Goal: Task Accomplishment & Management: Use online tool/utility

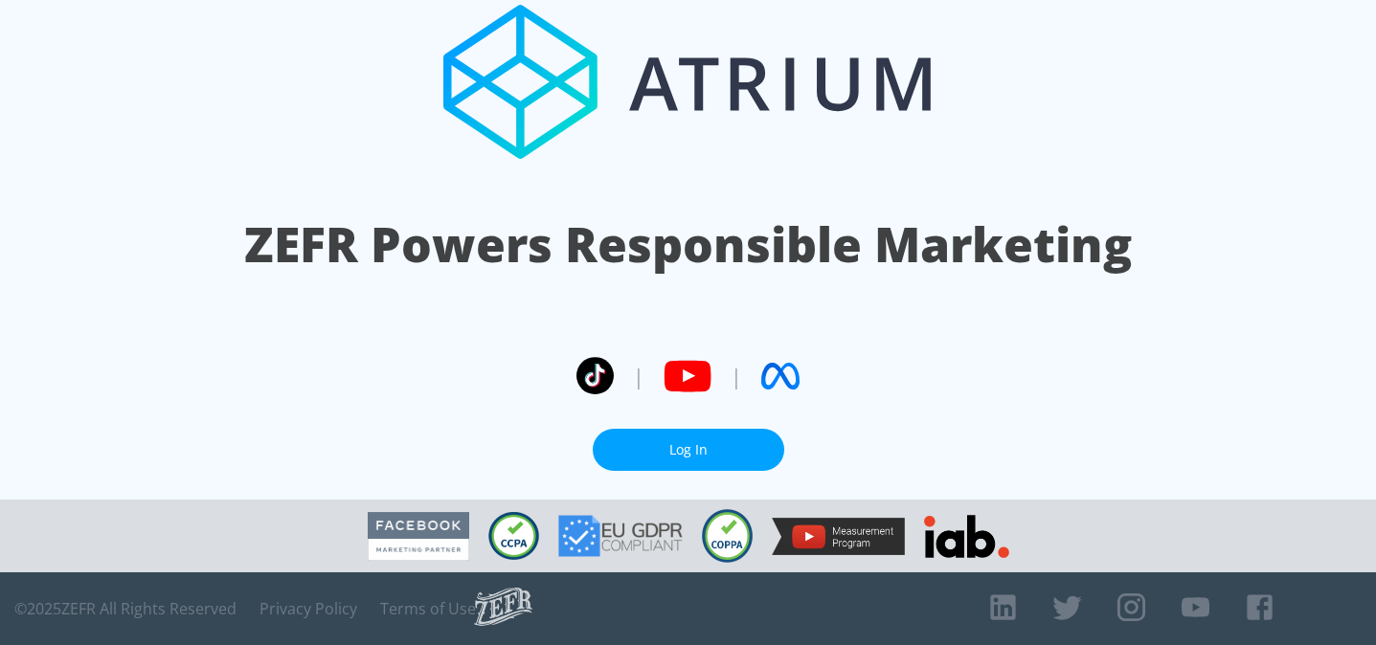
click at [683, 469] on link "Log In" at bounding box center [688, 450] width 191 height 43
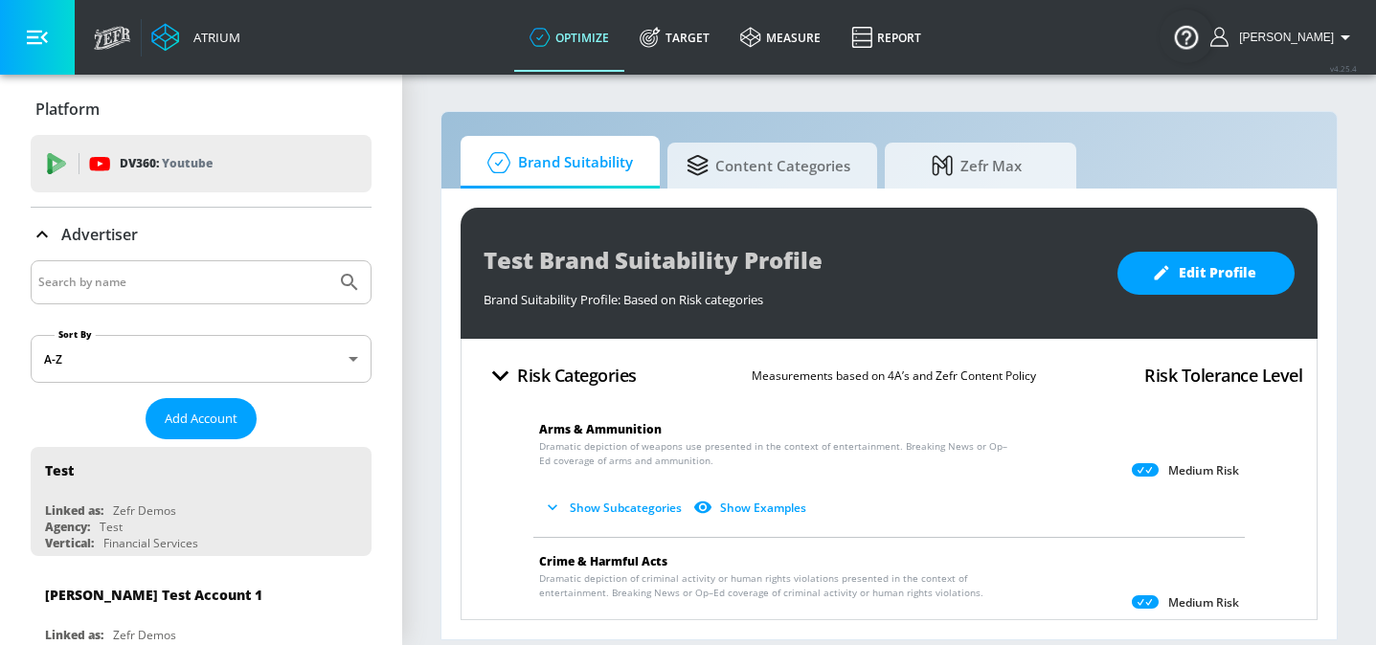
click at [155, 281] on input "Search by name" at bounding box center [183, 282] width 290 height 25
type input "[US_STATE] lottery"
click at [328, 261] on button "Submit Search" at bounding box center [349, 282] width 42 height 42
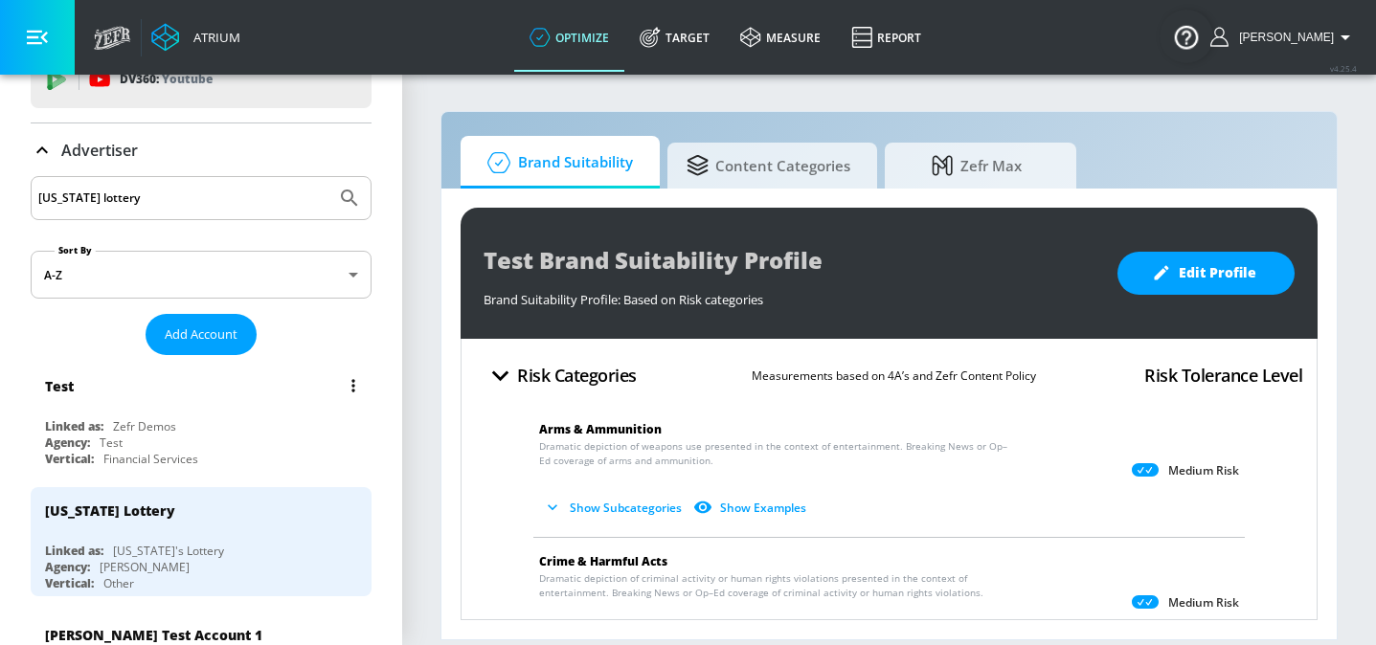
scroll to position [126, 0]
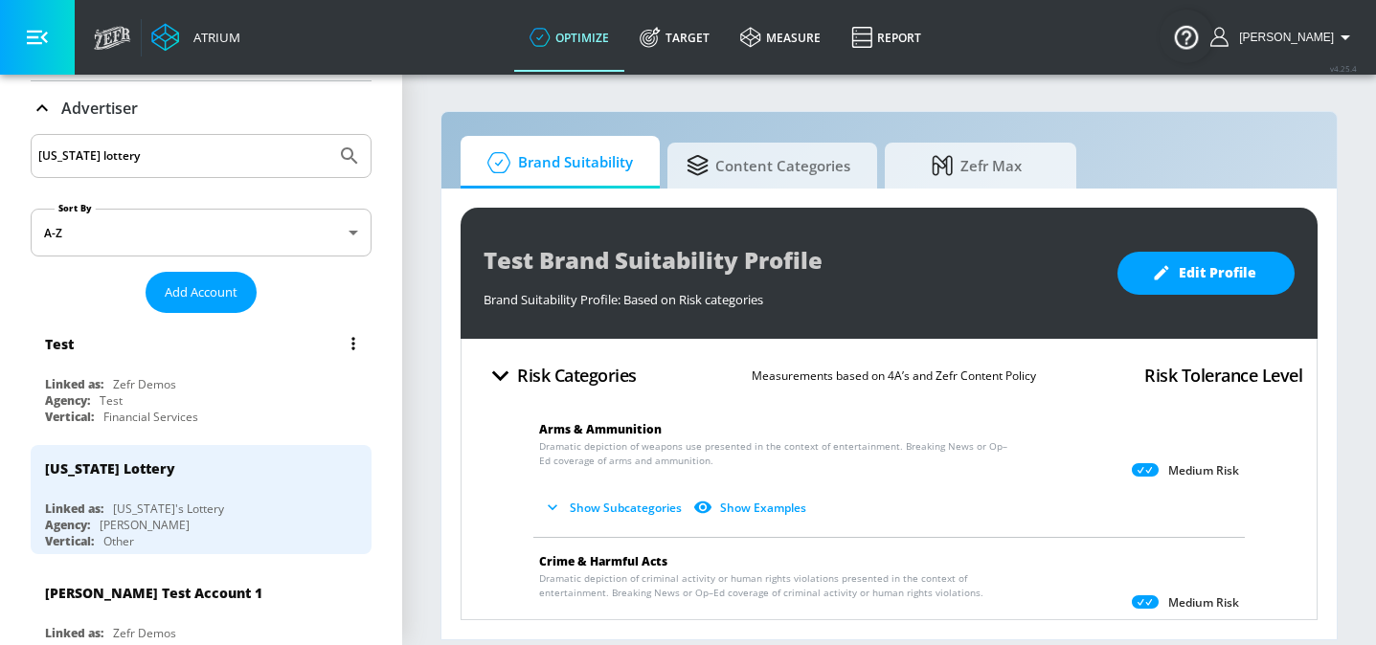
click at [92, 505] on div "Linked as:" at bounding box center [74, 509] width 58 height 16
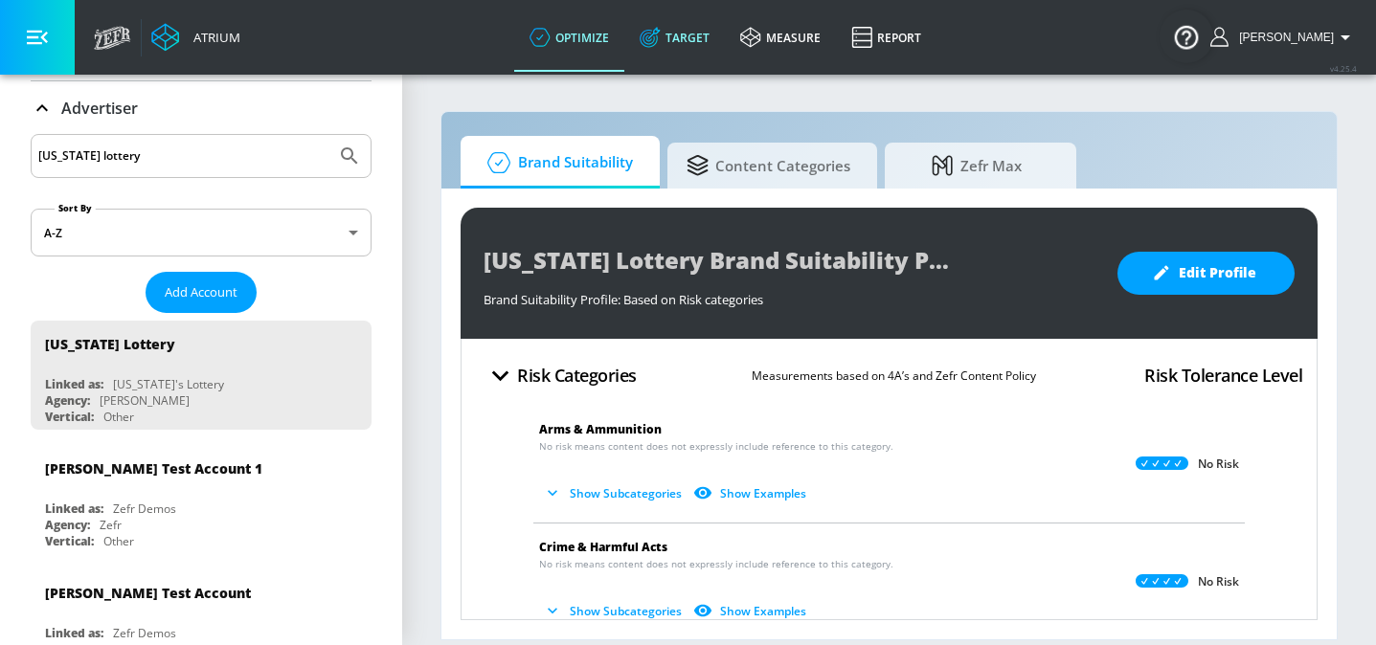
click at [674, 51] on link "Target" at bounding box center [674, 37] width 101 height 69
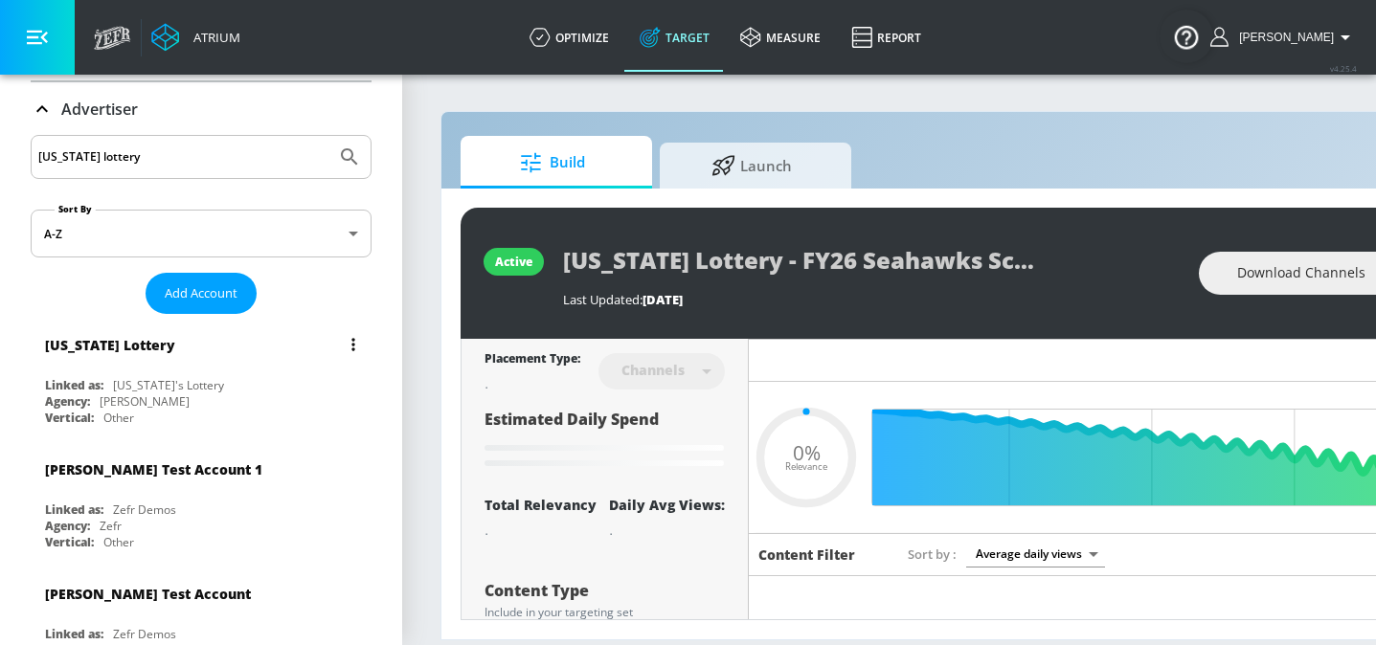
type input "0.05"
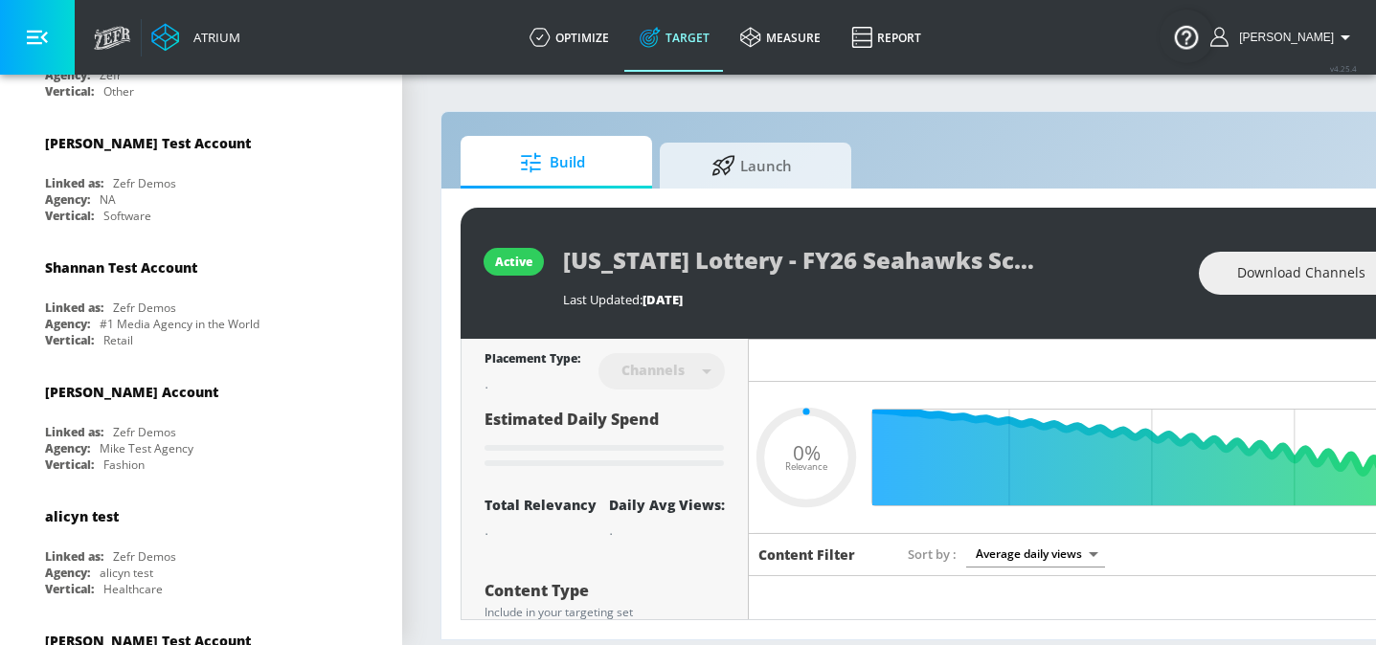
scroll to position [590, 0]
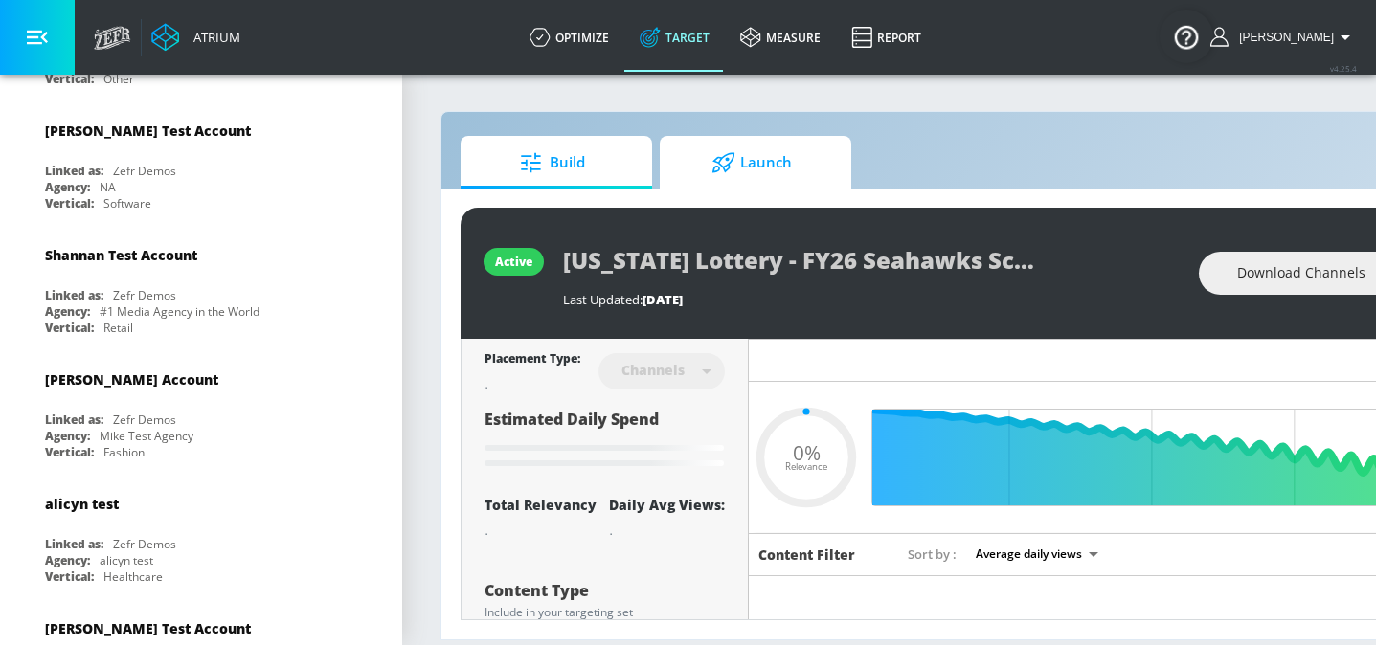
click at [731, 170] on icon at bounding box center [723, 162] width 24 height 21
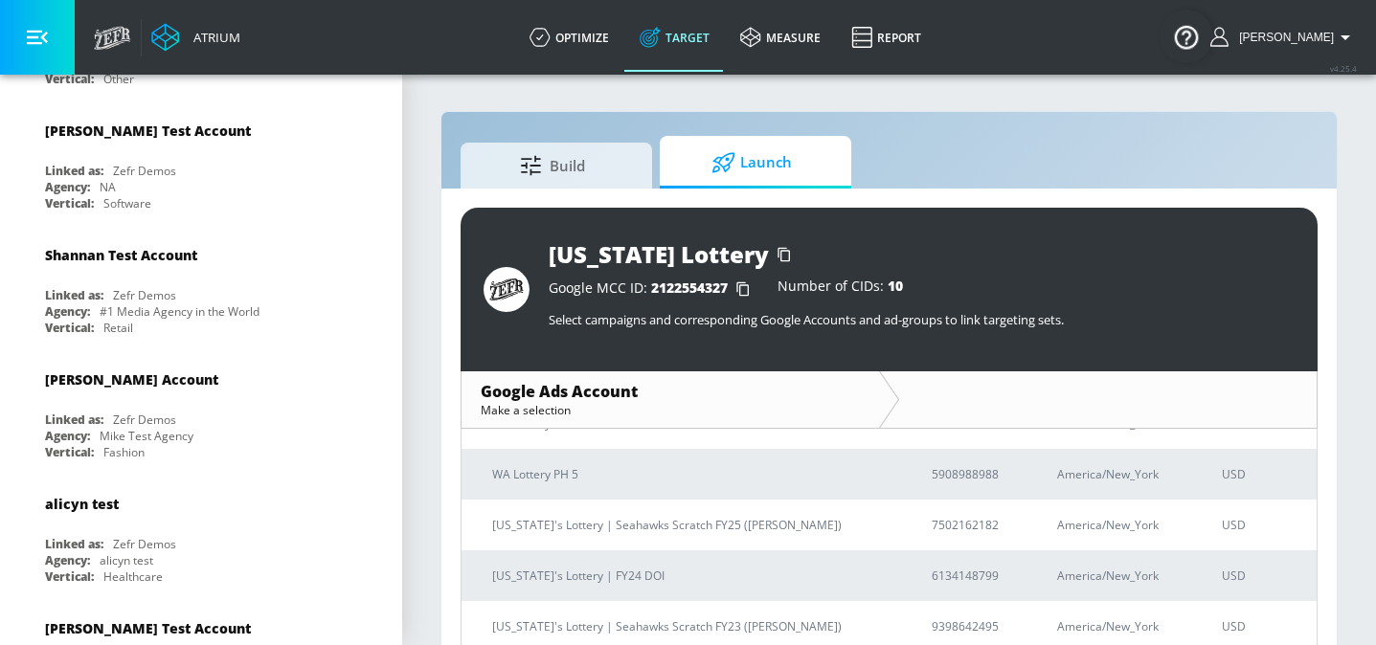
scroll to position [380, 0]
click at [652, 517] on p "[US_STATE]'s Lottery | Seahawks Scratch FY25 ([PERSON_NAME])" at bounding box center [688, 525] width 393 height 20
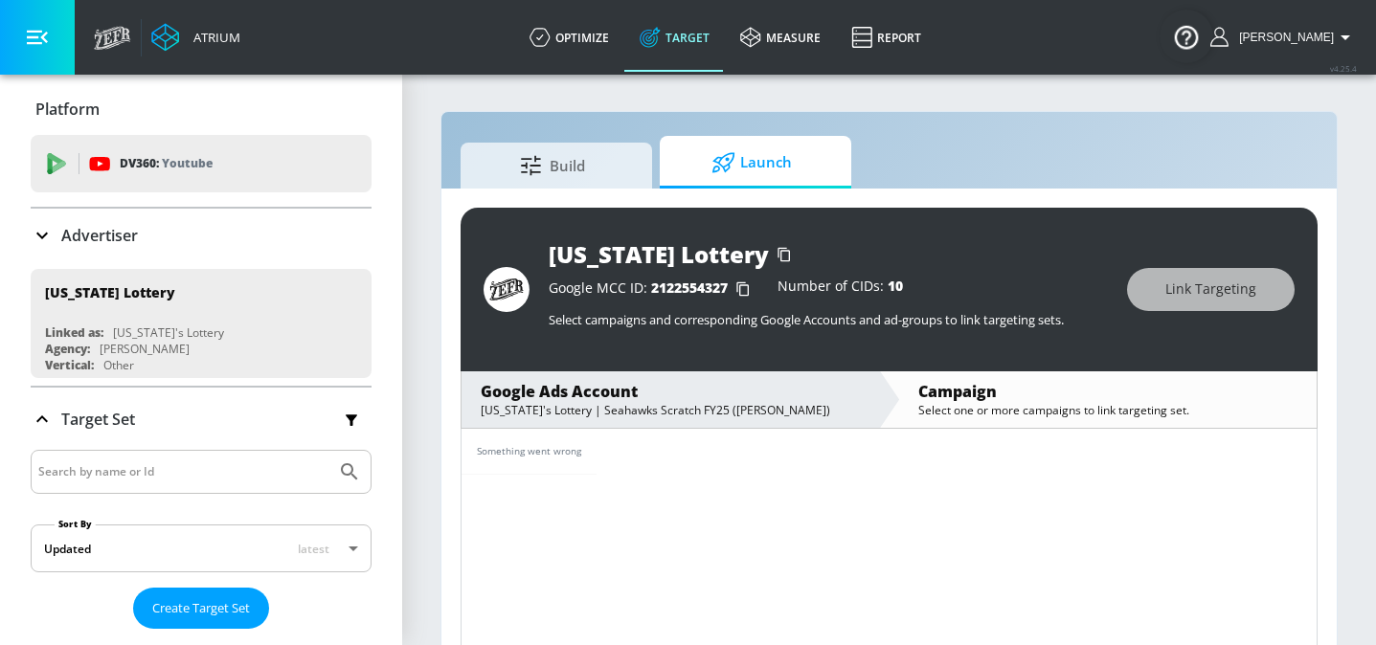
scroll to position [28, 0]
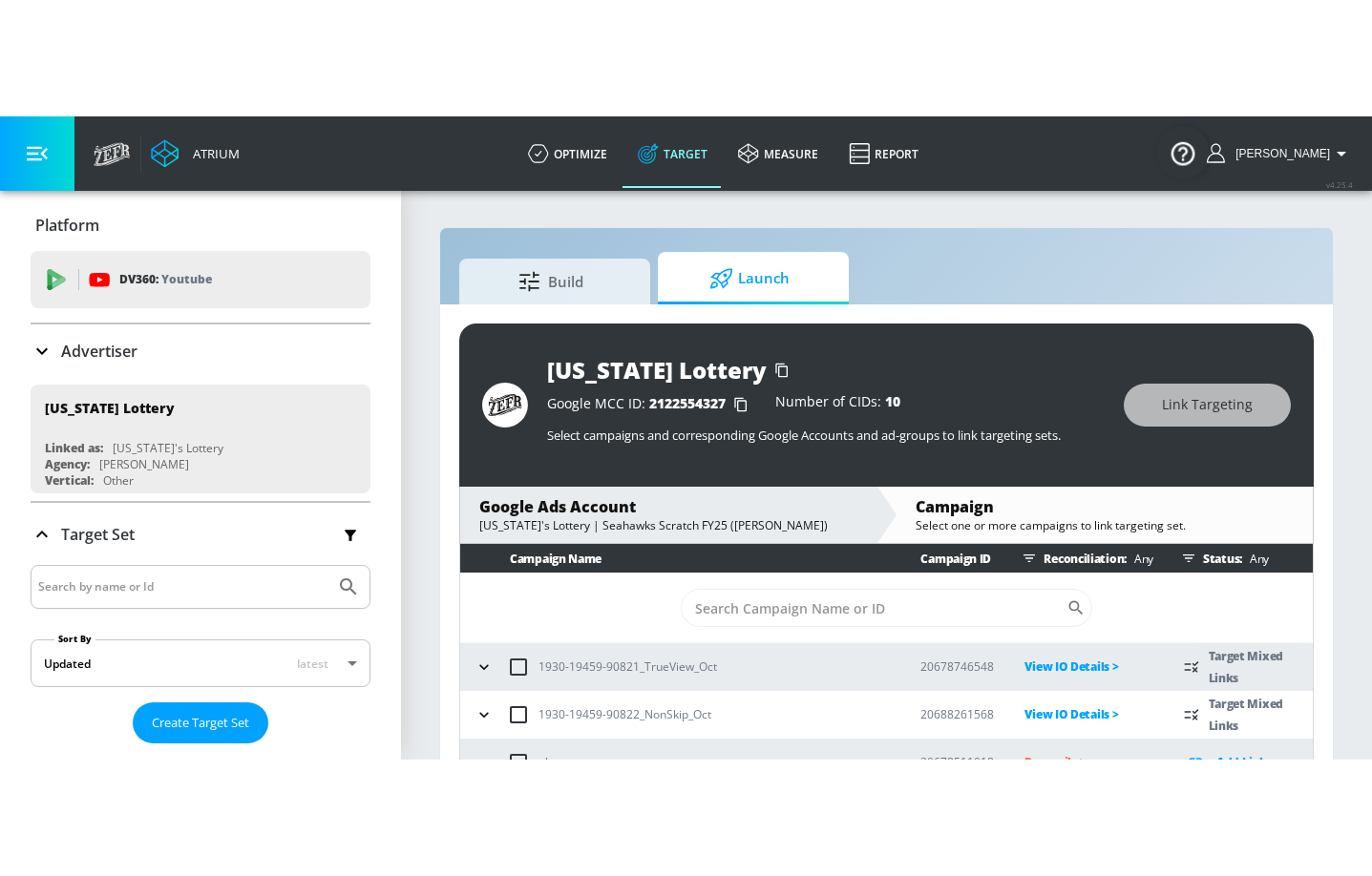
scroll to position [28, 0]
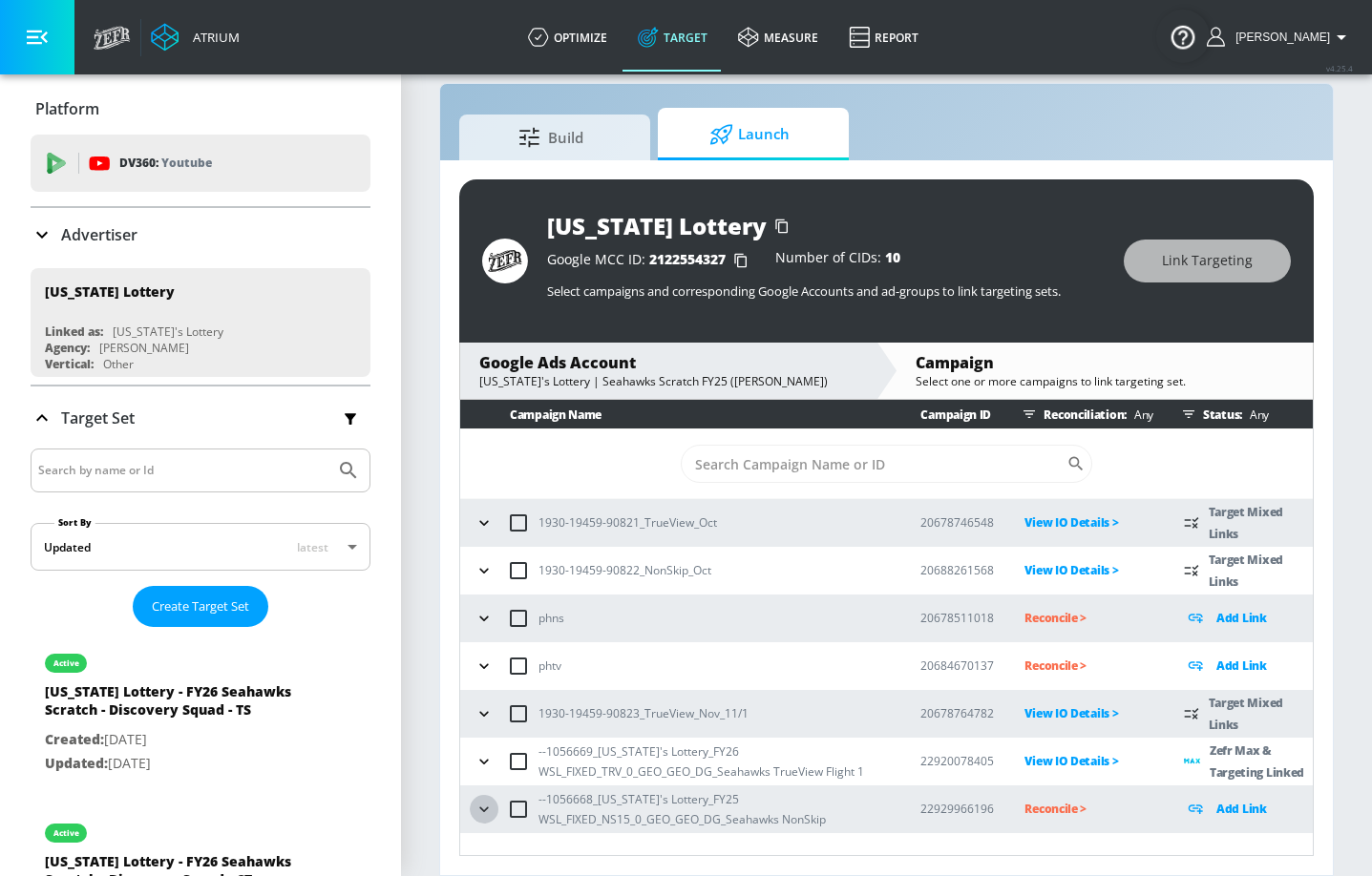
click at [488, 642] on icon "button" at bounding box center [484, 808] width 19 height 19
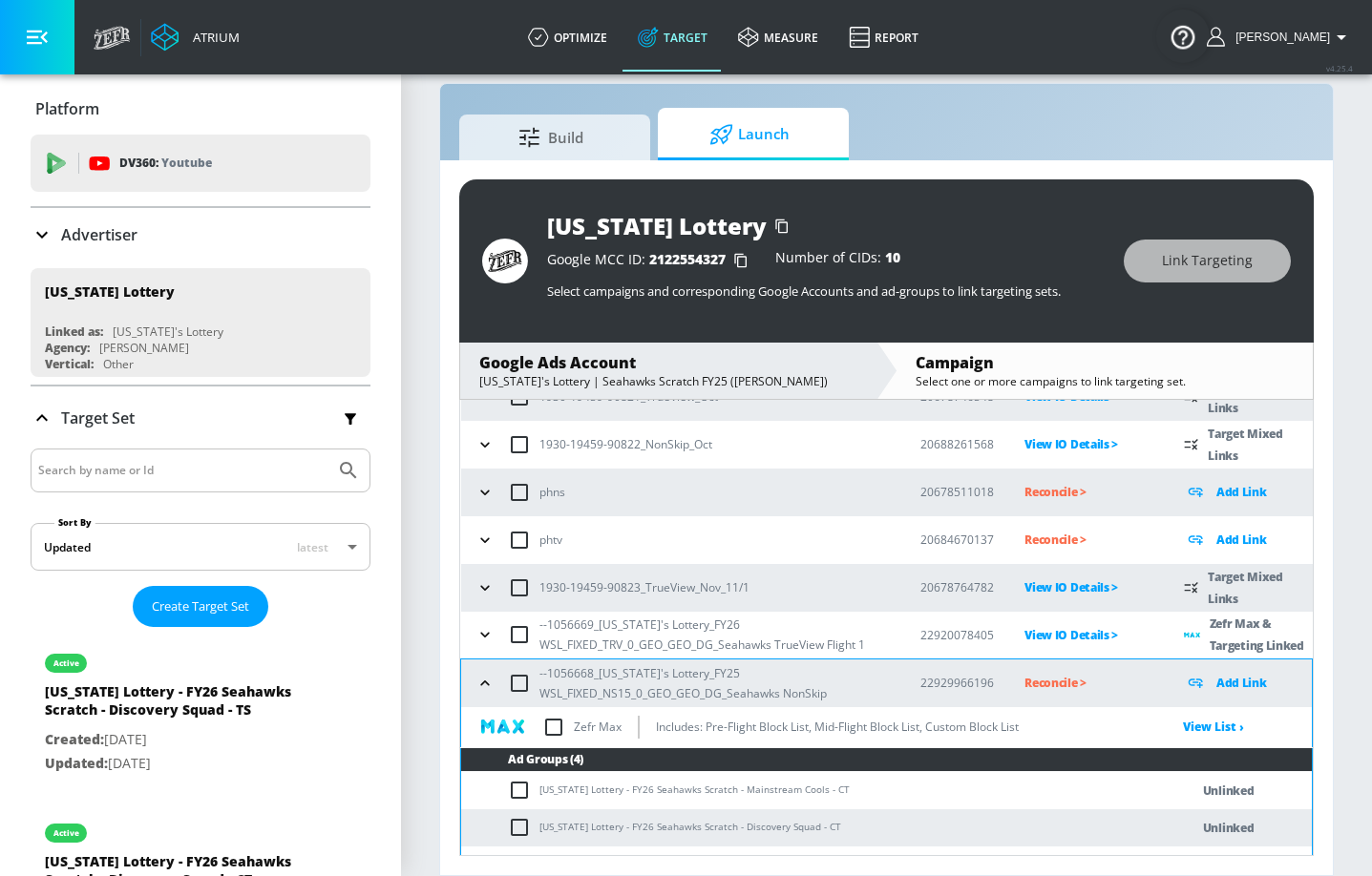
scroll to position [192, 0]
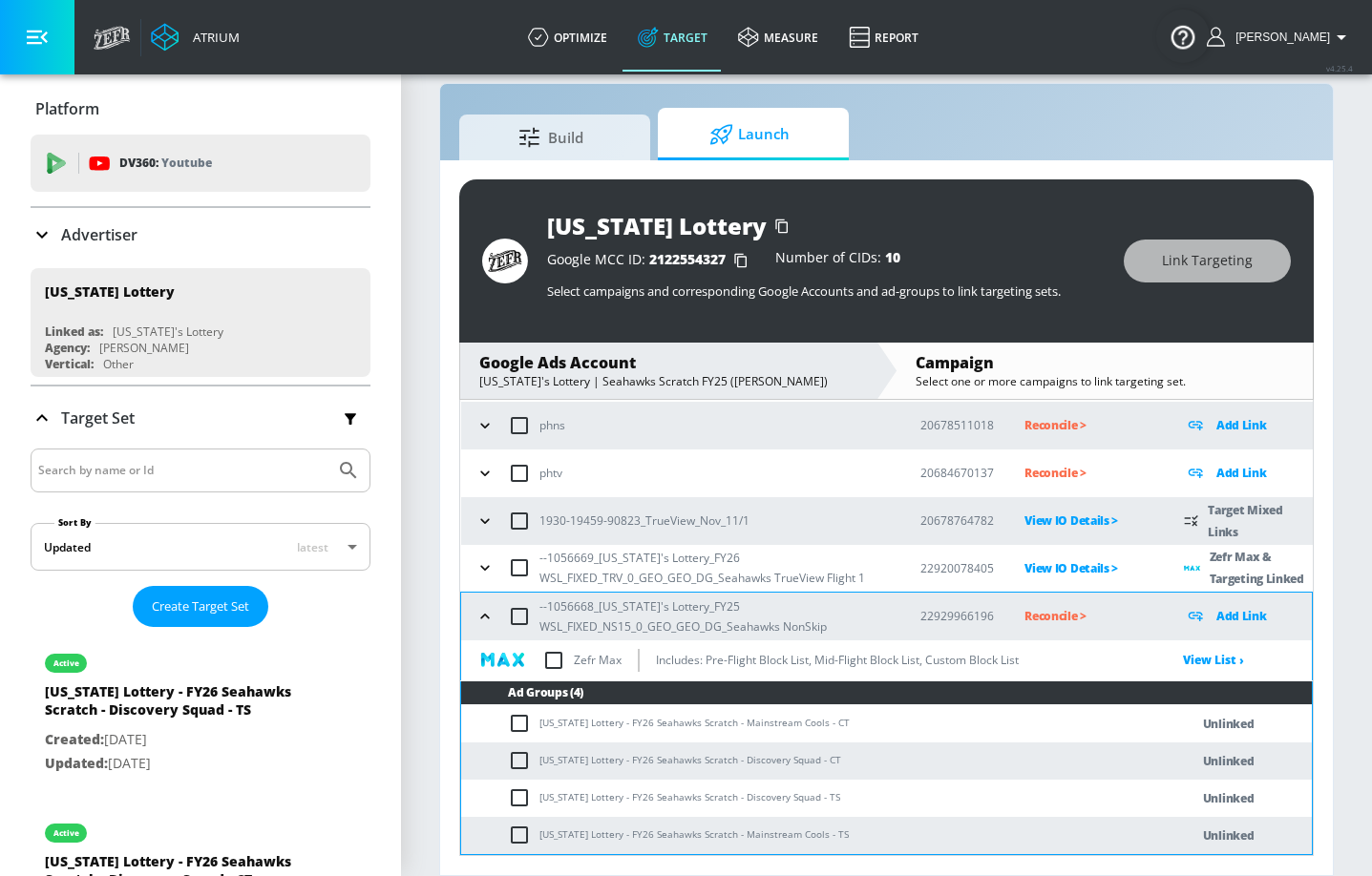
click at [526, 642] on input "checkbox" at bounding box center [523, 723] width 32 height 23
checkbox input "true"
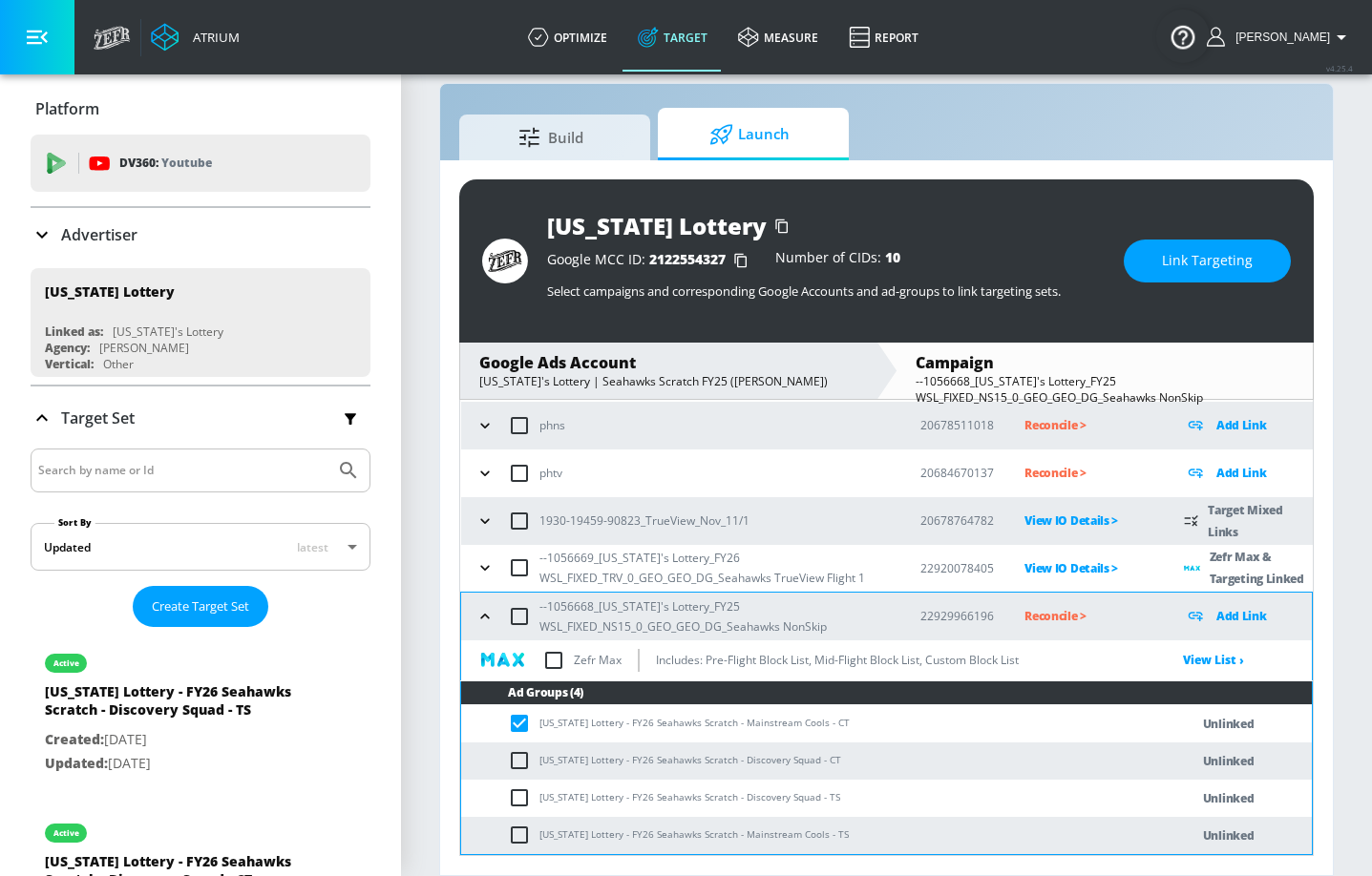
click at [613, 642] on td "[US_STATE] Lottery - FY26 Seahawks Scratch - Mainstream Cools - CT" at bounding box center [805, 724] width 689 height 37
click at [682, 642] on td "[US_STATE] Lottery - FY26 Seahawks Scratch - Mainstream Cools - CT" at bounding box center [805, 724] width 689 height 37
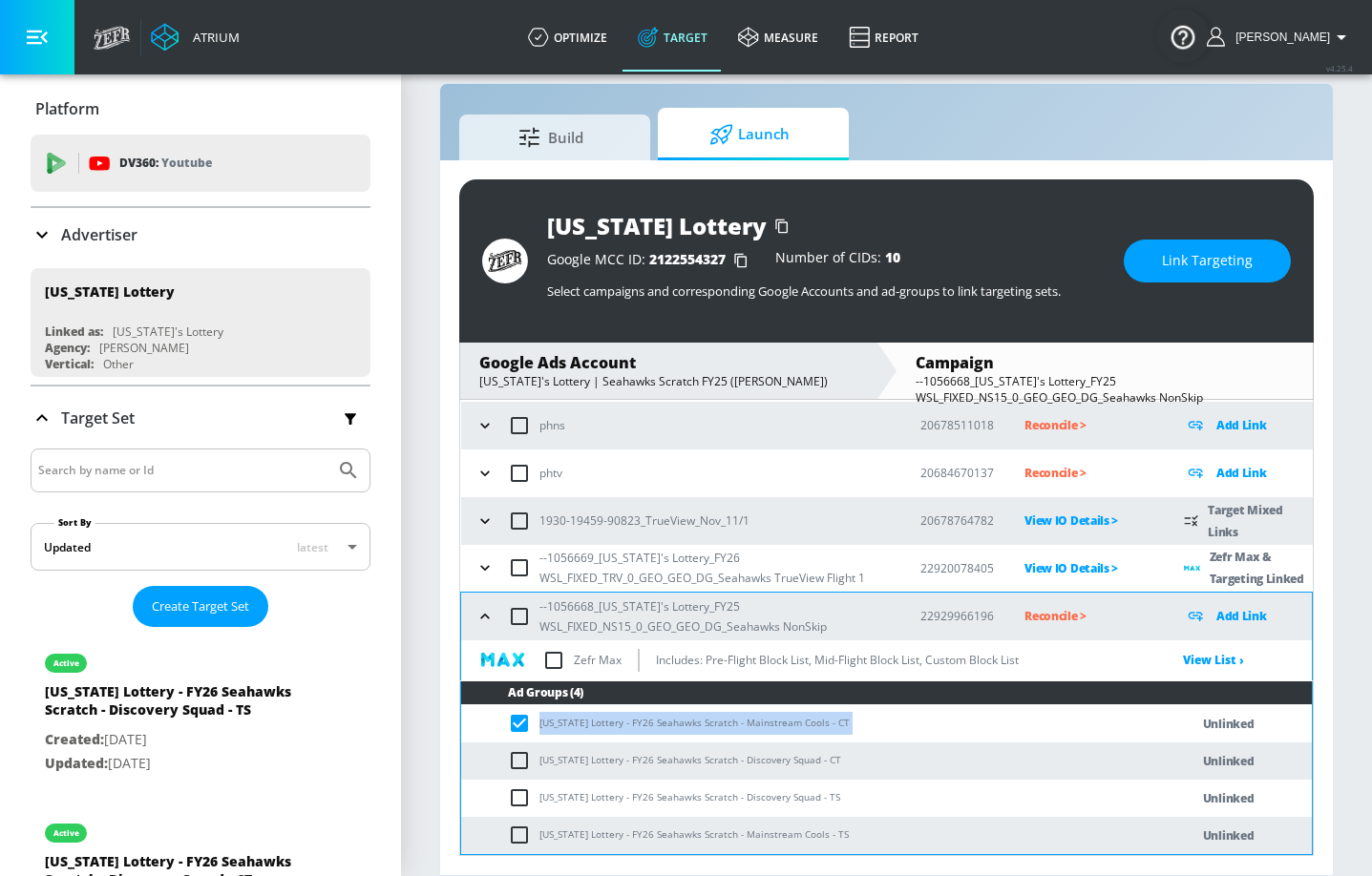
copy td "[US_STATE] Lottery - FY26 Seahawks Scratch - Mainstream Cools - CT"
click at [1173, 243] on button "Link Targeting" at bounding box center [1207, 260] width 168 height 43
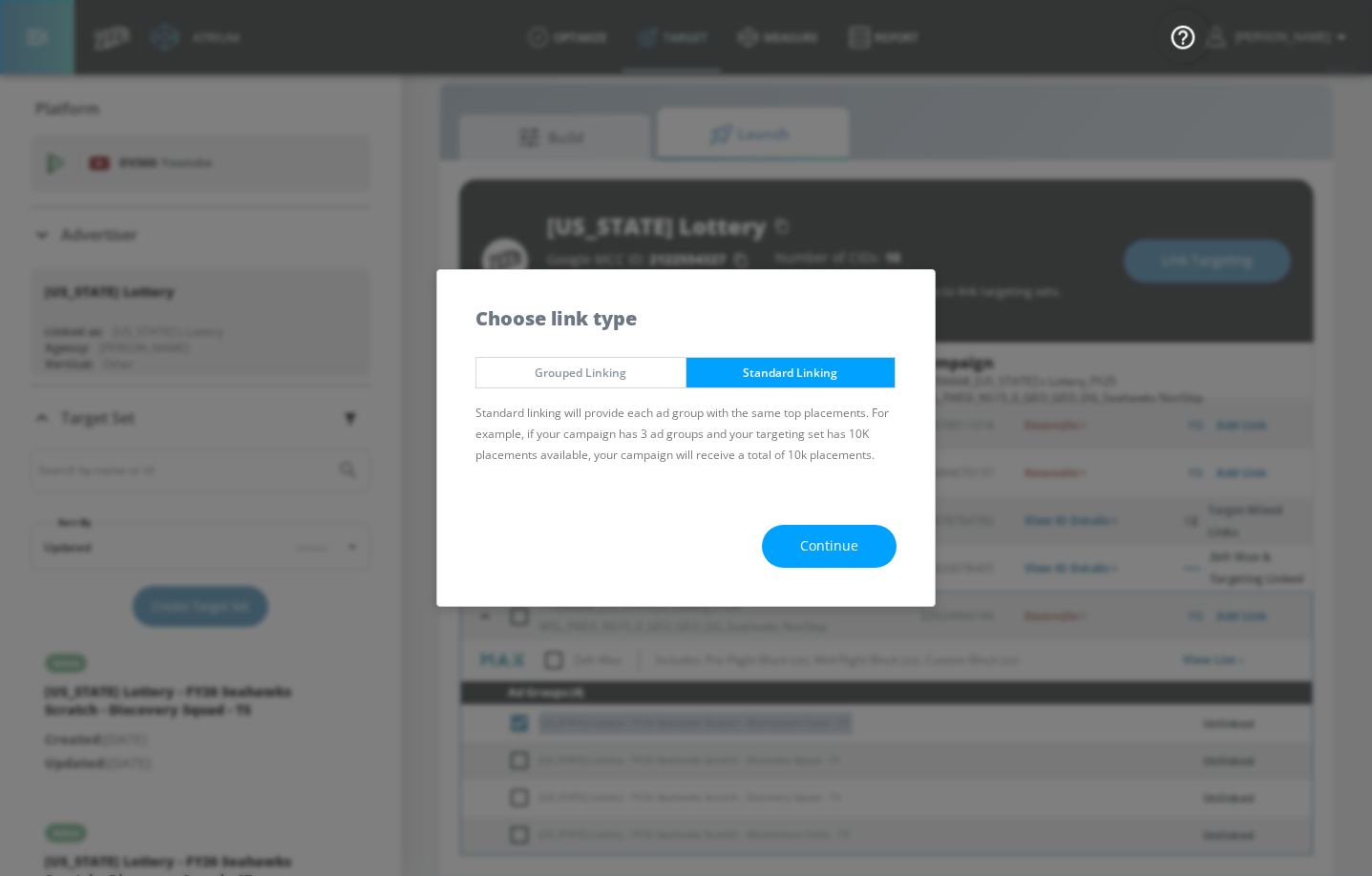
click at [817, 554] on span "Continue" at bounding box center [829, 546] width 58 height 24
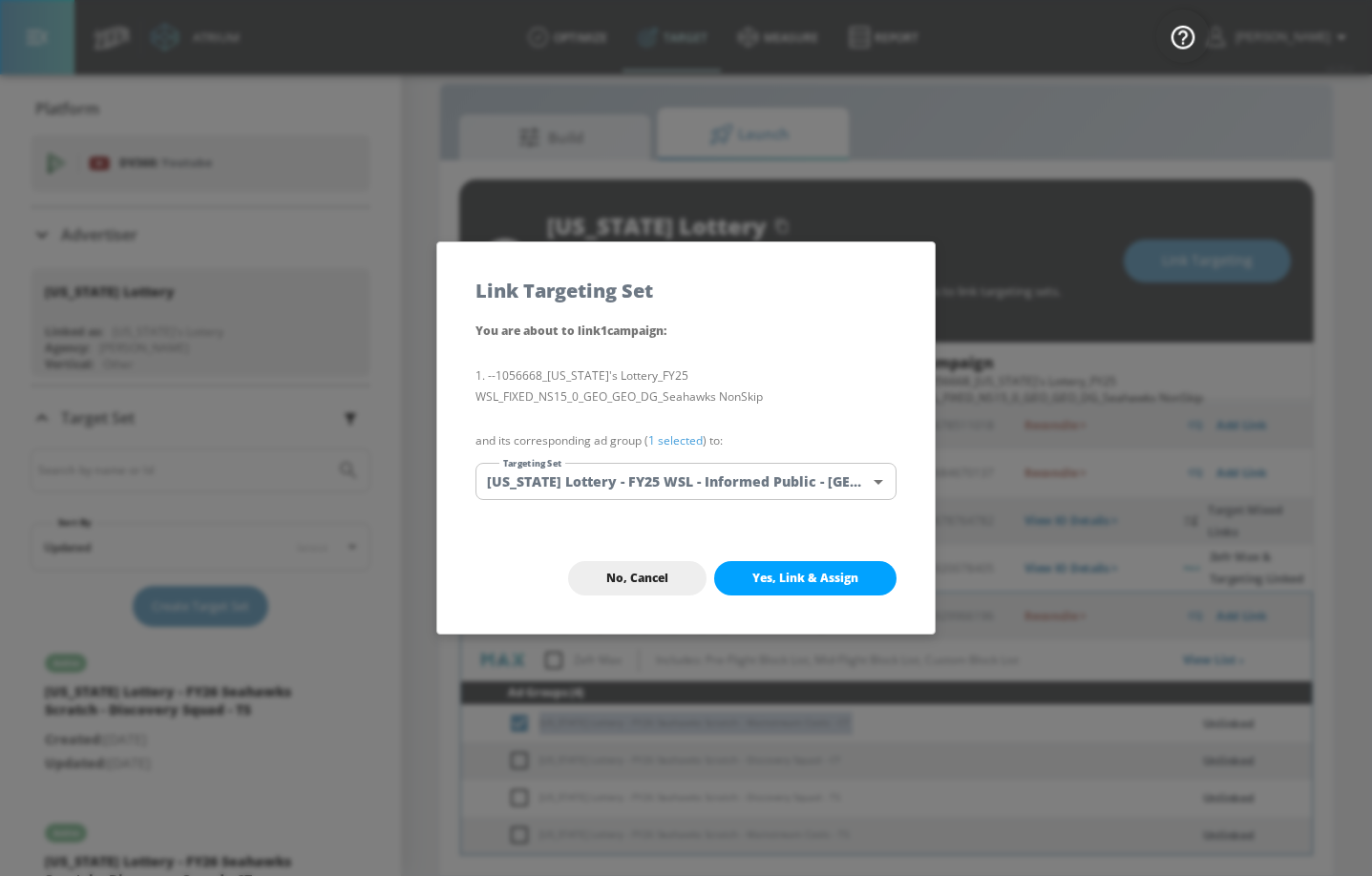
click at [715, 483] on body "Atrium optimize Target measure Report optimize Target measure Report v 4.25.4 G…" at bounding box center [686, 424] width 1372 height 904
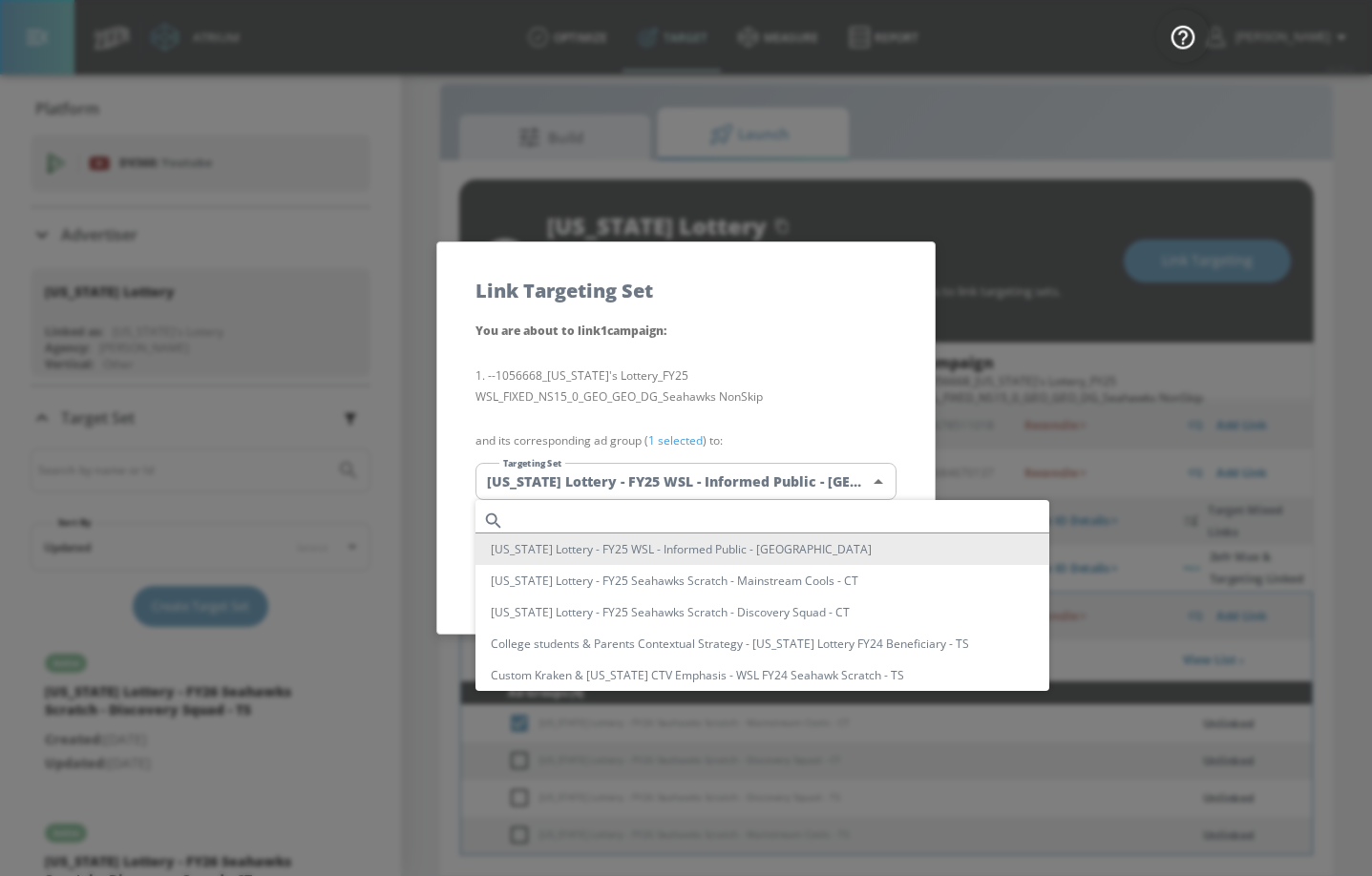
click at [657, 527] on input "text" at bounding box center [780, 520] width 537 height 26
paste input "[US_STATE] Lottery - FY26 Seahawks Scratch - Mainstream Cools - CT"
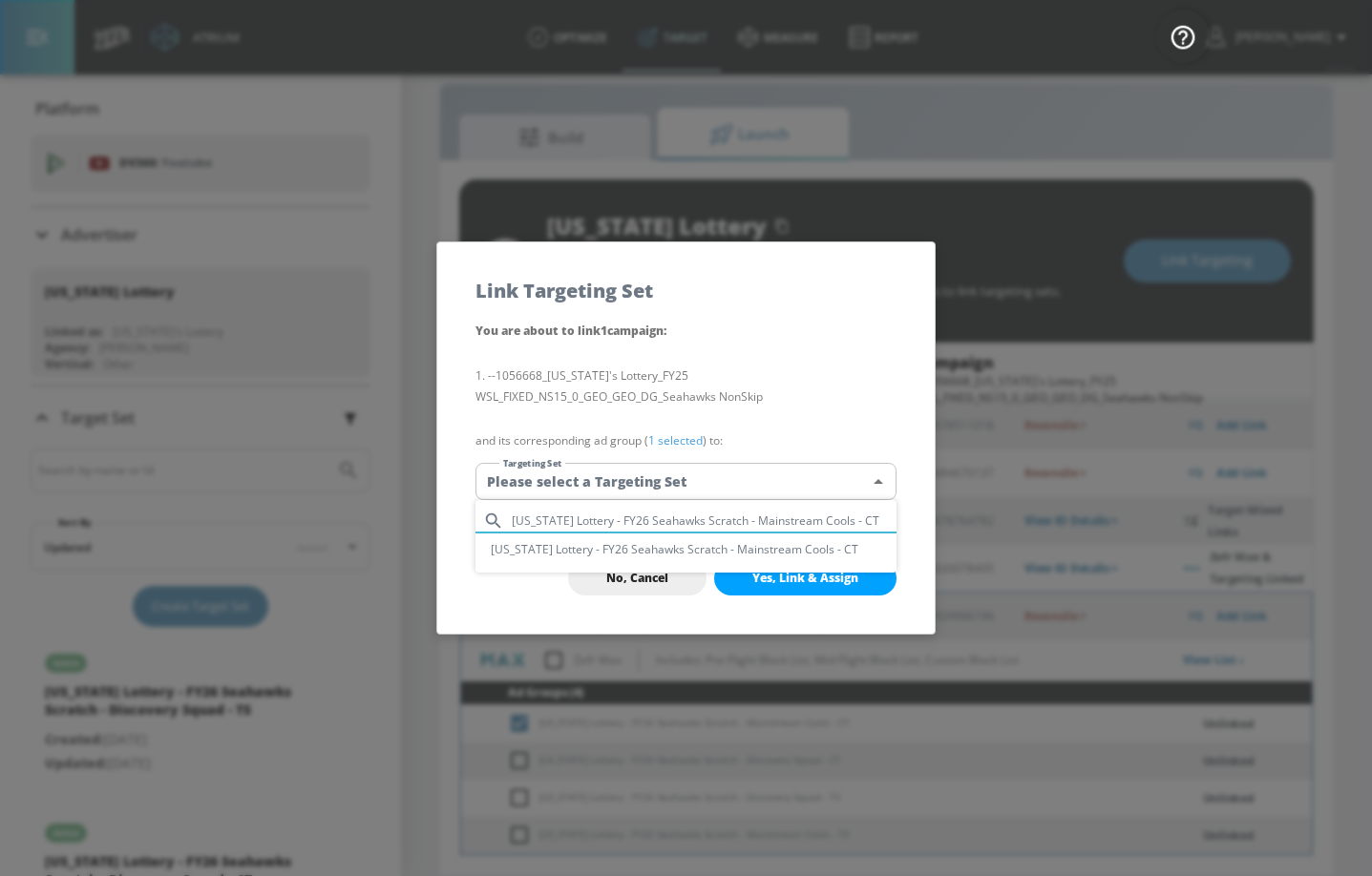
type input "[US_STATE] Lottery - FY26 Seahawks Scratch - Mainstream Cools - CT"
click at [657, 542] on li "[US_STATE] Lottery - FY26 Seahawks Scratch - Mainstream Cools - CT" at bounding box center [686, 549] width 421 height 32
type input "47756404-182c-4f26-86a2-c5d02571bca2"
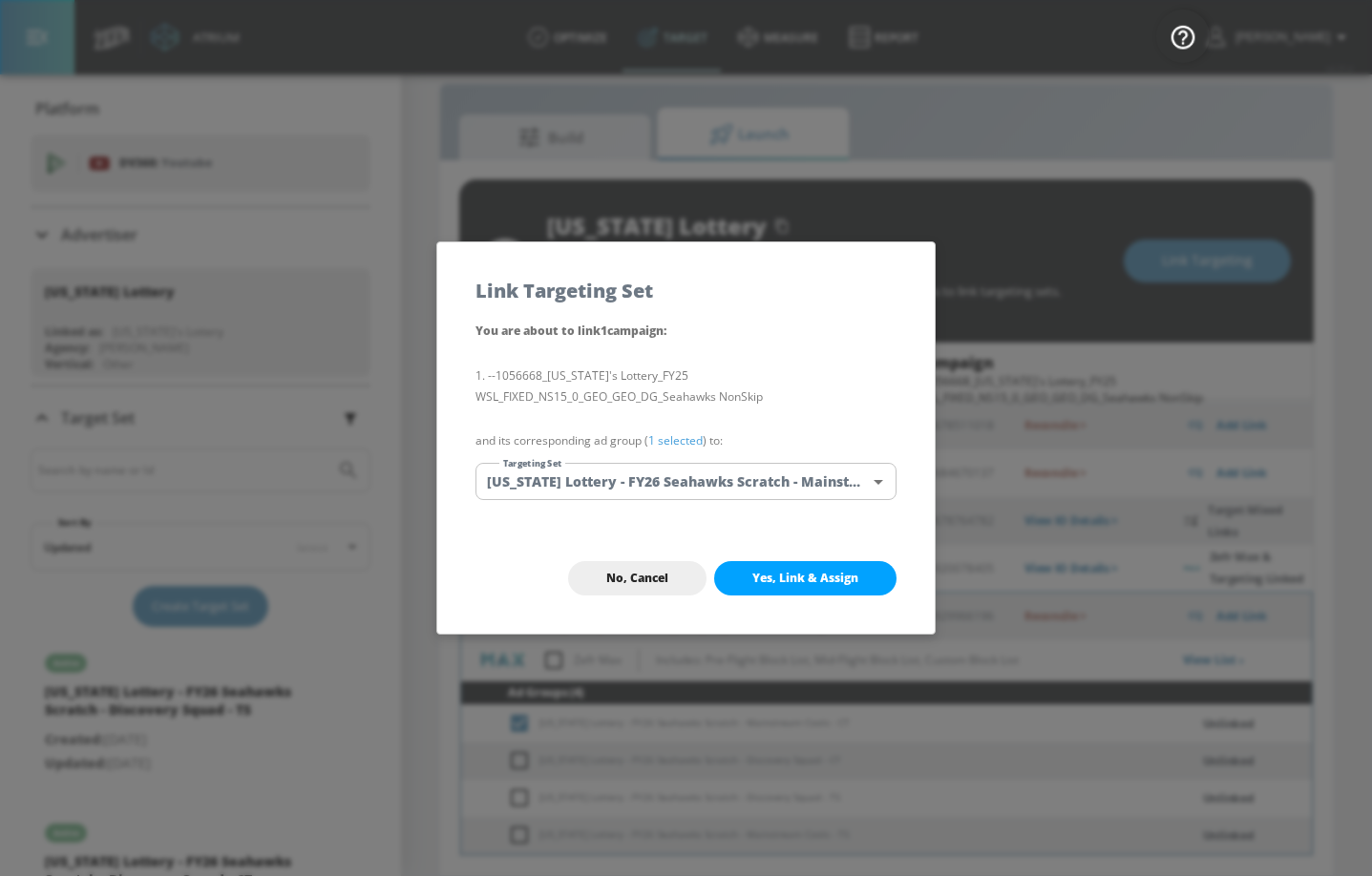
click at [795, 583] on span "Yes, Link & Assign" at bounding box center [805, 578] width 106 height 15
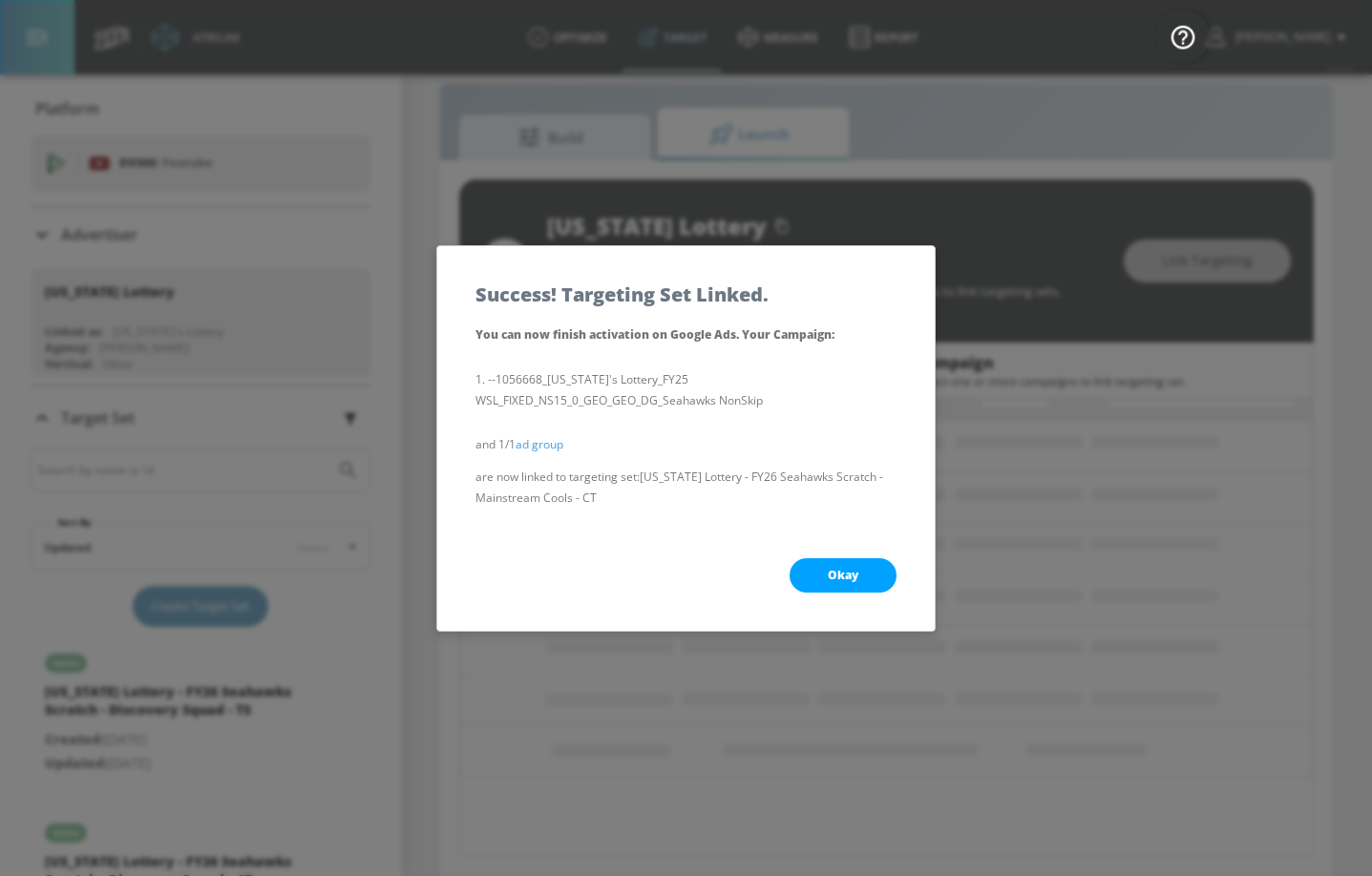
scroll to position [18, 0]
click at [809, 566] on button "Okay" at bounding box center [843, 575] width 107 height 34
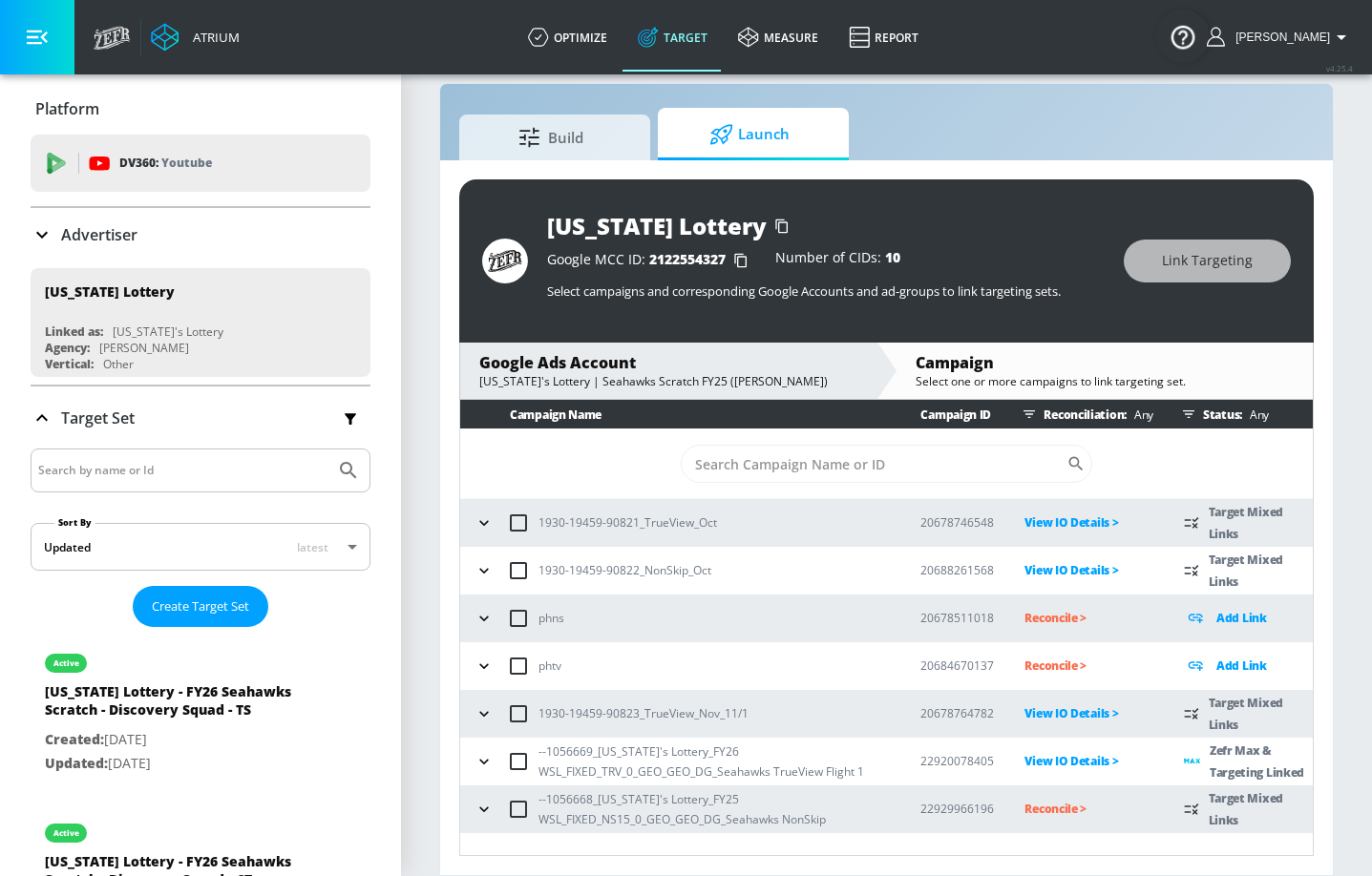
scroll to position [0, 0]
click at [499, 642] on input "checkbox" at bounding box center [518, 809] width 40 height 40
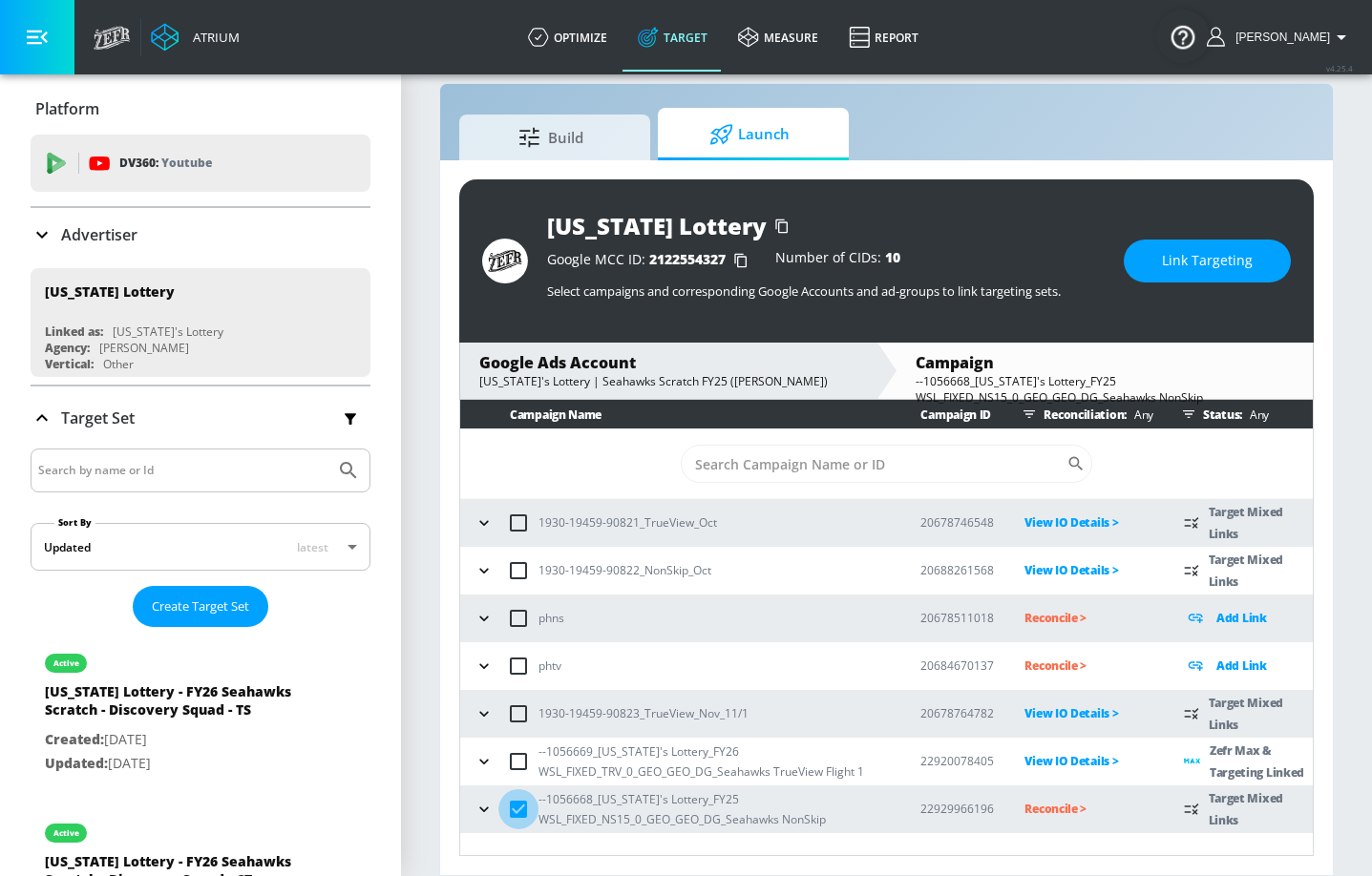
click at [499, 642] on input "checkbox" at bounding box center [518, 809] width 40 height 40
checkbox input "false"
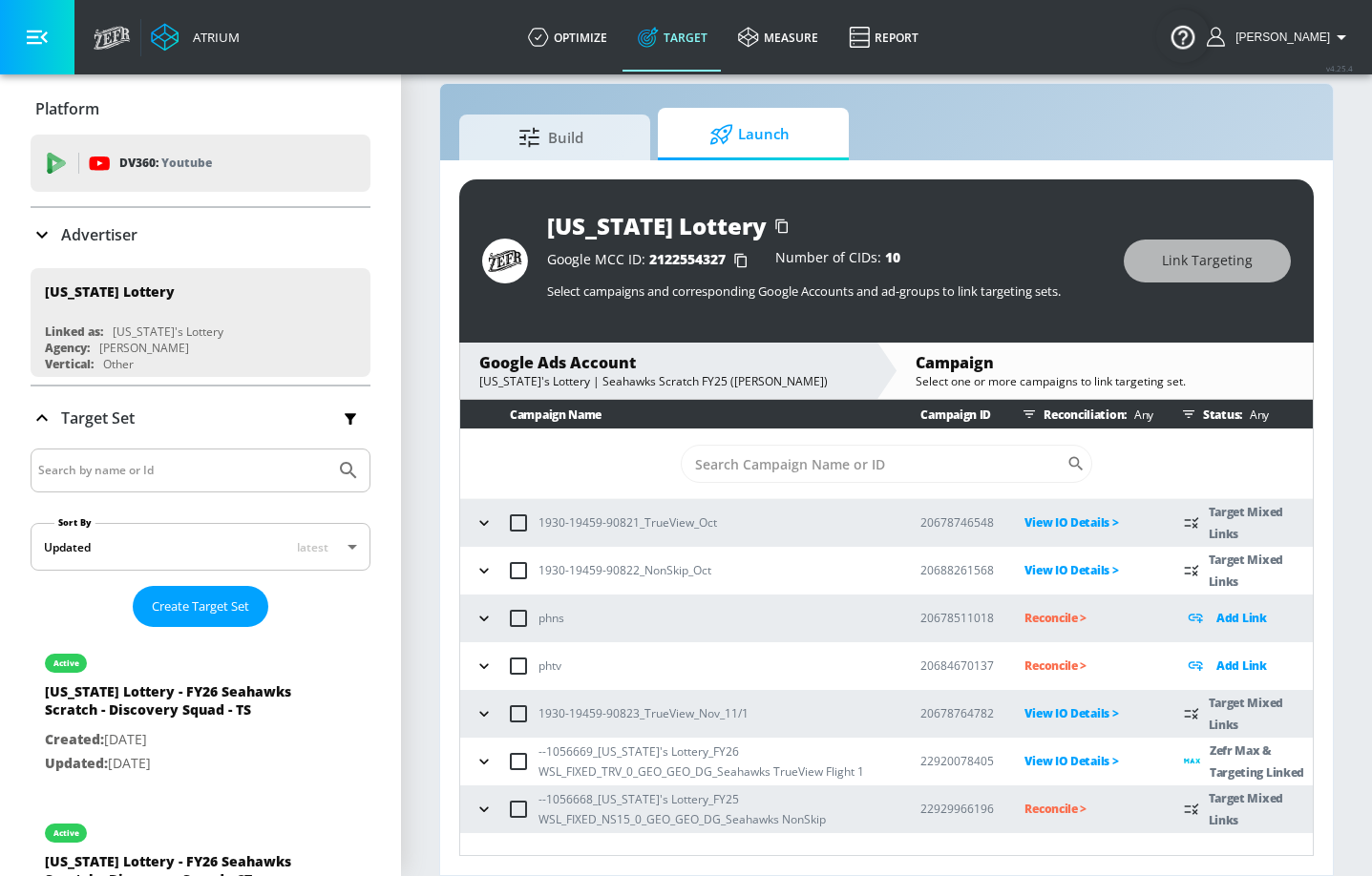
click at [496, 642] on button "button" at bounding box center [484, 809] width 29 height 29
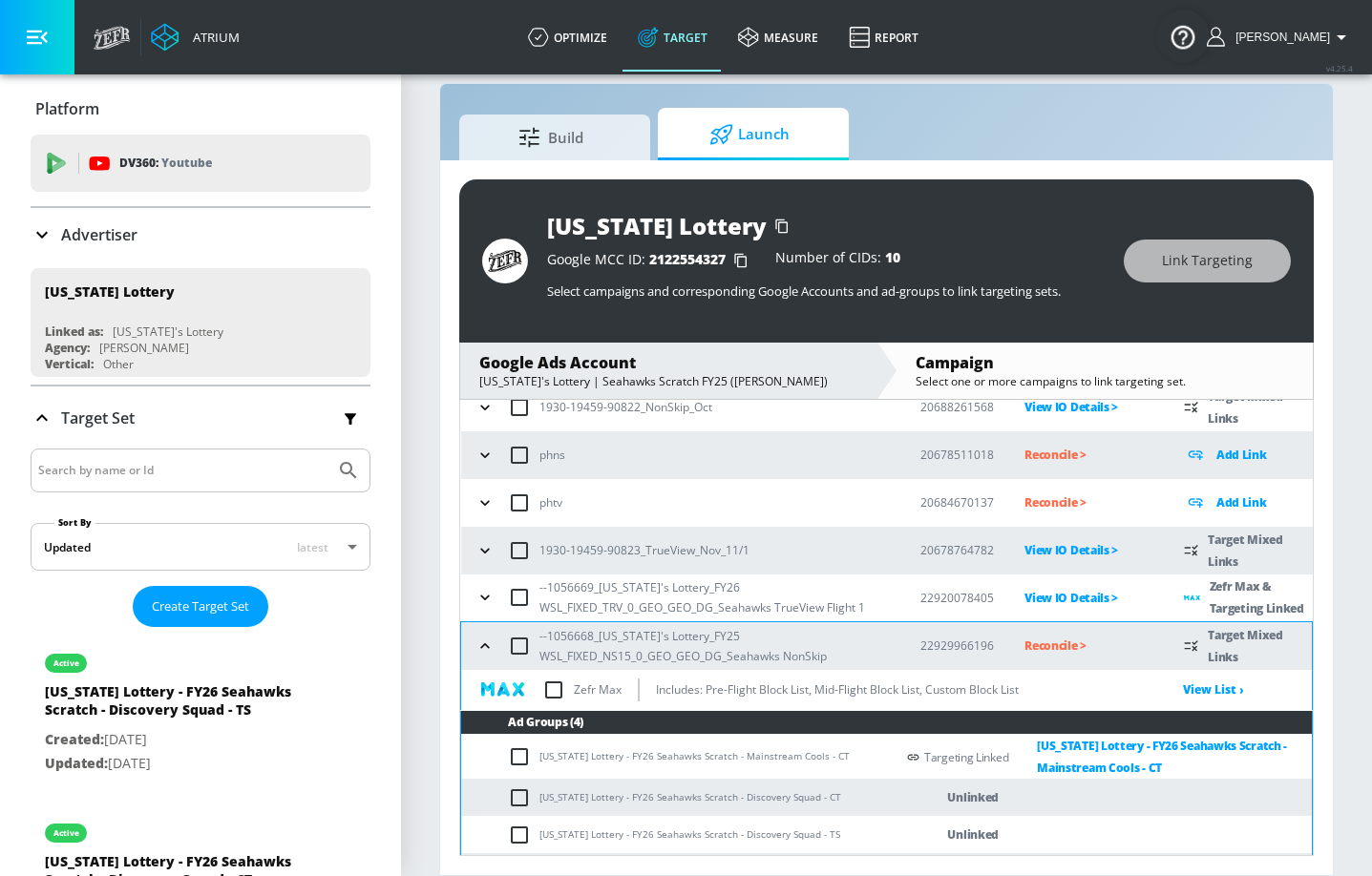
scroll to position [199, 0]
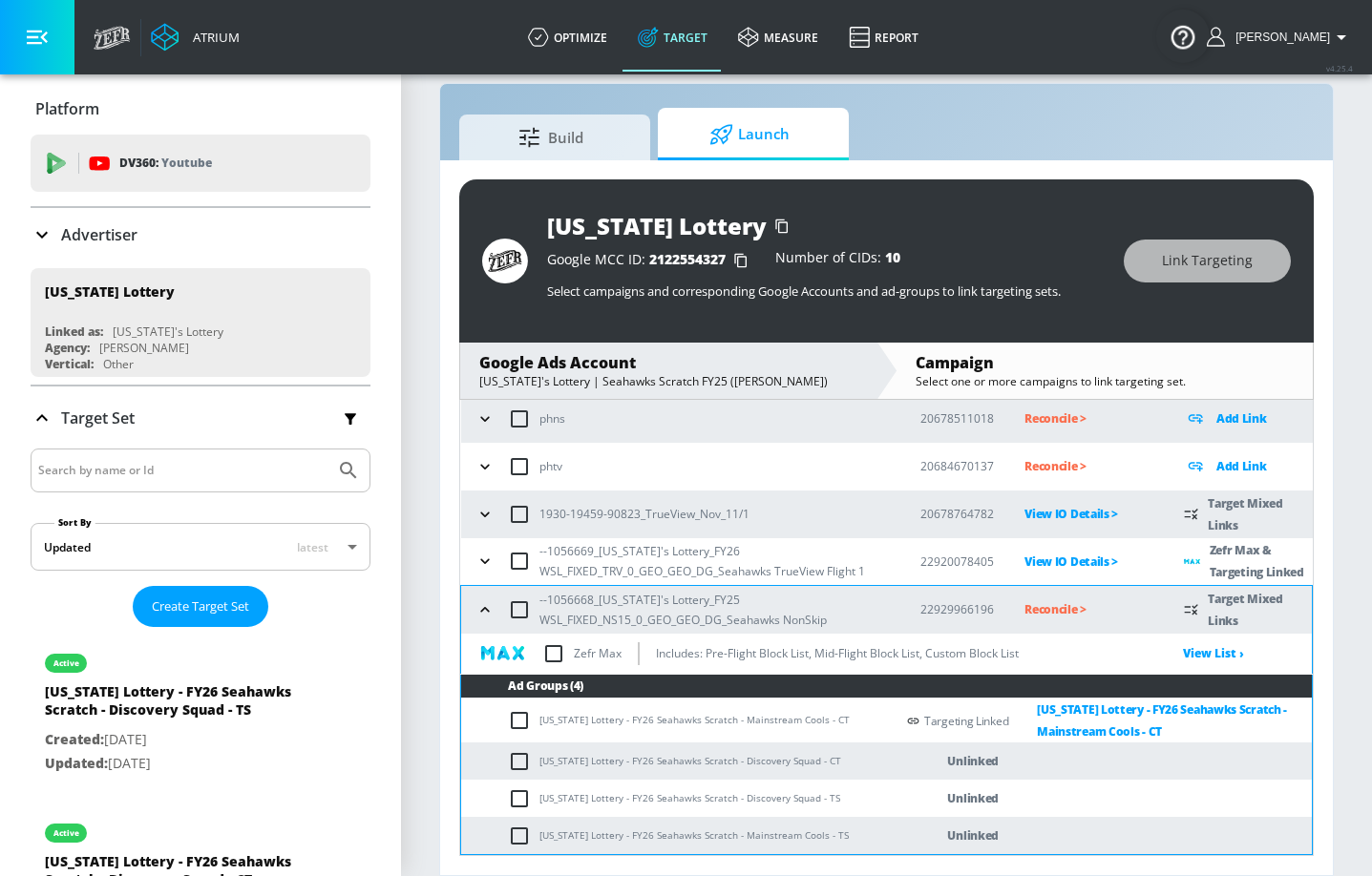
click at [623, 642] on td "[US_STATE] Lottery - FY26 Seahawks Scratch - Discovery Squad - CT" at bounding box center [677, 760] width 434 height 37
copy td "[US_STATE] Lottery - FY26 Seahawks Scratch - Discovery Squad - CT"
click at [522, 642] on input "checkbox" at bounding box center [523, 761] width 32 height 23
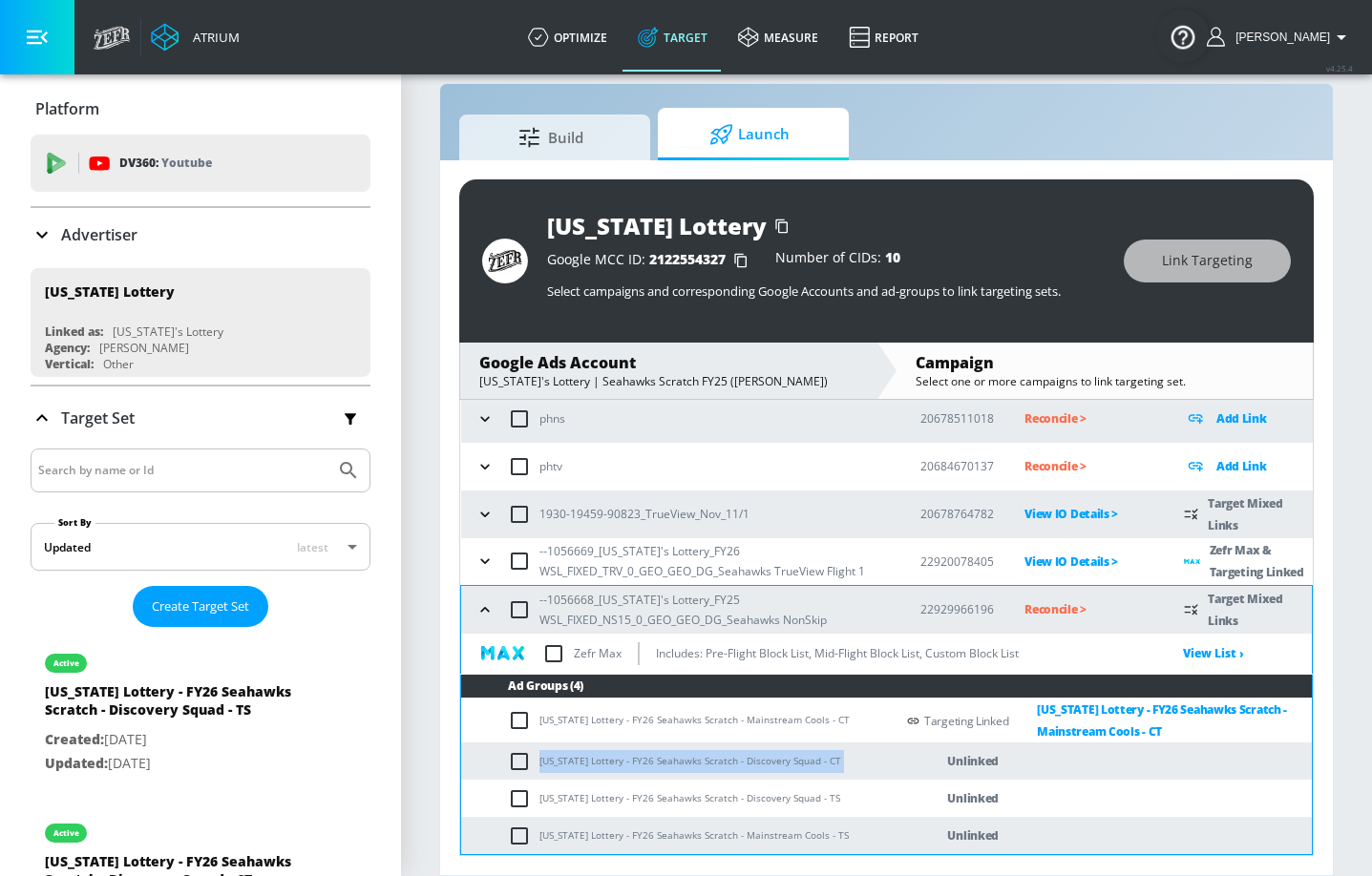
checkbox input "true"
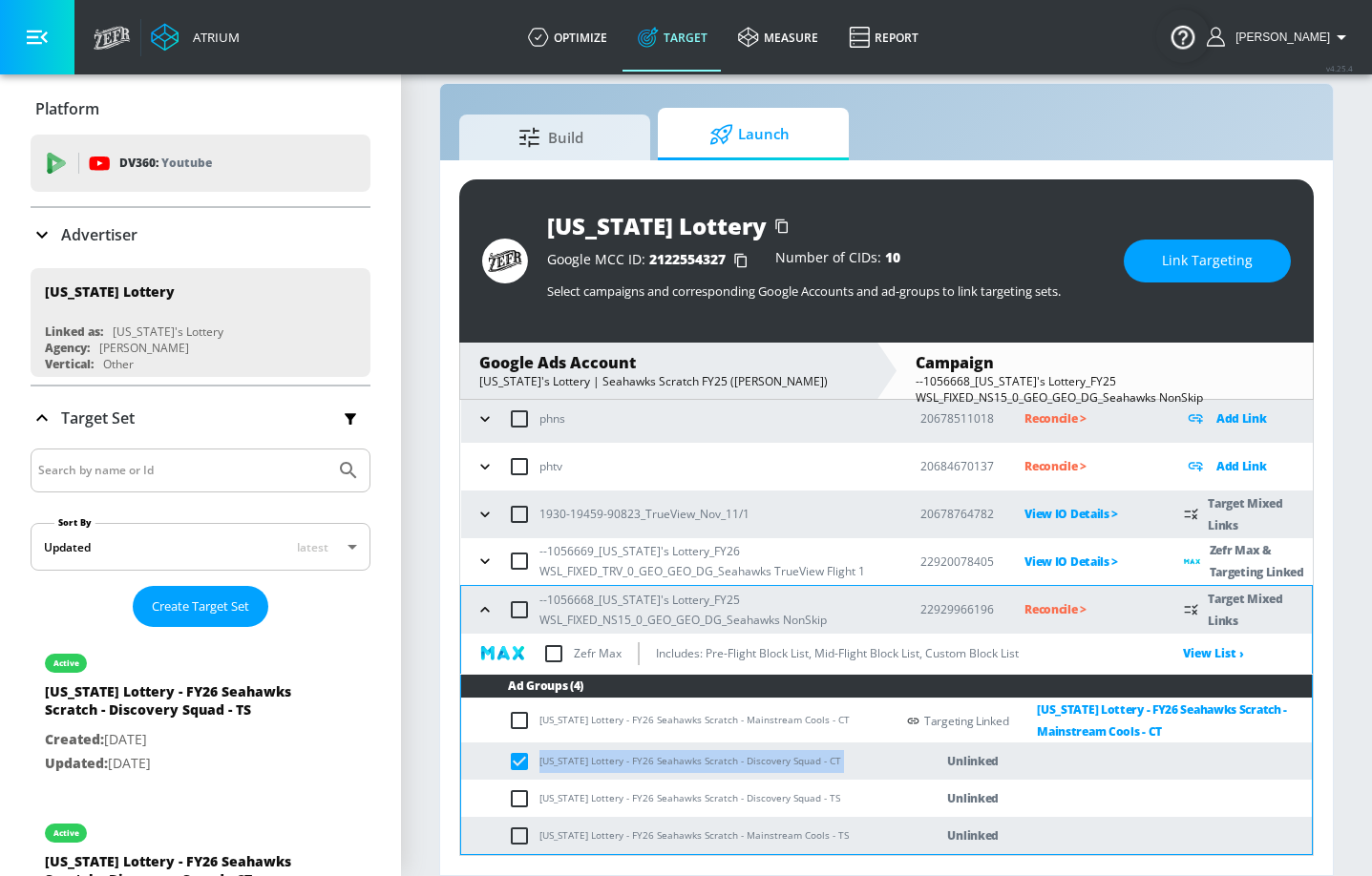
click at [1152, 267] on button "Link Targeting" at bounding box center [1207, 260] width 168 height 43
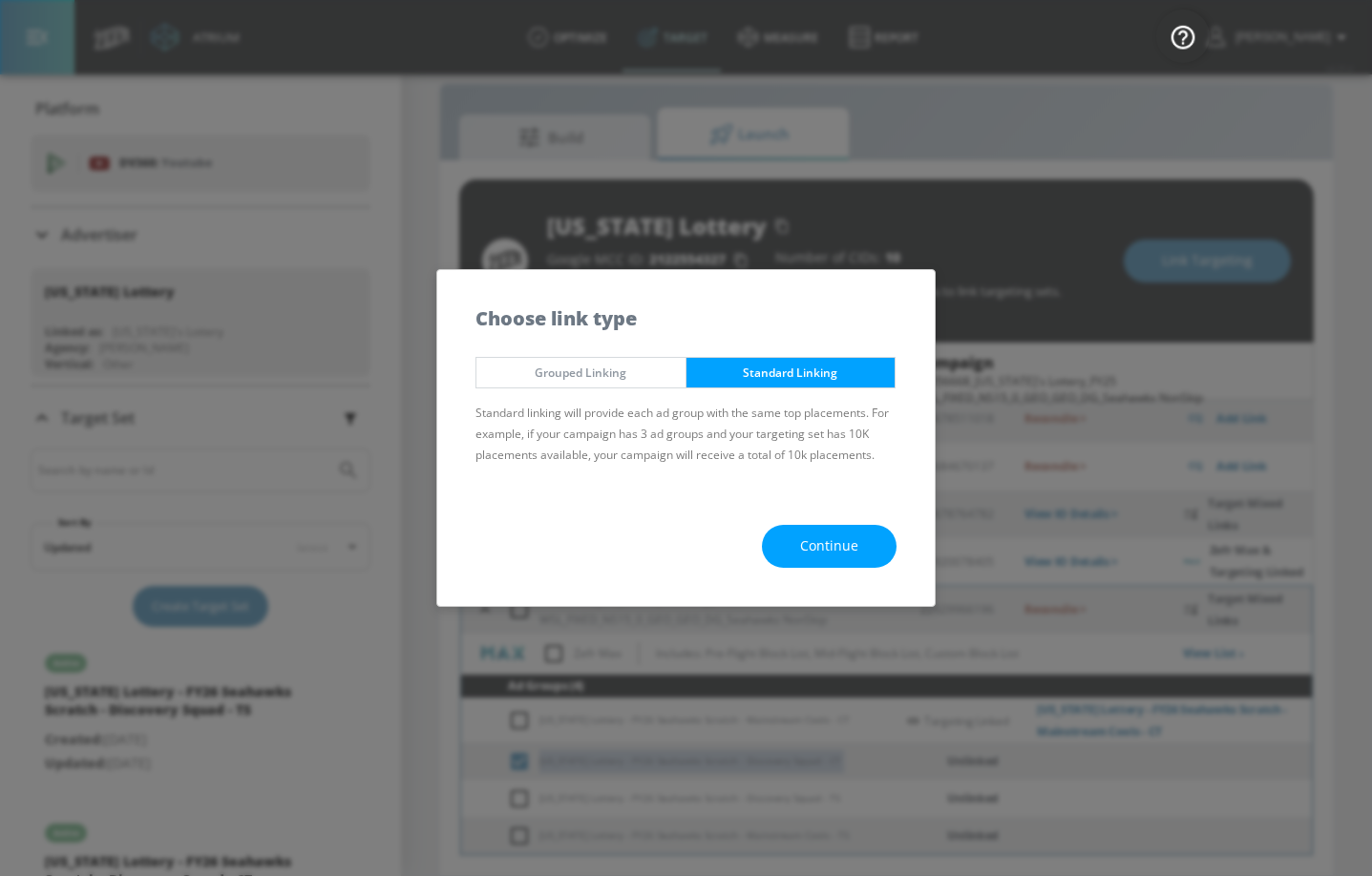
click at [810, 540] on span "Continue" at bounding box center [829, 546] width 58 height 24
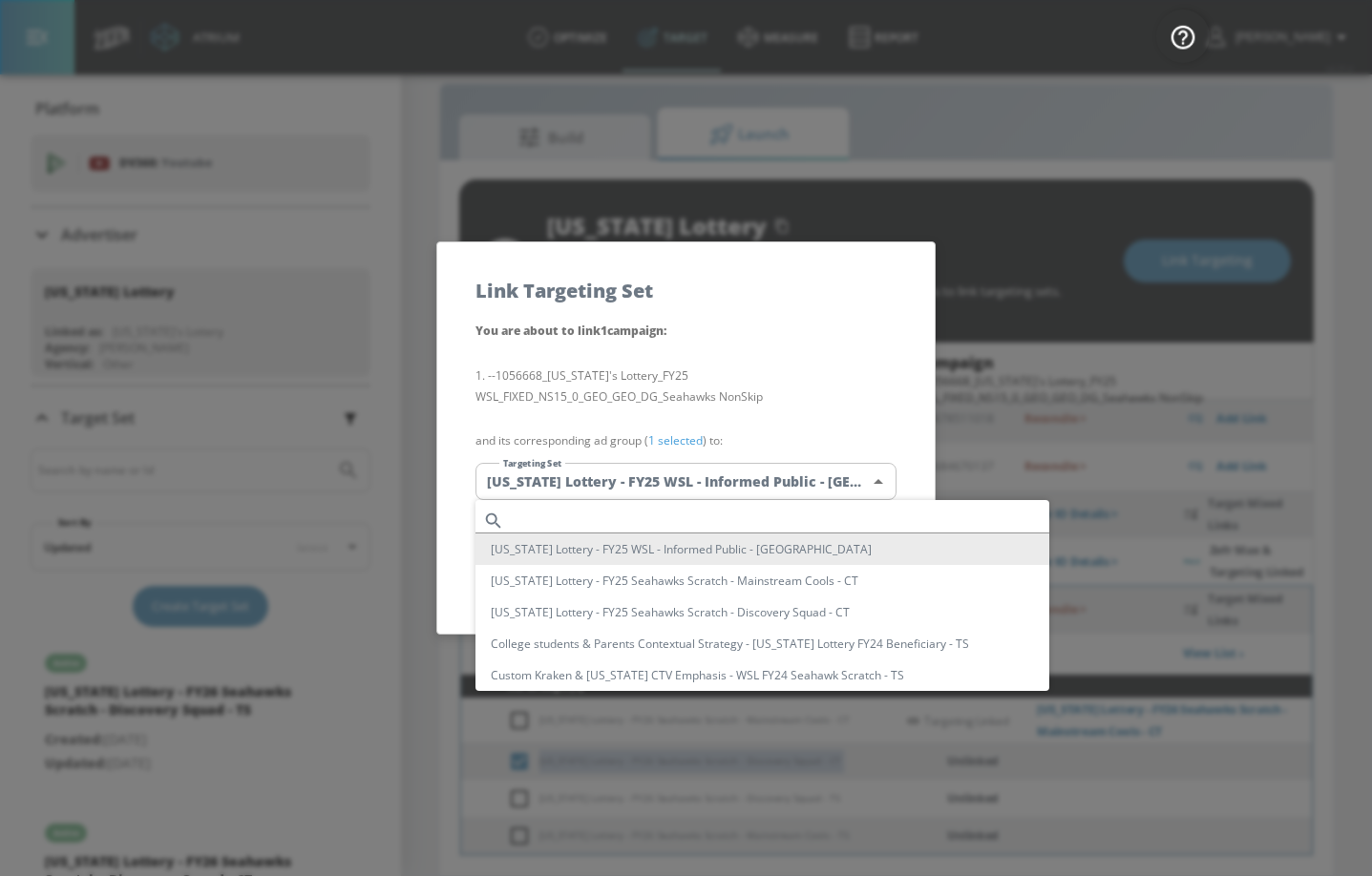
click at [783, 478] on body "Atrium optimize Target measure Report optimize Target measure Report v 4.25.4 G…" at bounding box center [686, 424] width 1372 height 904
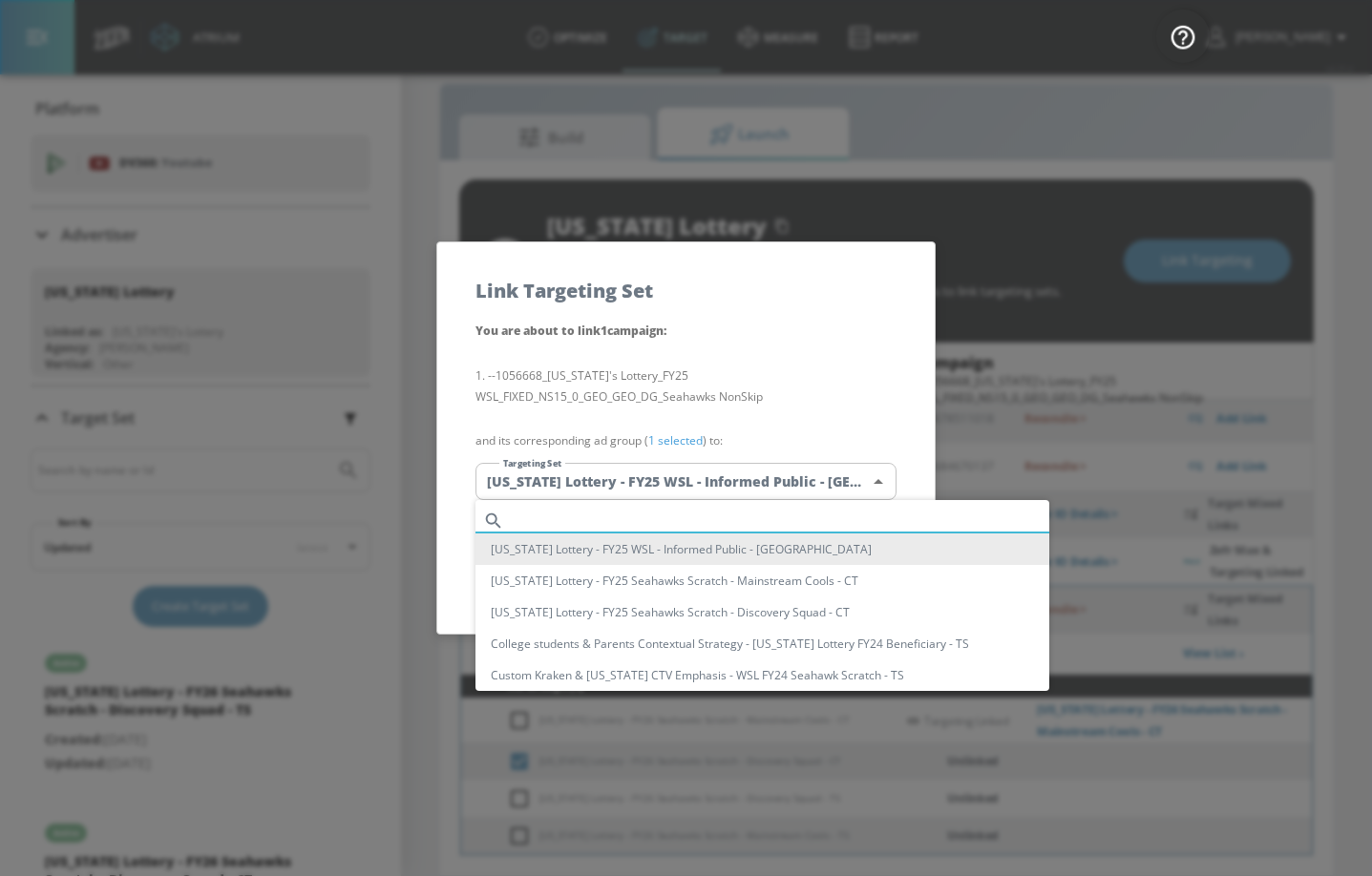
click at [711, 524] on input "text" at bounding box center [780, 520] width 537 height 26
paste input "[US_STATE] Lottery - FY26 Seahawks Scratch - Discovery Squad - CT"
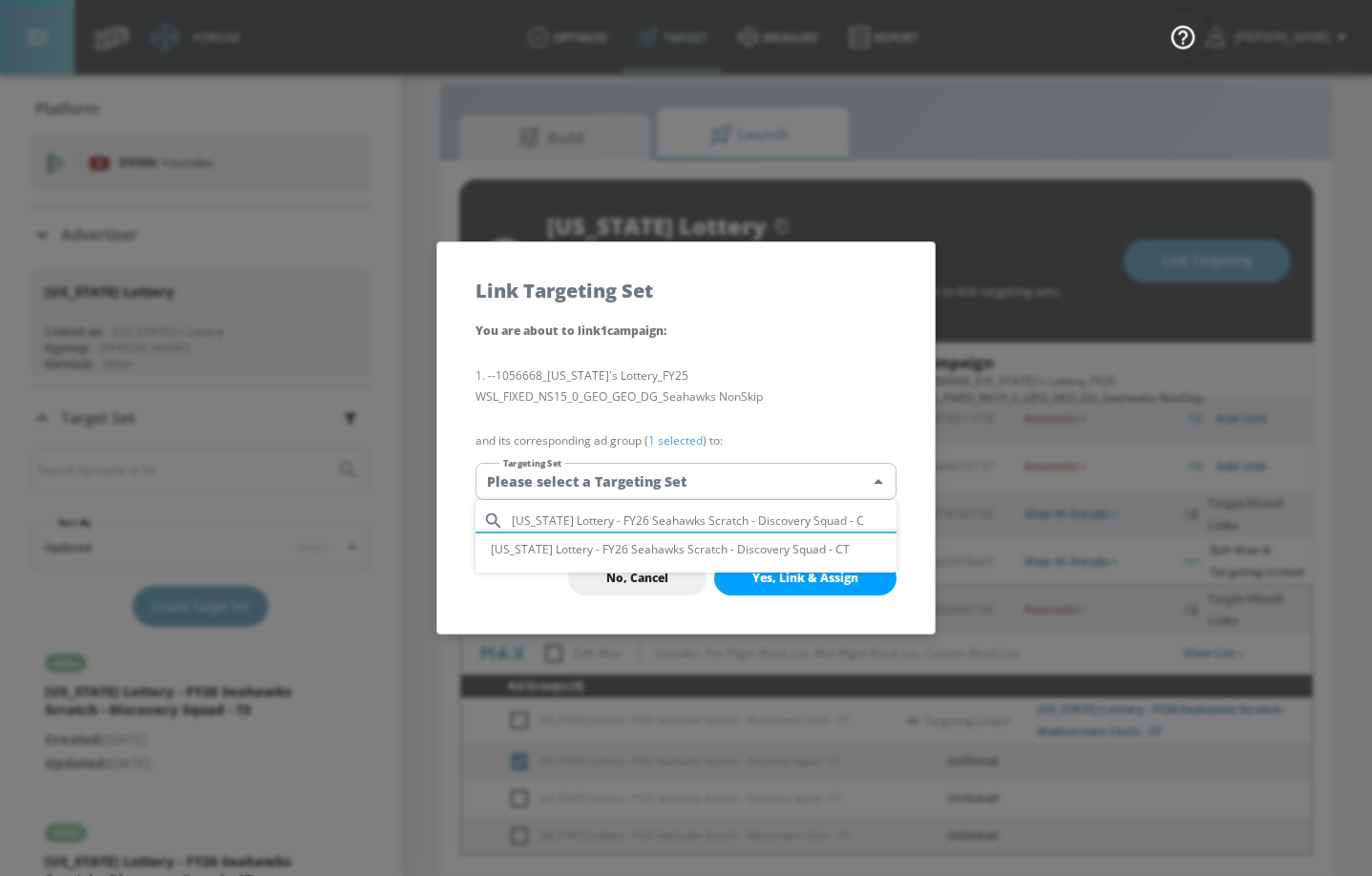
type input "Washington Lottery - FY26 Seahawks Scratch - Discovery Squad - C"
click at [707, 552] on li "[US_STATE] Lottery - FY26 Seahawks Scratch - Discovery Squad - CT" at bounding box center [686, 549] width 421 height 32
type input "8f0278b3-f8af-4733-8b40-2043e68f6d4e"
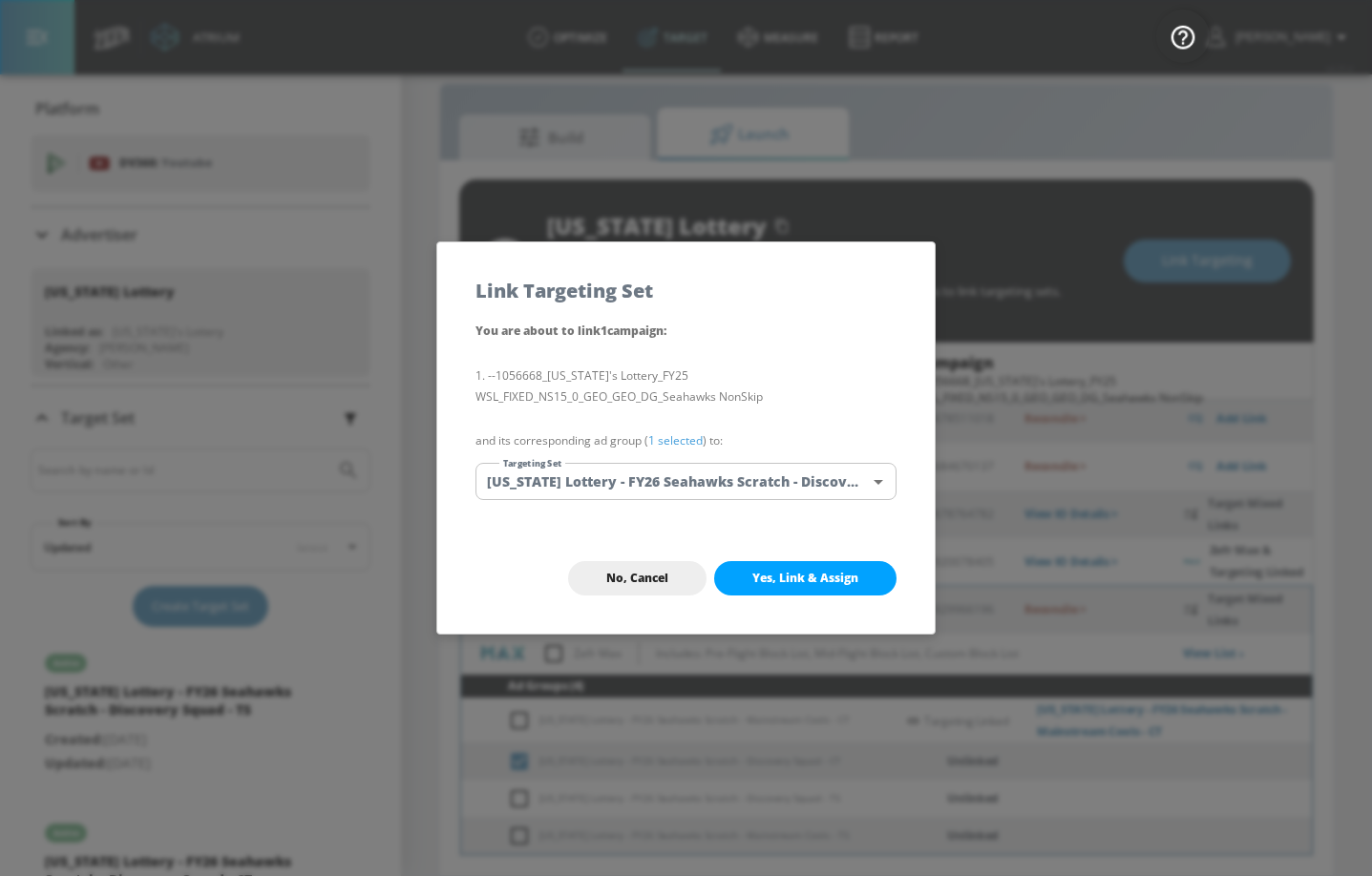
click at [767, 582] on span "Yes, Link & Assign" at bounding box center [805, 578] width 106 height 15
checkbox input "false"
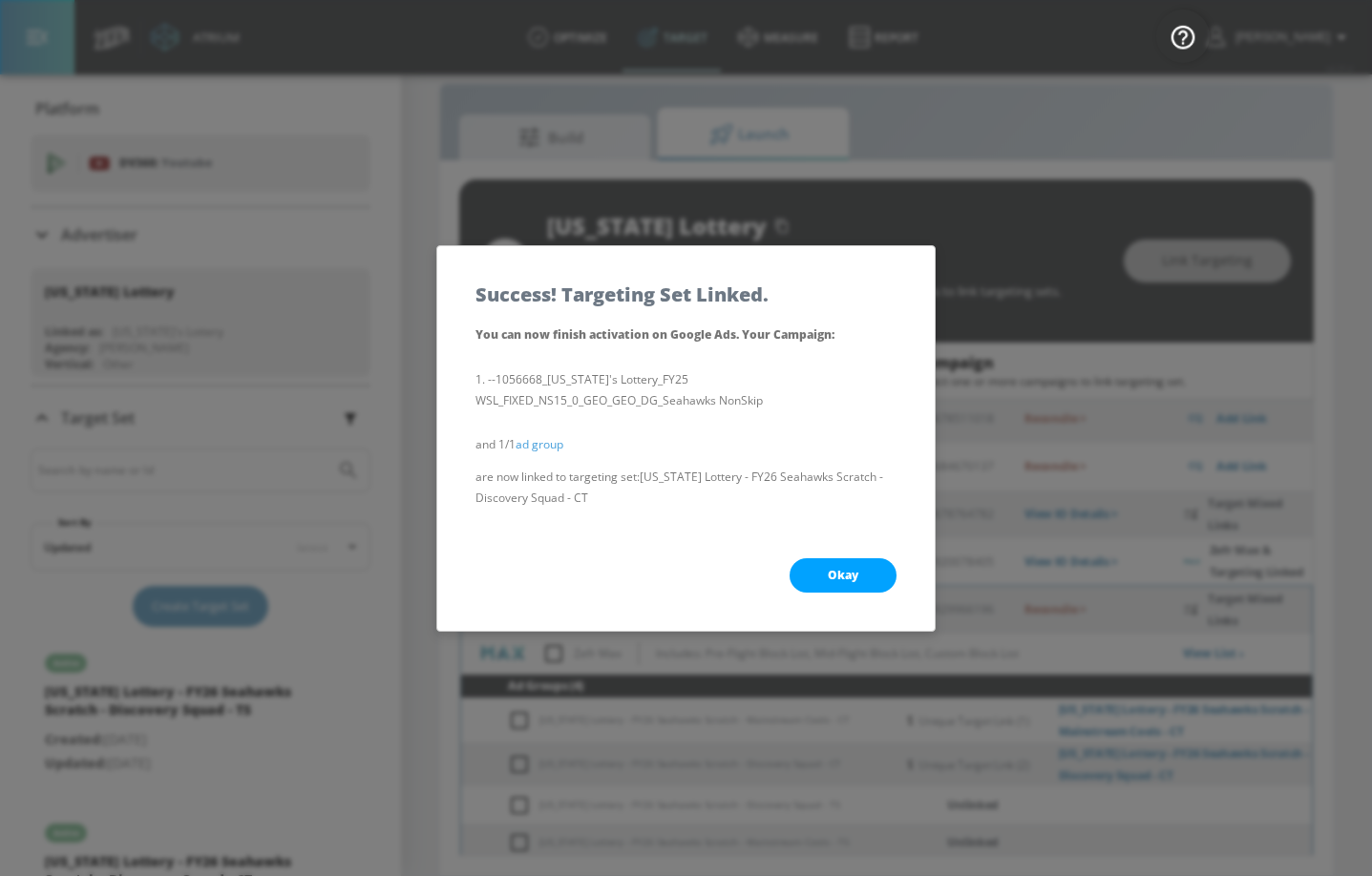
click at [817, 571] on button "Okay" at bounding box center [843, 575] width 107 height 34
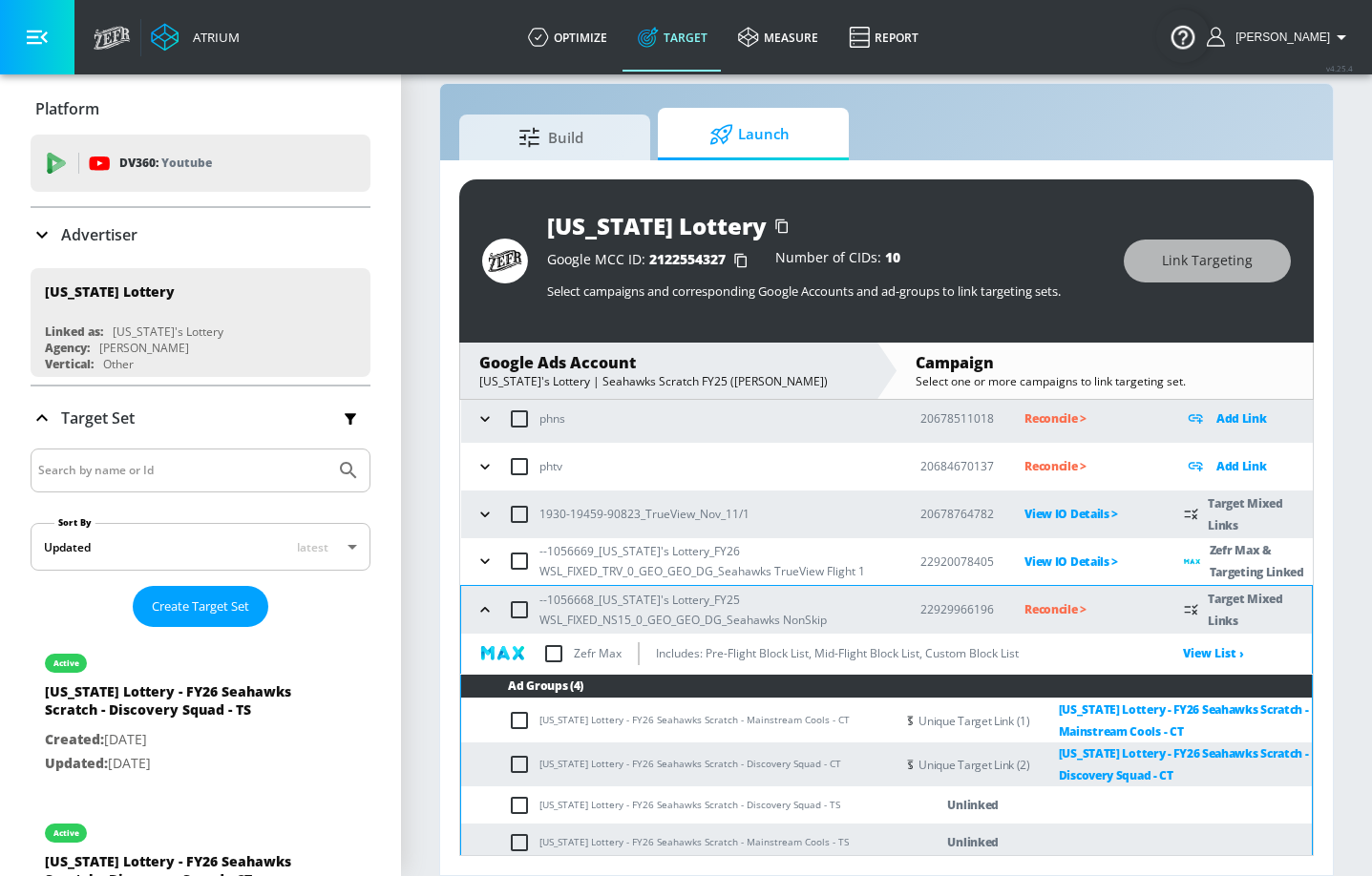
scroll to position [206, 0]
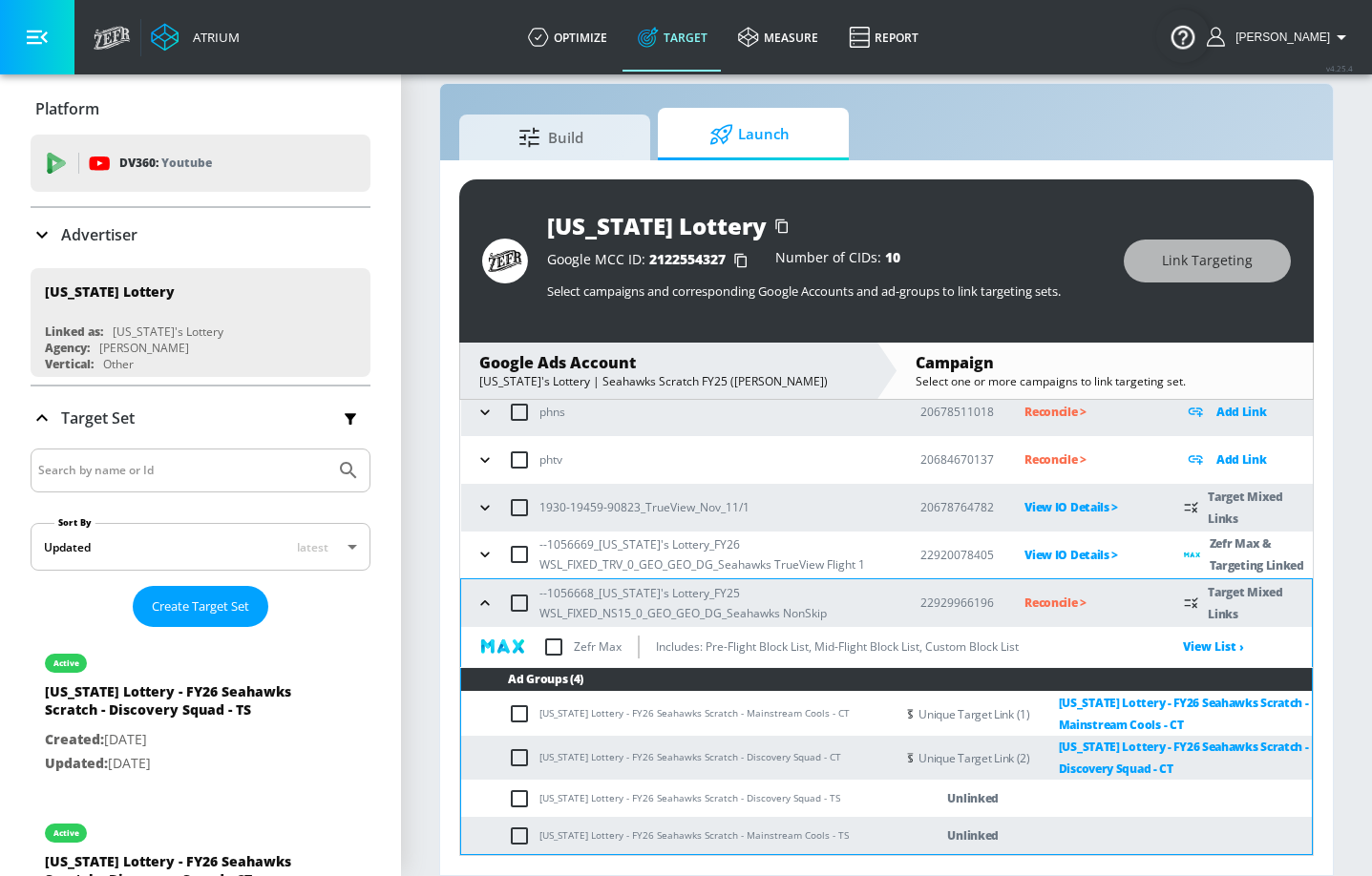
click at [578, 642] on td "[US_STATE] Lottery - FY26 Seahawks Scratch - Discovery Squad - TS" at bounding box center [677, 797] width 434 height 37
copy td "[US_STATE] Lottery - FY26 Seahawks Scratch - Discovery Squad - TS"
click at [528, 642] on input "checkbox" at bounding box center [523, 798] width 32 height 23
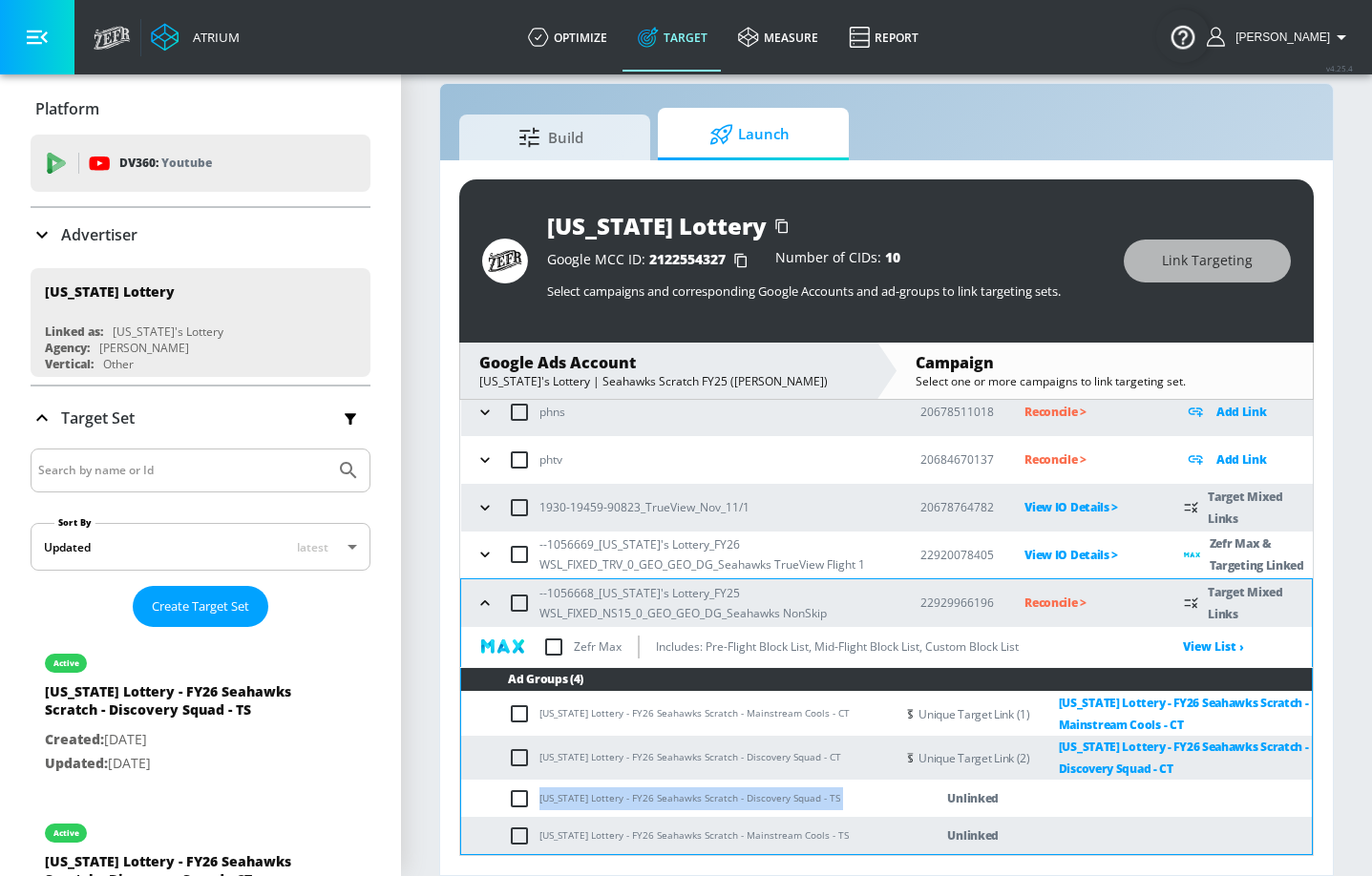
checkbox input "true"
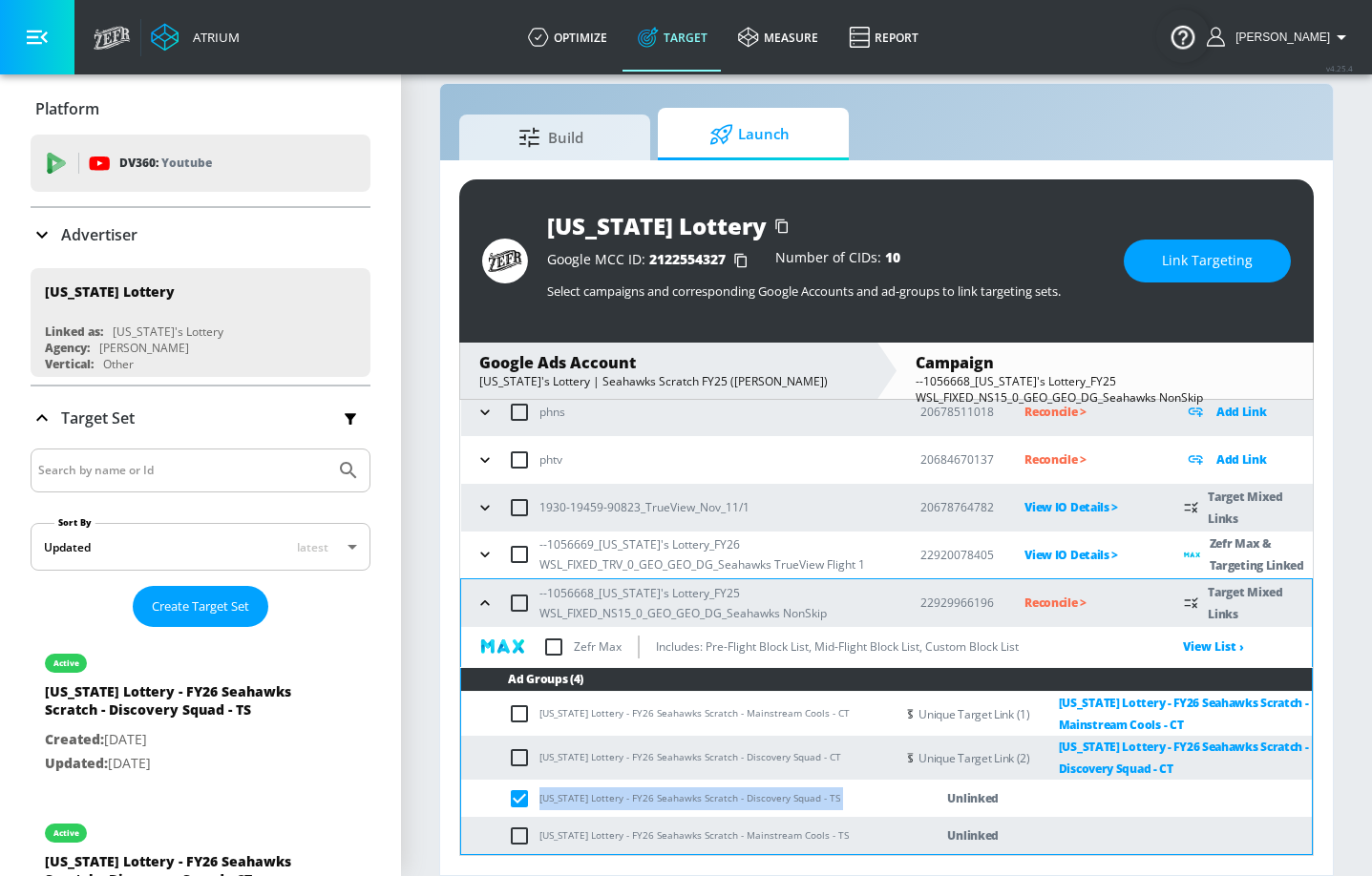
click at [1184, 262] on span "Link Targeting" at bounding box center [1206, 261] width 91 height 24
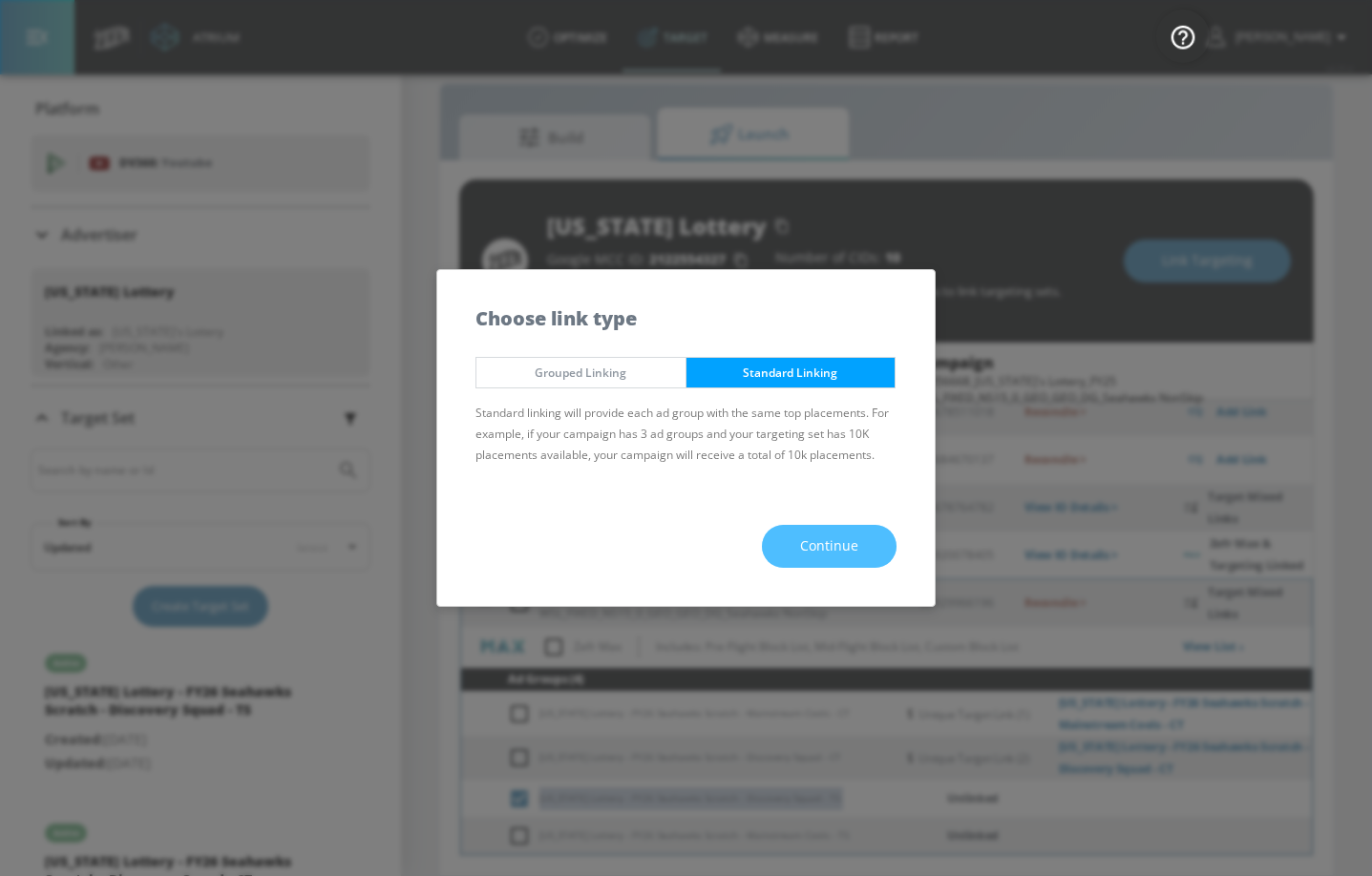
click at [820, 525] on button "Continue" at bounding box center [829, 546] width 135 height 43
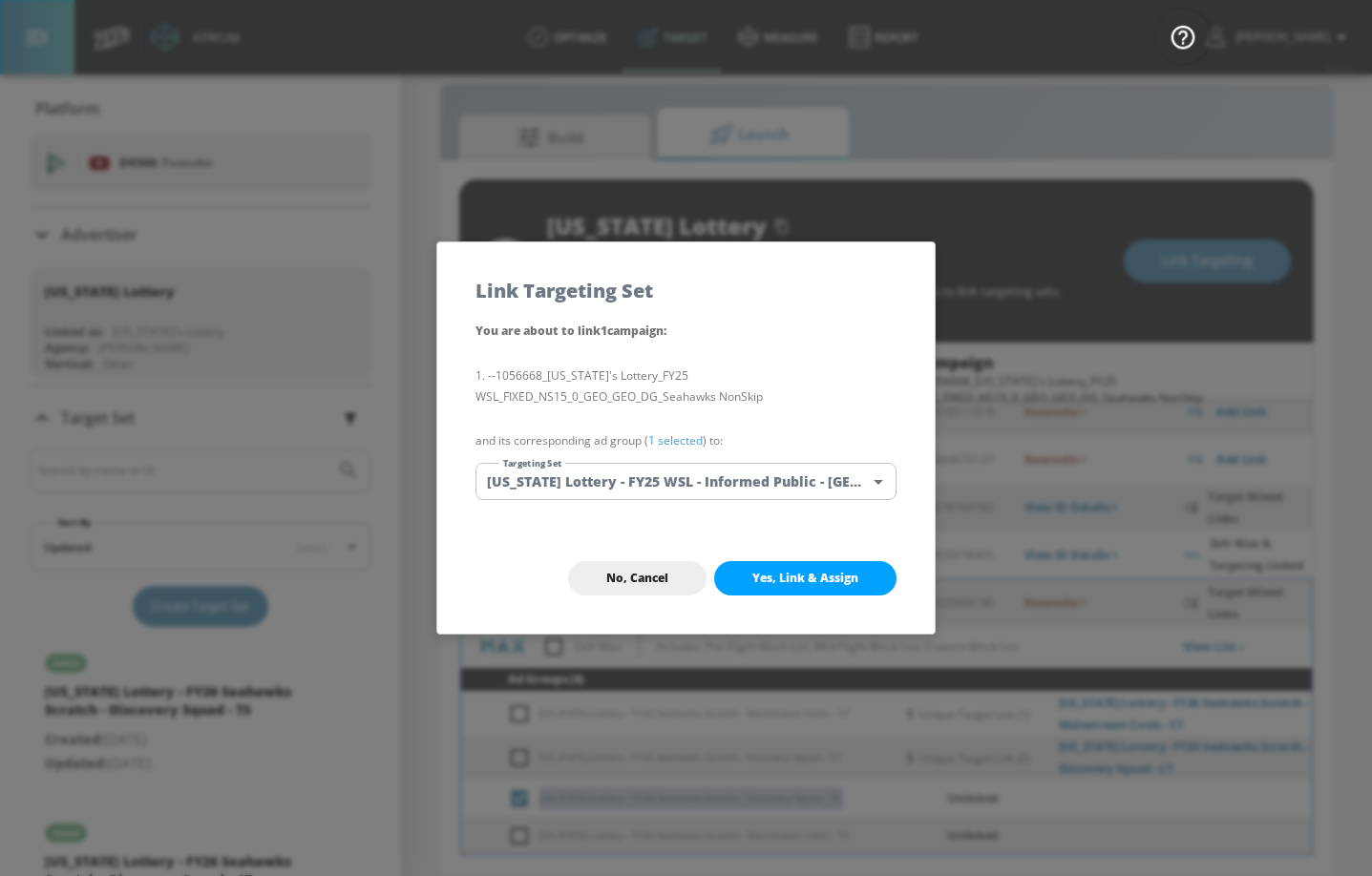
click at [787, 478] on body "Atrium optimize Target measure Report optimize Target measure Report v 4.25.4 G…" at bounding box center [686, 424] width 1372 height 904
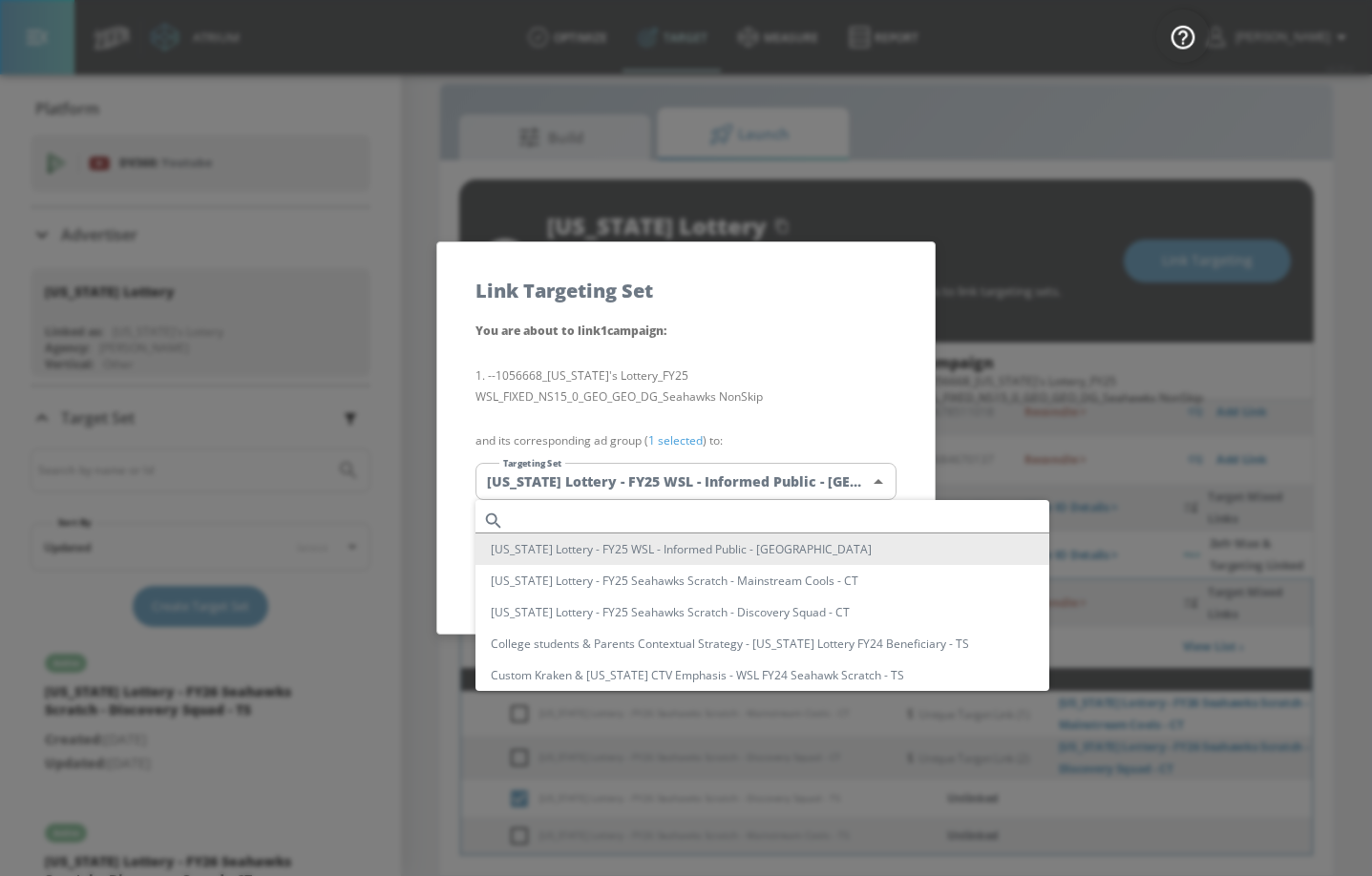
click at [751, 519] on input "text" at bounding box center [780, 520] width 537 height 26
paste input "[US_STATE] Lottery - FY26 Seahawks Scratch - Discovery Squad - TS"
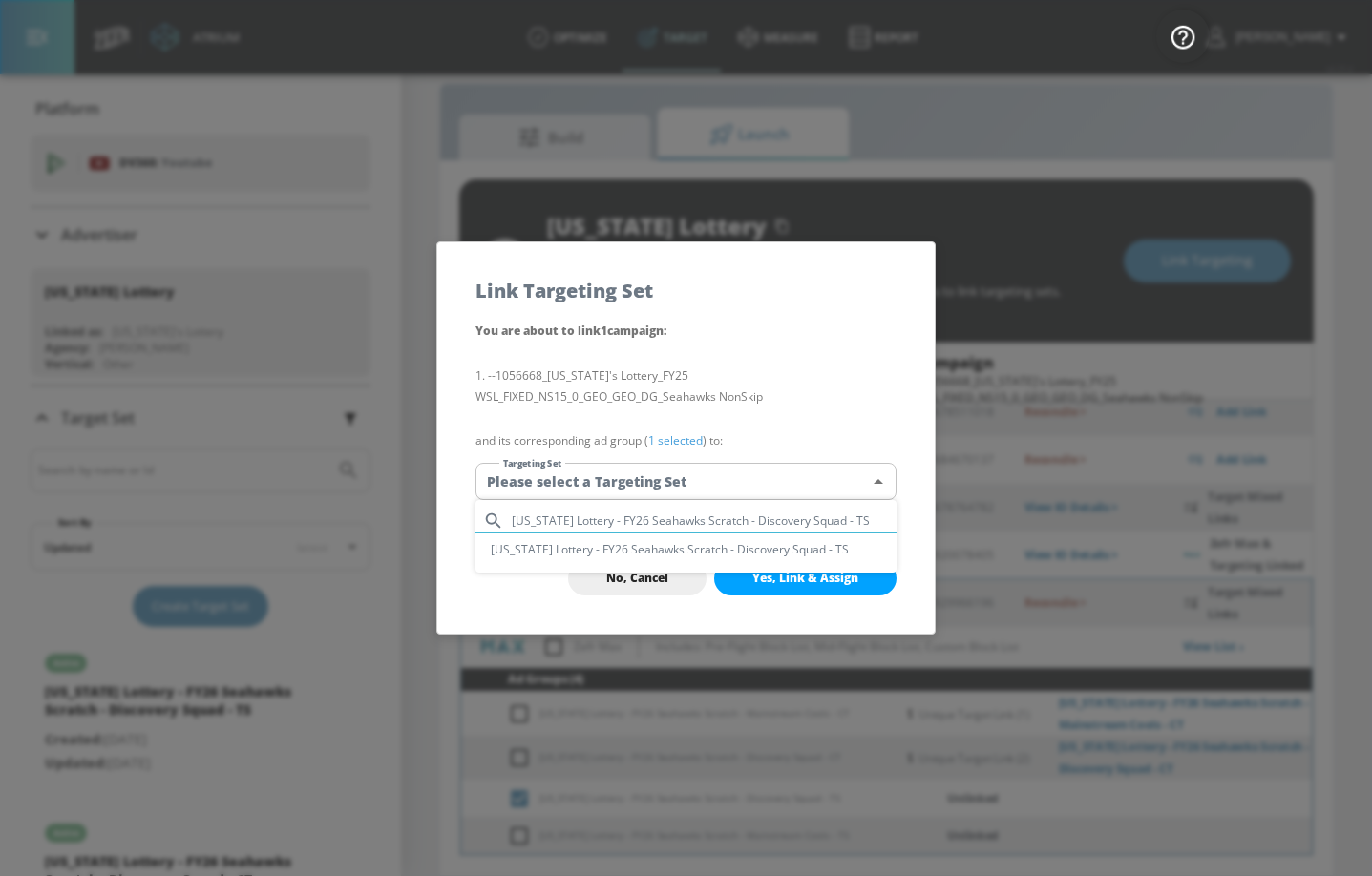
type input "[US_STATE] Lottery - FY26 Seahawks Scratch - Discovery Squad - TS"
click at [733, 540] on li "[US_STATE] Lottery - FY26 Seahawks Scratch - Discovery Squad - TS" at bounding box center [686, 549] width 421 height 32
type input "0e6aedad-4c30-45d5-85a2-0214e1aa2a41"
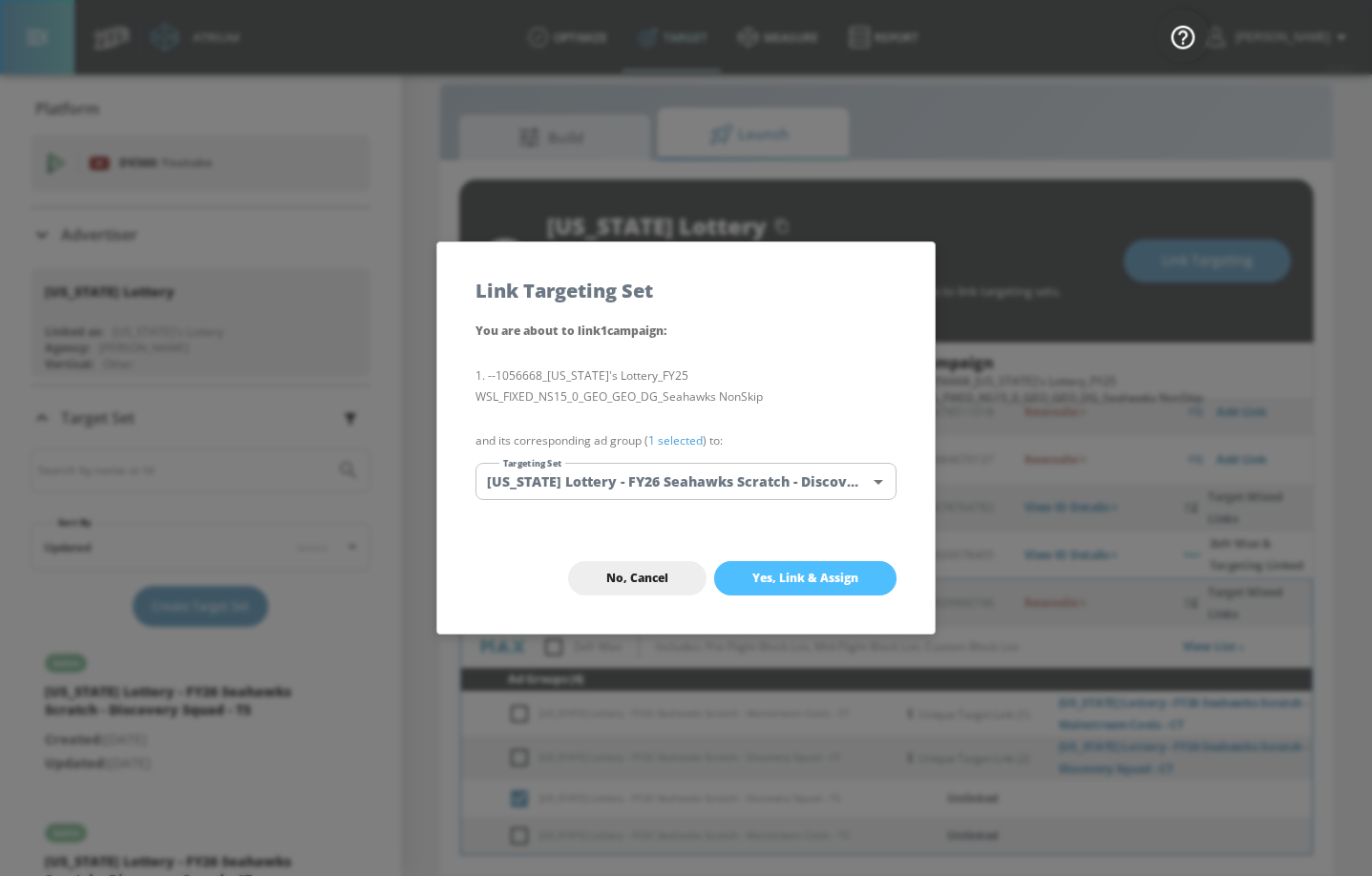
click at [763, 584] on span "Yes, Link & Assign" at bounding box center [805, 578] width 106 height 15
checkbox input "false"
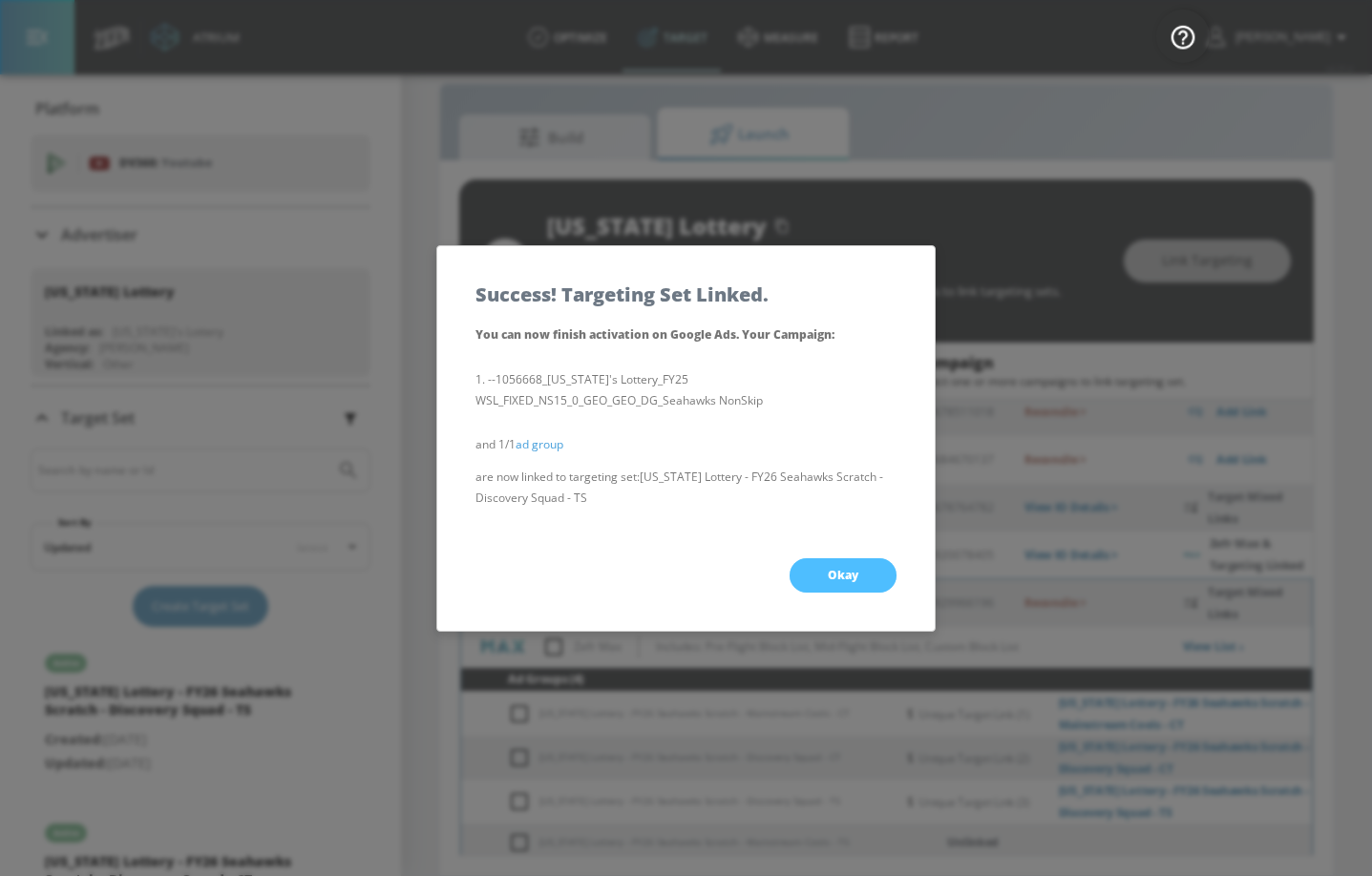
click at [804, 571] on button "Okay" at bounding box center [843, 575] width 107 height 34
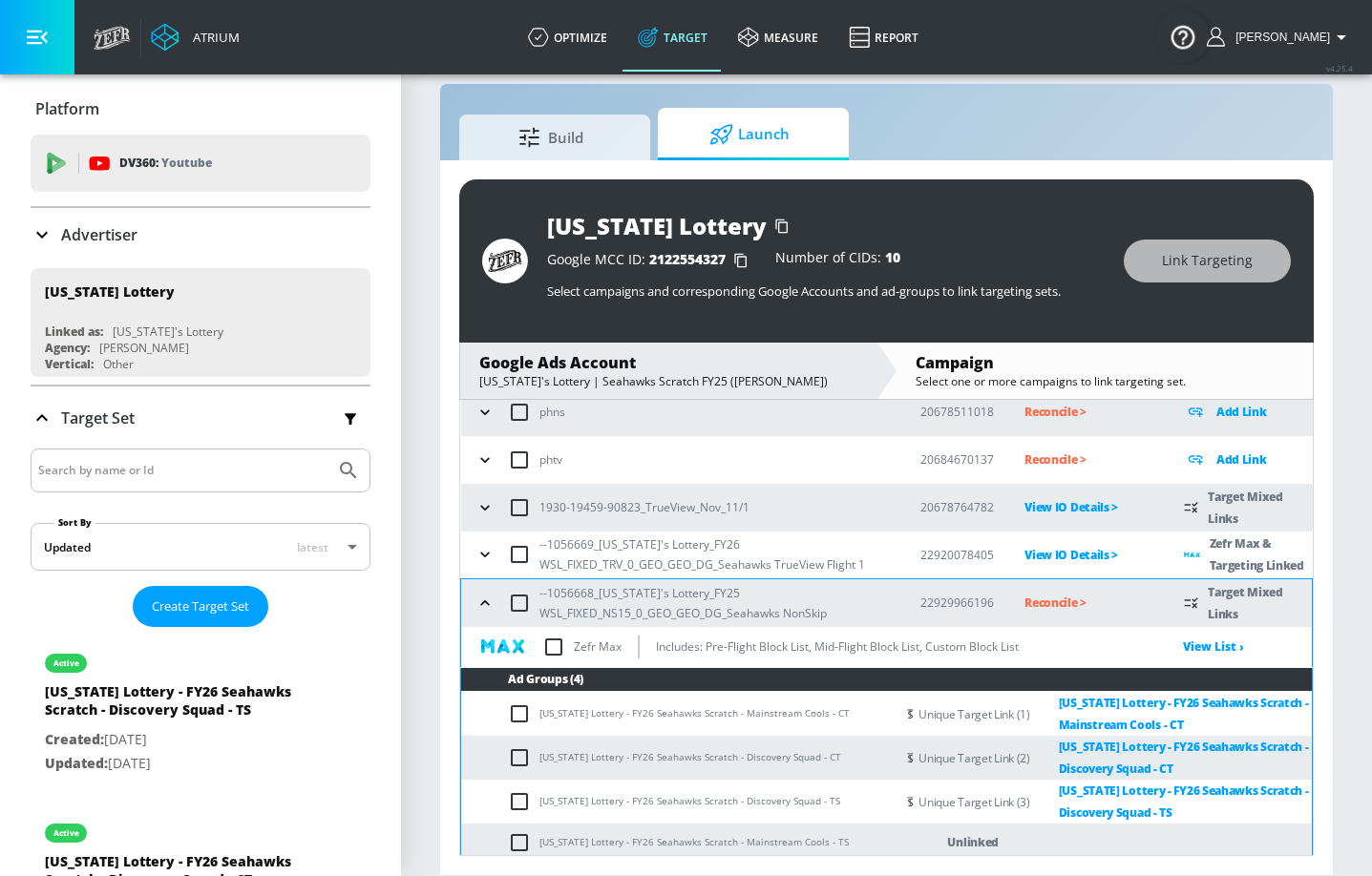
scroll to position [213, 0]
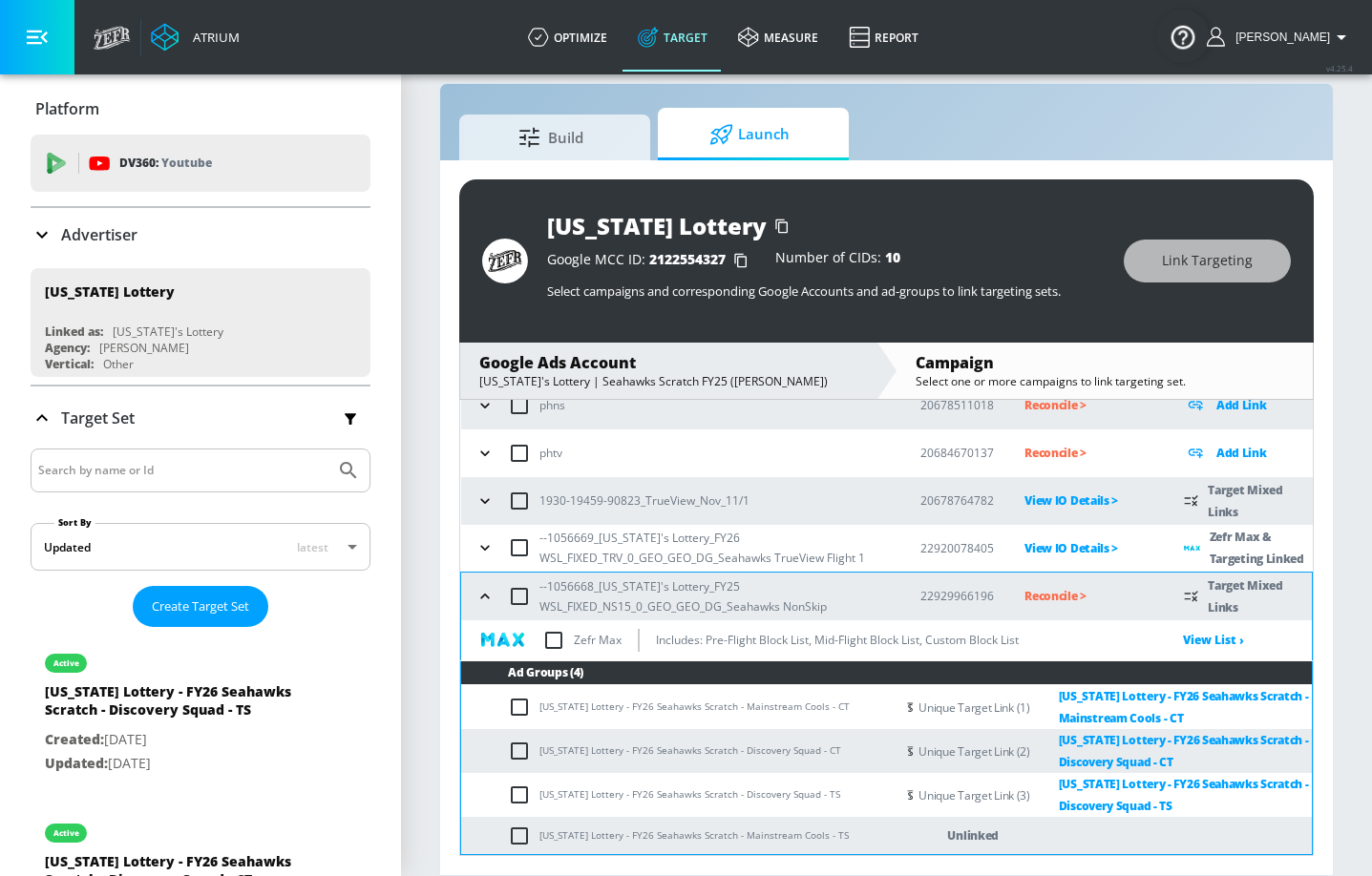
click at [486, 547] on icon "button" at bounding box center [485, 548] width 9 height 5
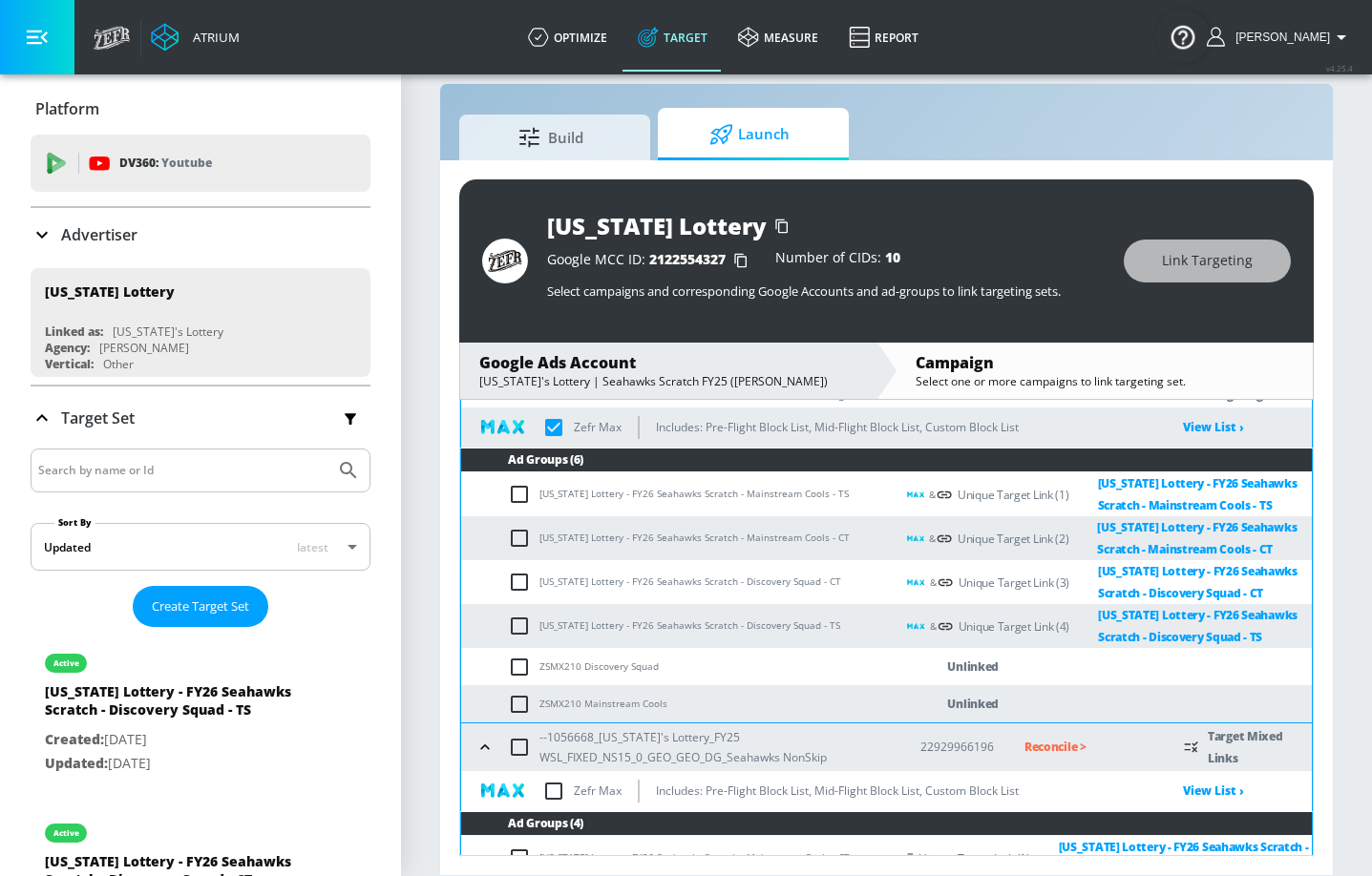
scroll to position [379, 0]
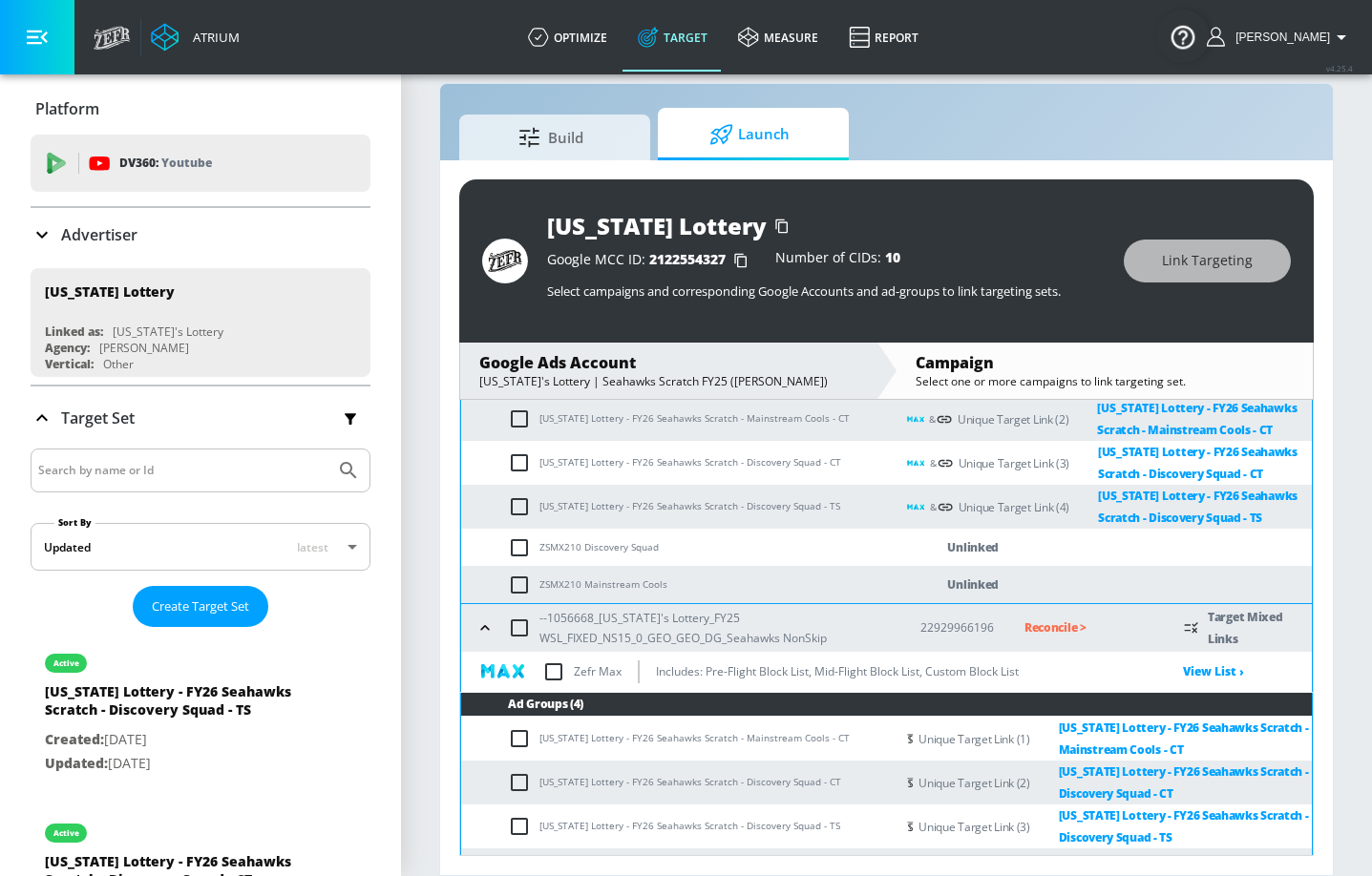
checkbox input "true"
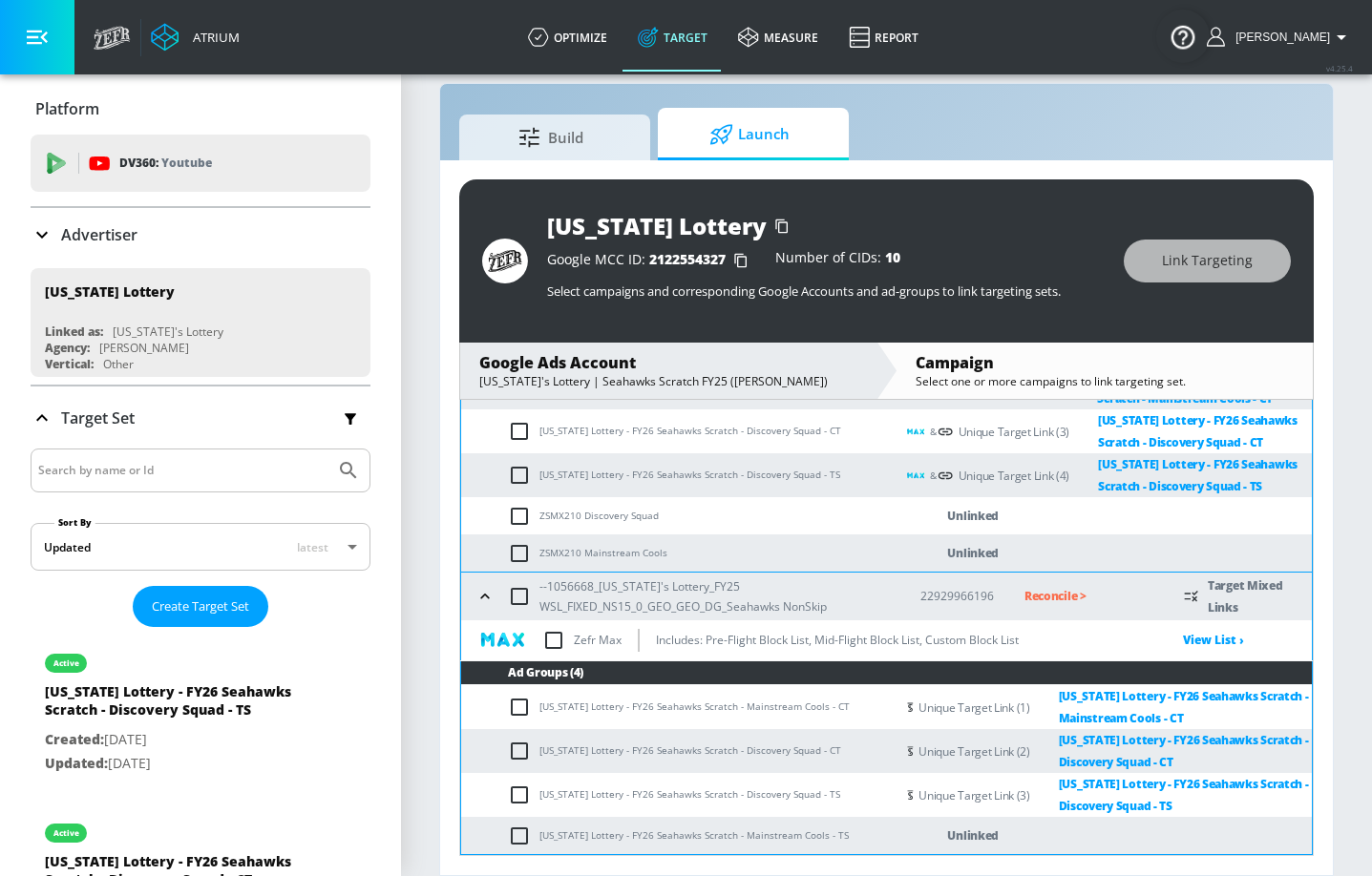
click at [556, 642] on td "[US_STATE] Lottery - FY26 Seahawks Scratch - Mainstream Cools - TS" at bounding box center [677, 835] width 434 height 37
copy td "[US_STATE] Lottery - FY26 Seahawks Scratch - Mainstream Cools - TS"
click at [512, 642] on td "[US_STATE] Lottery - FY26 Seahawks Scratch - Mainstream Cools - TS" at bounding box center [677, 835] width 434 height 37
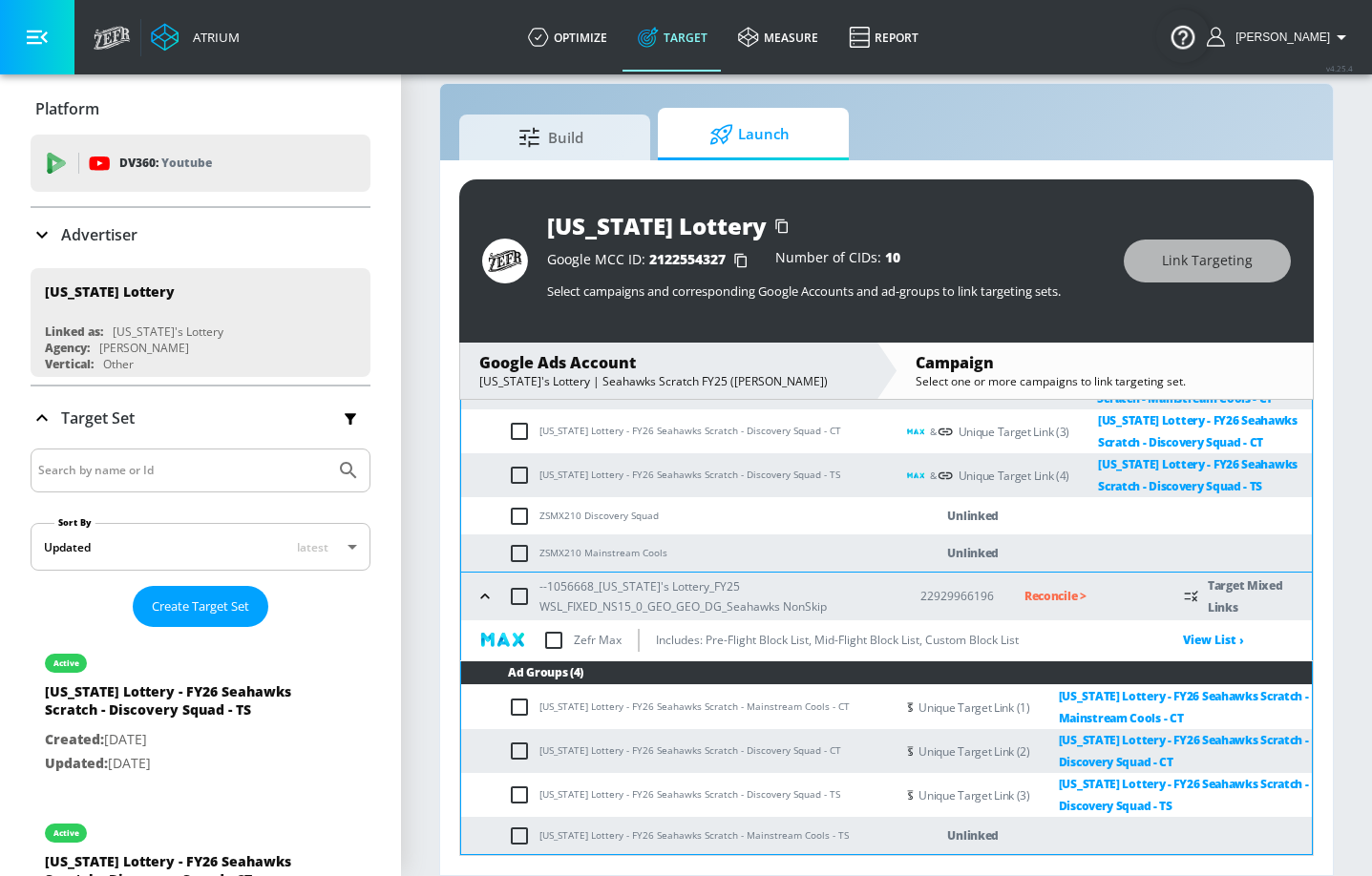
click at [512, 642] on td "[US_STATE] Lottery - FY26 Seahawks Scratch - Mainstream Cools - TS" at bounding box center [677, 835] width 434 height 37
click at [516, 642] on input "checkbox" at bounding box center [523, 835] width 32 height 23
checkbox input "true"
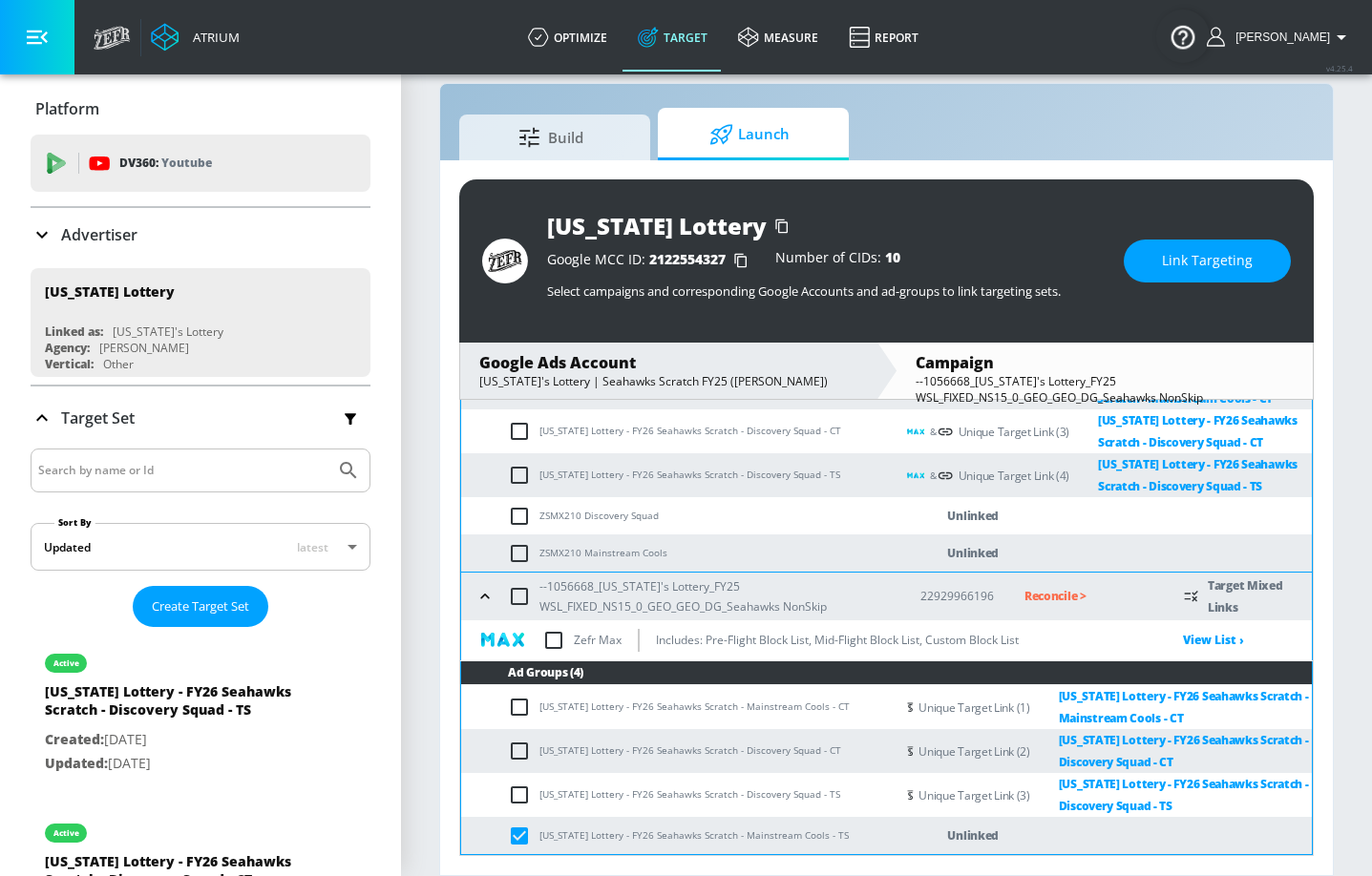
click at [1152, 250] on button "Link Targeting" at bounding box center [1207, 260] width 168 height 43
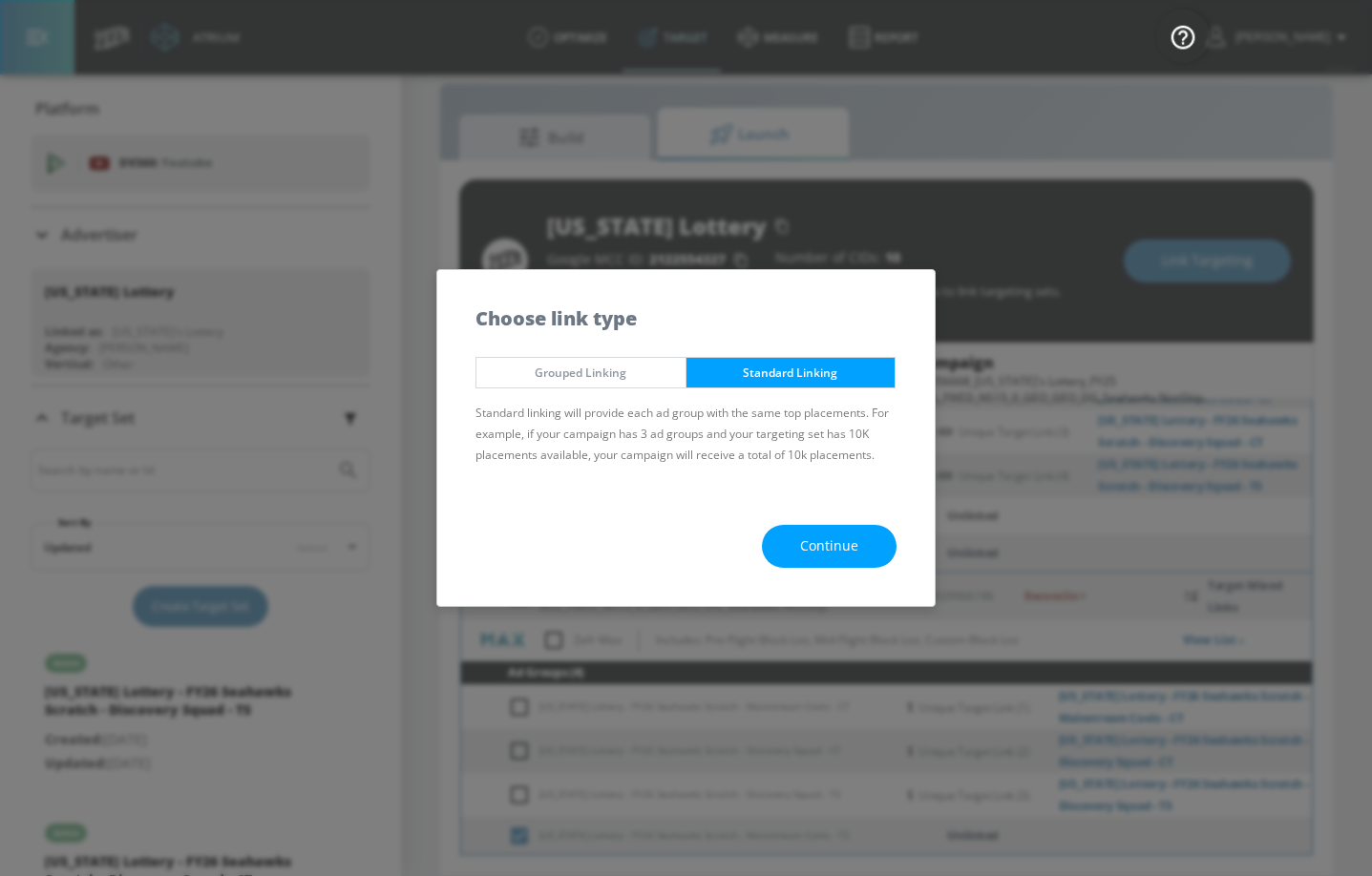
click at [845, 550] on span "Continue" at bounding box center [829, 546] width 58 height 24
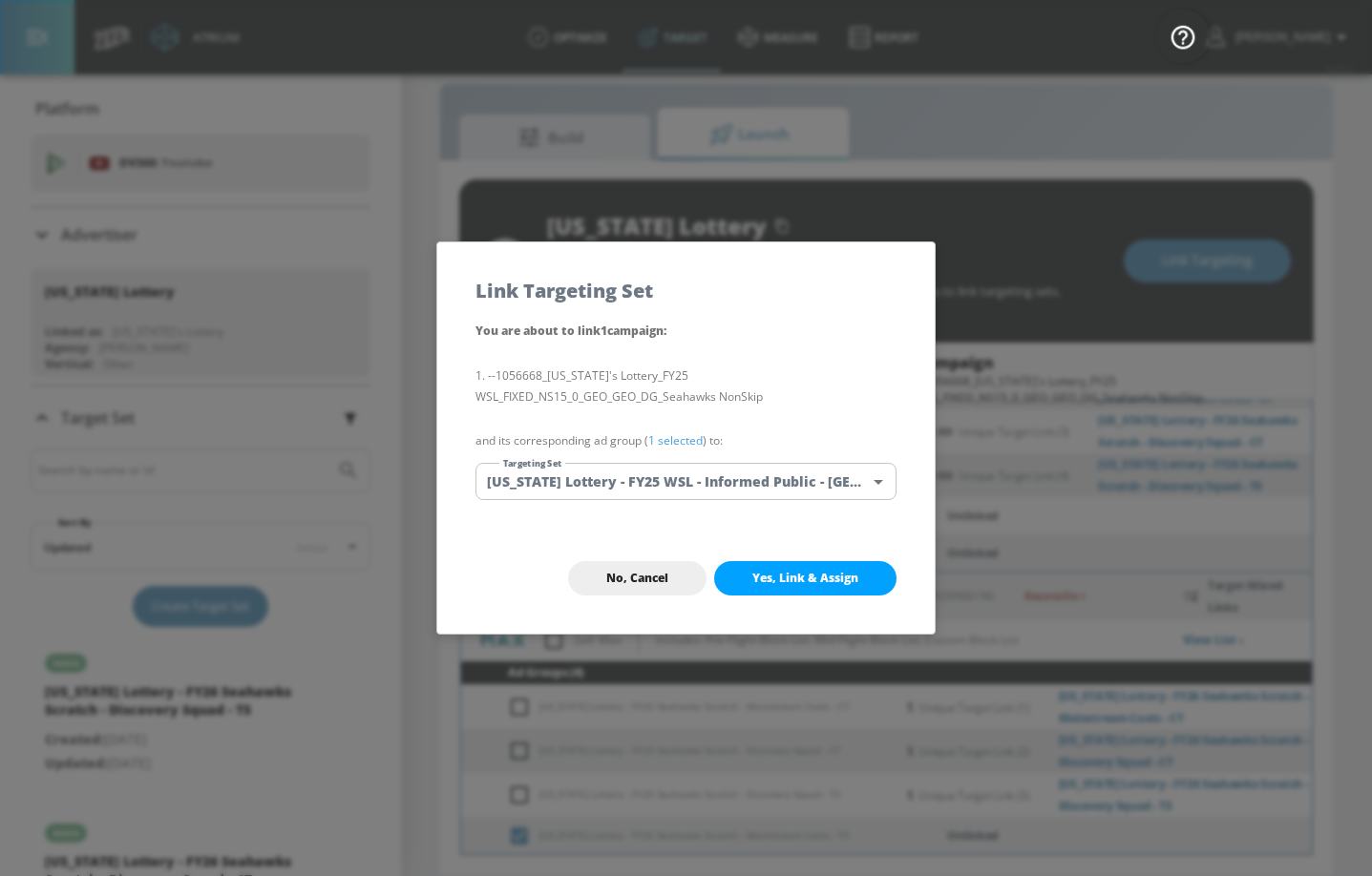
click at [805, 477] on body "Atrium optimize Target measure Report optimize Target measure Report v 4.25.4 G…" at bounding box center [686, 424] width 1372 height 904
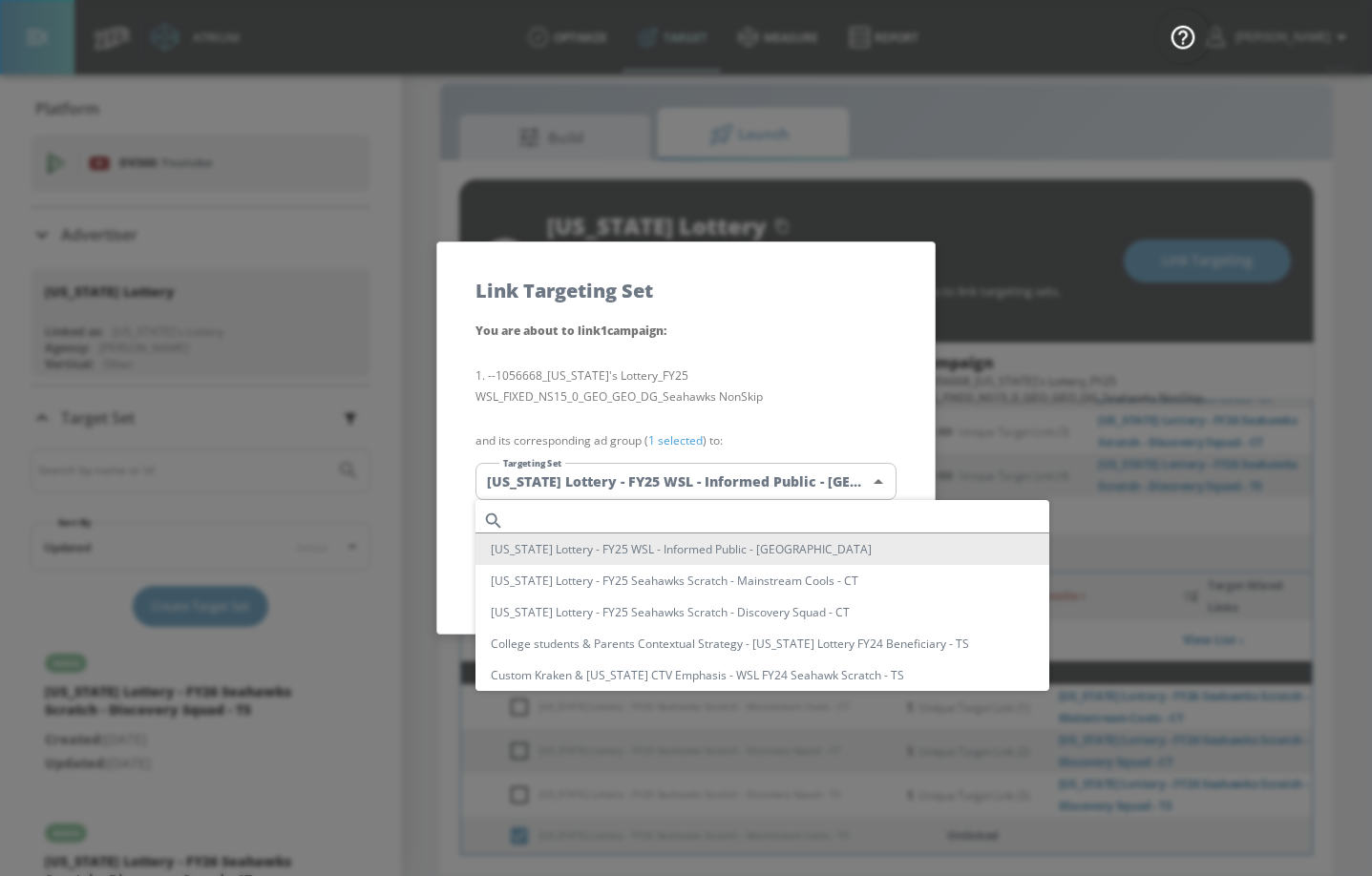
click at [769, 519] on input "text" at bounding box center [780, 520] width 537 height 26
paste input "[US_STATE] Lottery - FY26 Seahawks Scratch - Mainstream Cools - TS"
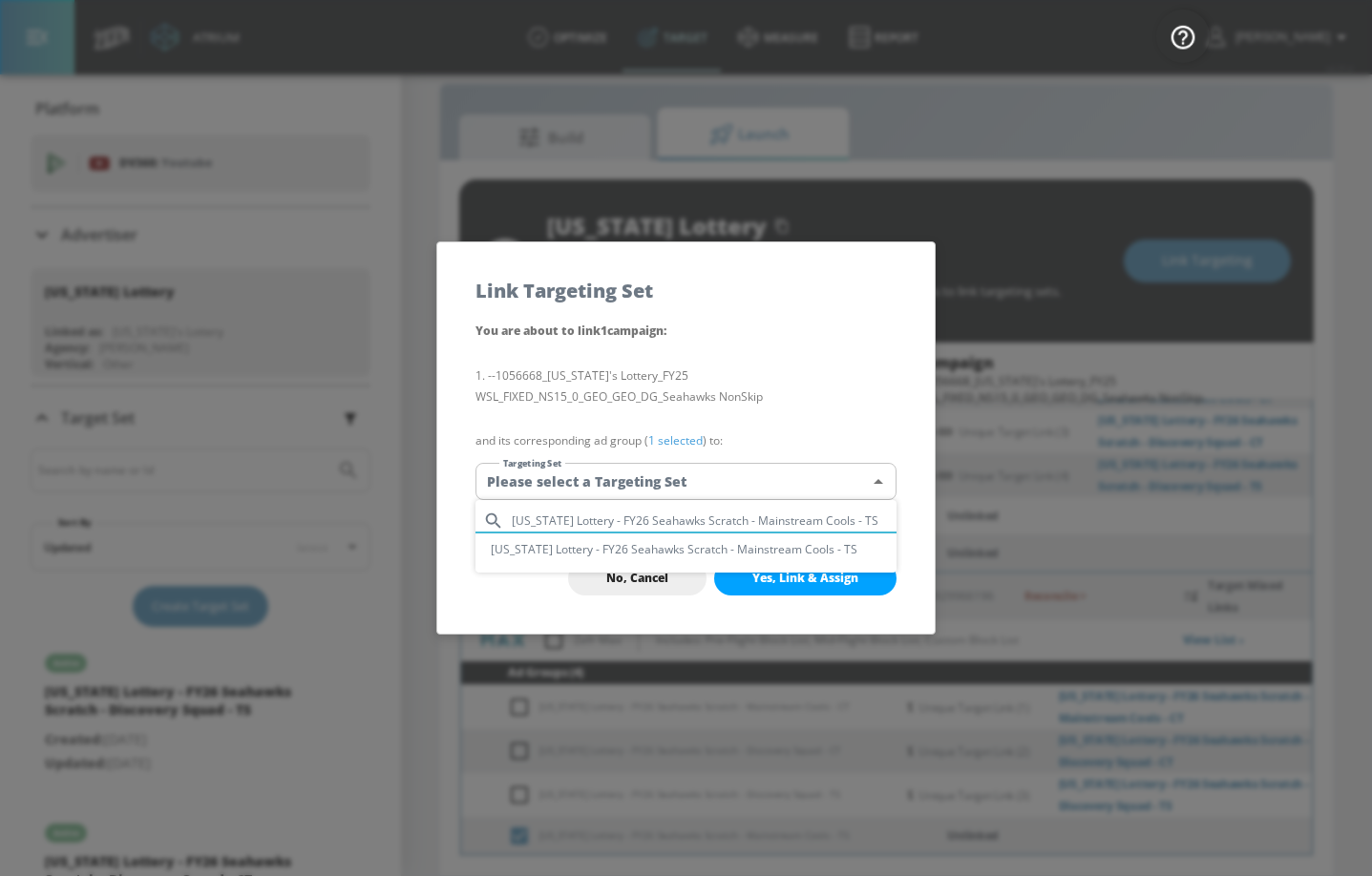
type input "[US_STATE] Lottery - FY26 Seahawks Scratch - Mainstream Cools - TS"
click at [767, 553] on li "[US_STATE] Lottery - FY26 Seahawks Scratch - Mainstream Cools - TS" at bounding box center [686, 549] width 421 height 32
type input "ed1b83f9-08ff-466a-97a9-03d85367da7e"
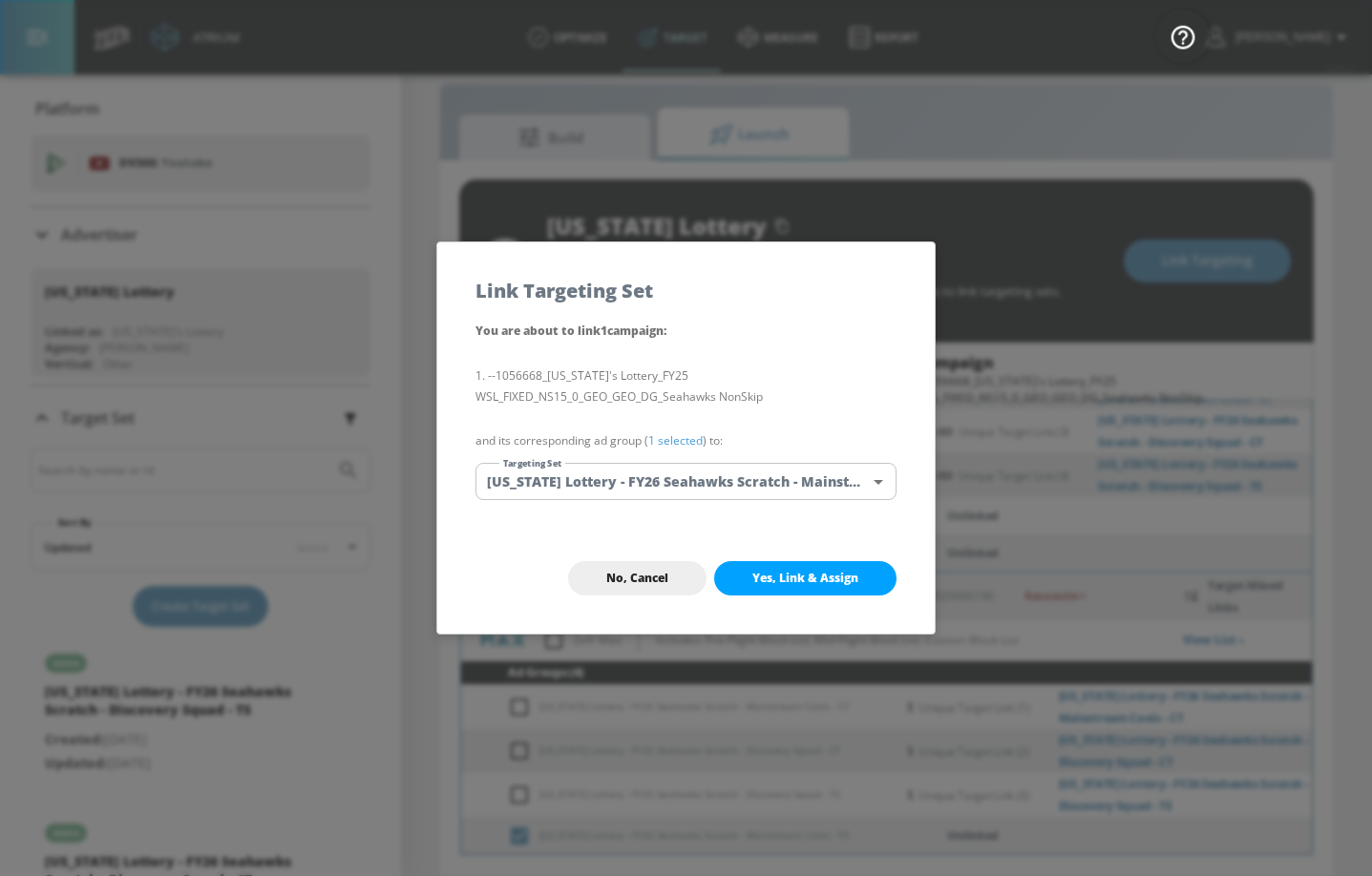
click at [812, 571] on span "Yes, Link & Assign" at bounding box center [805, 578] width 106 height 15
checkbox input "false"
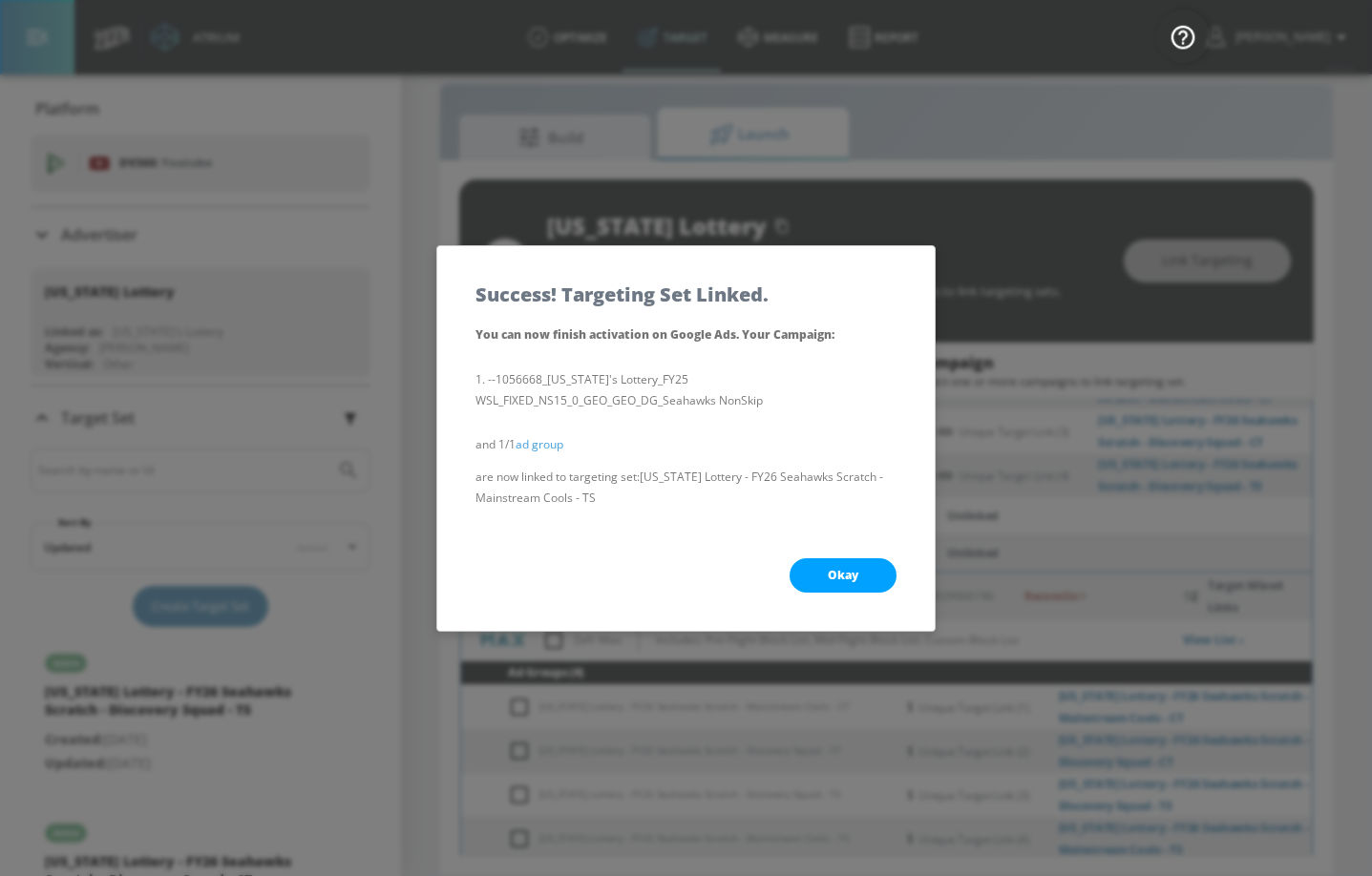
click at [814, 571] on button "Okay" at bounding box center [843, 575] width 107 height 34
checkbox input "true"
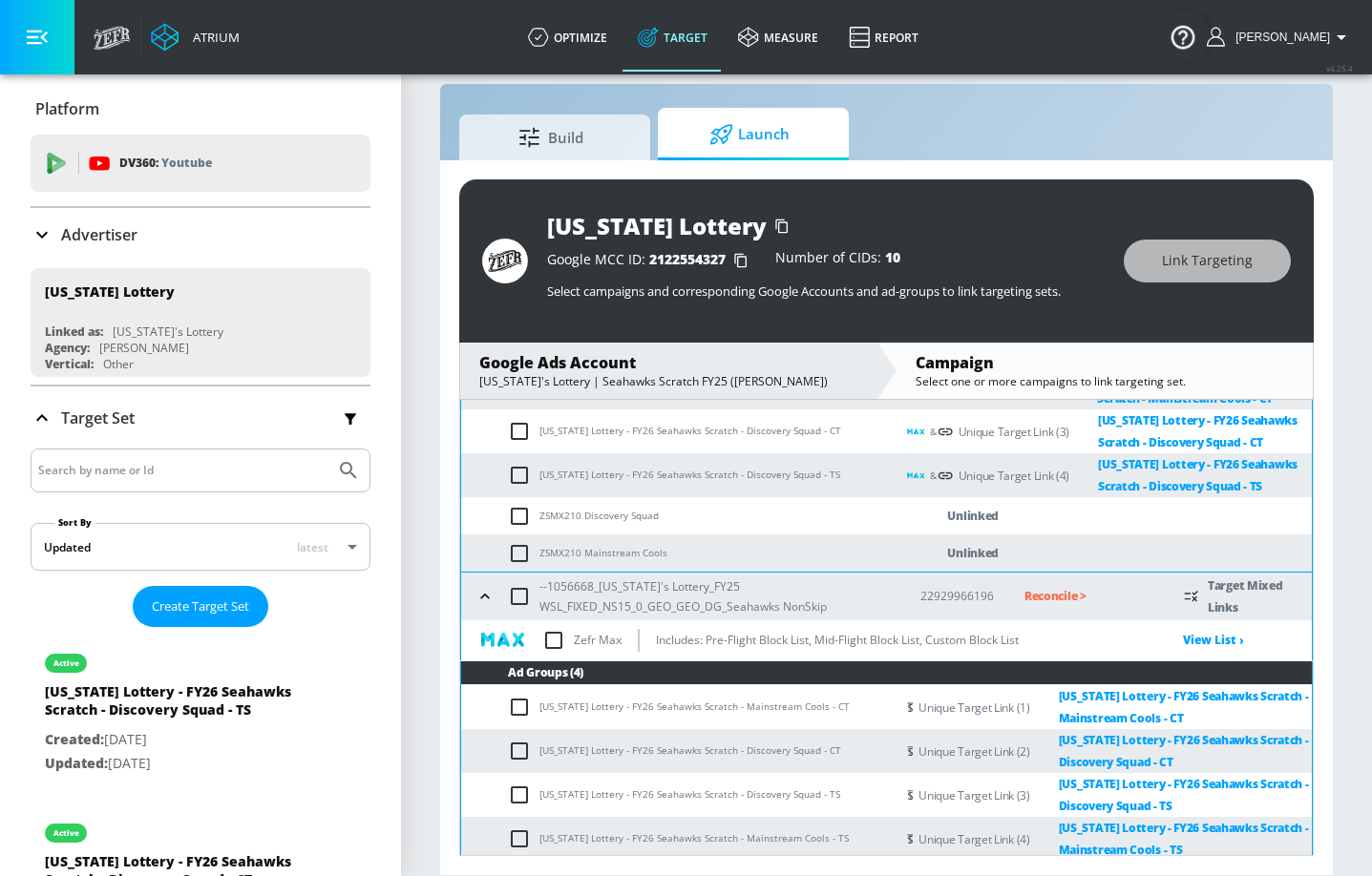
scroll to position [535, 0]
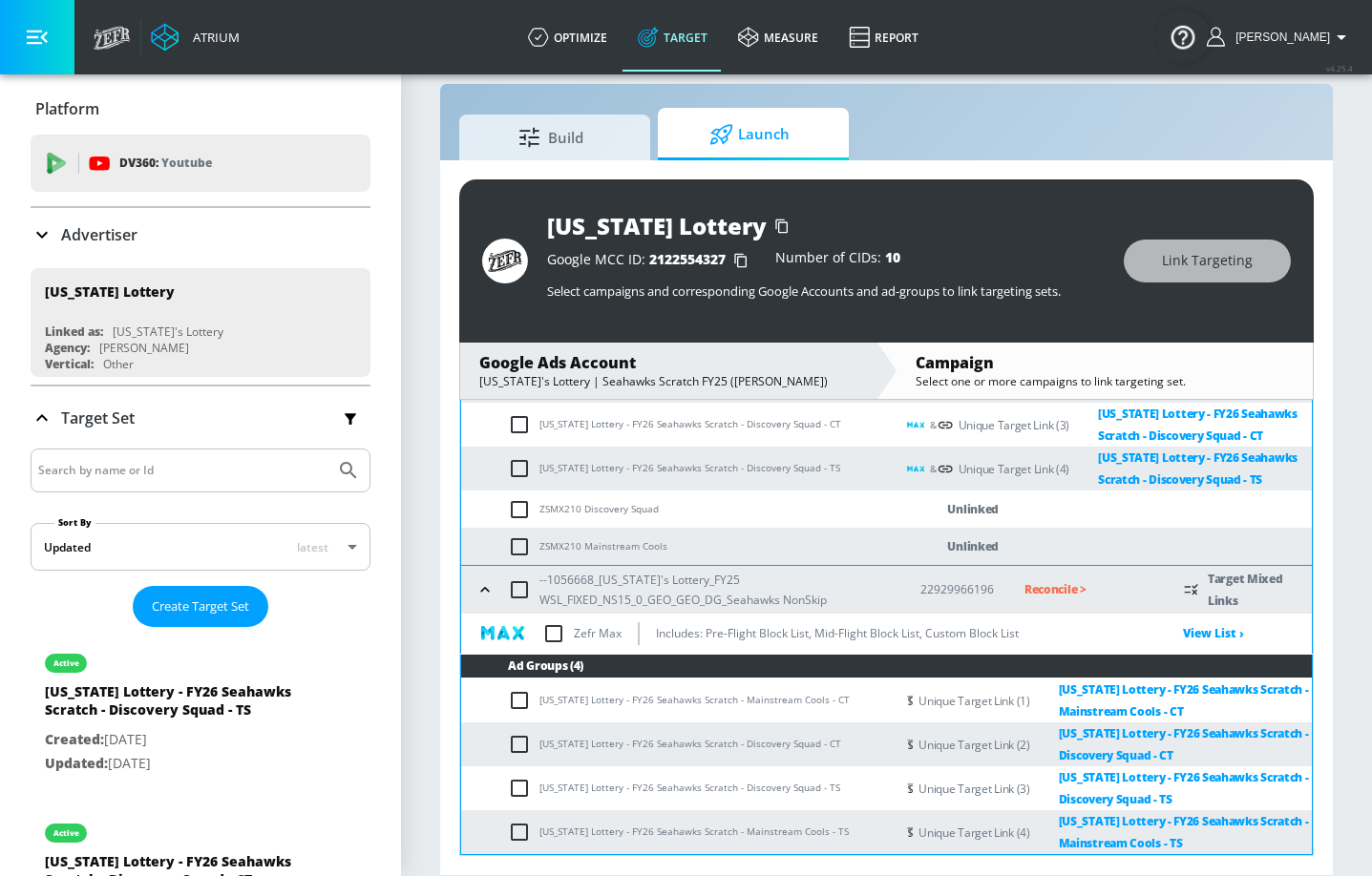
click at [549, 627] on input "checkbox" at bounding box center [553, 634] width 40 height 40
checkbox input "true"
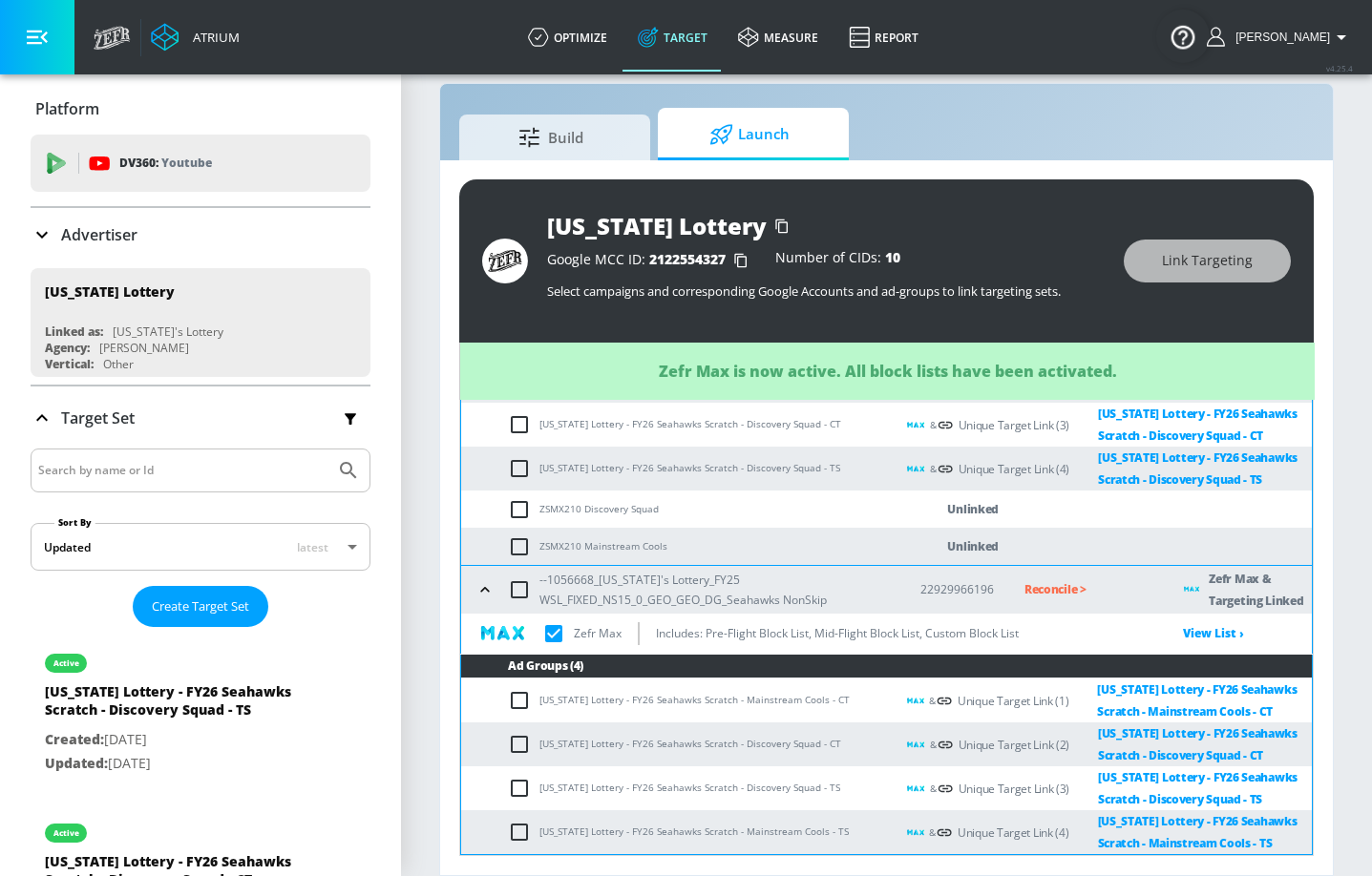
click at [1040, 588] on p "Reconcile >" at bounding box center [1088, 589] width 129 height 22
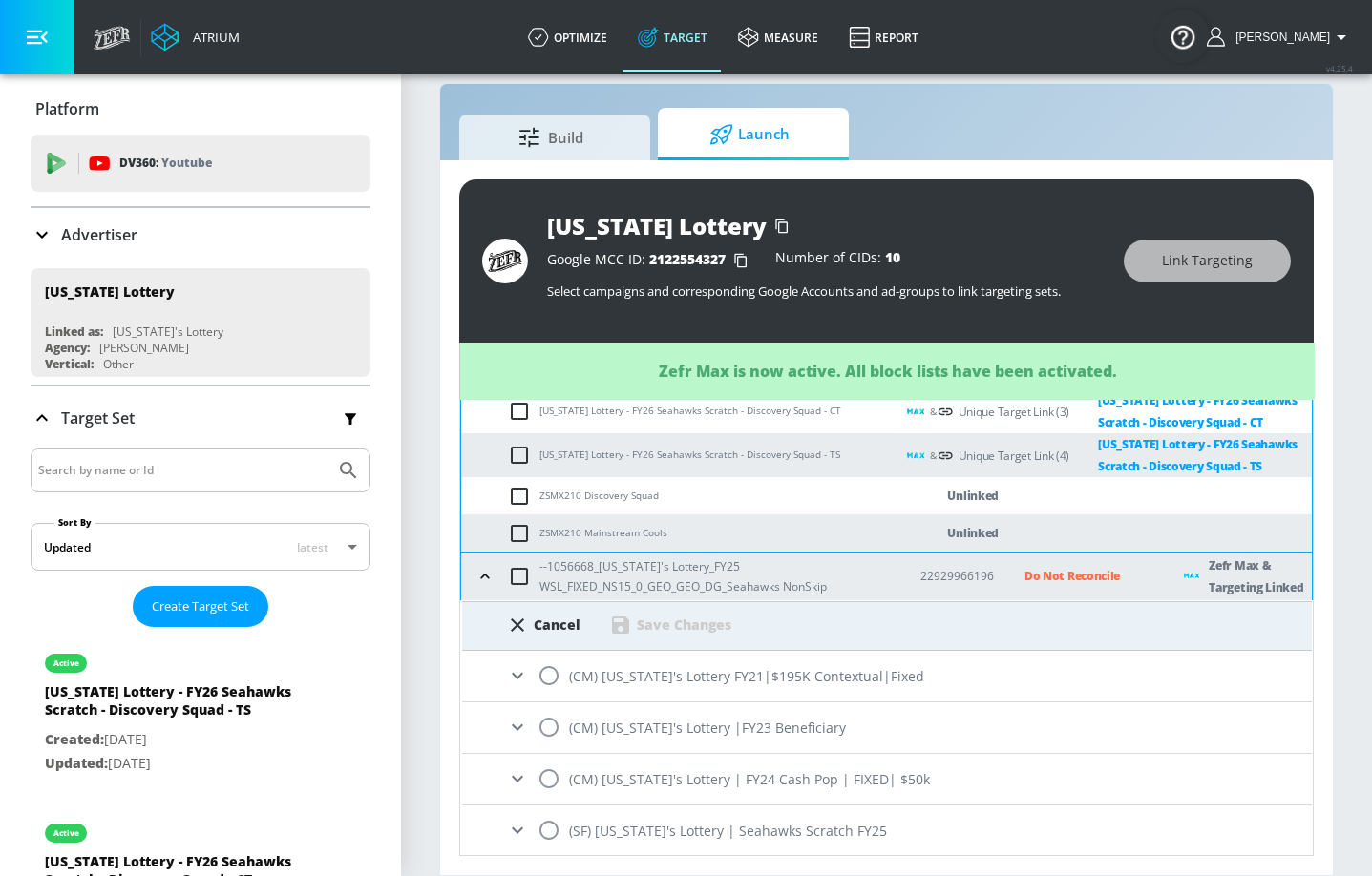
checkbox input "true"
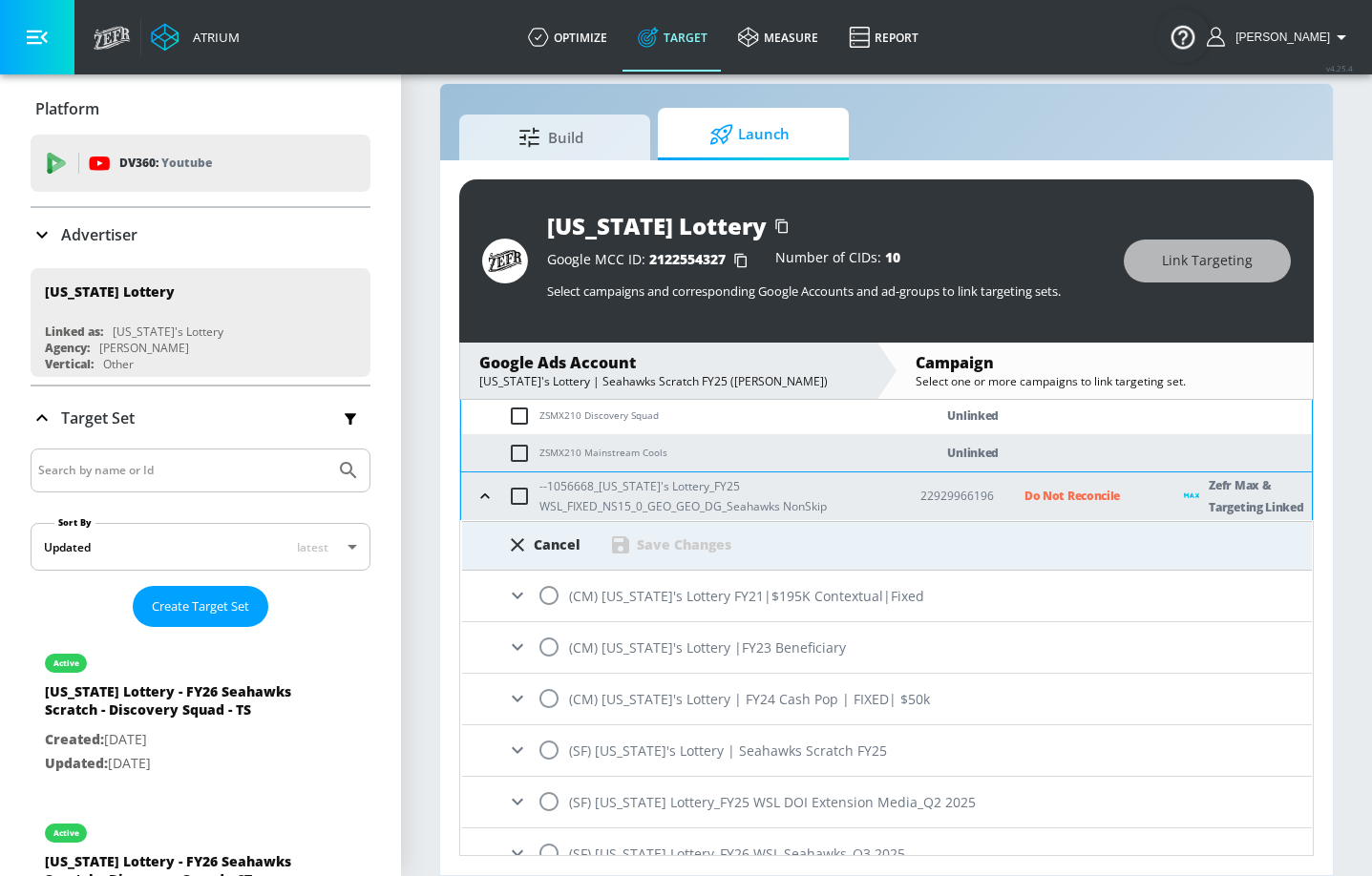
scroll to position [654, 0]
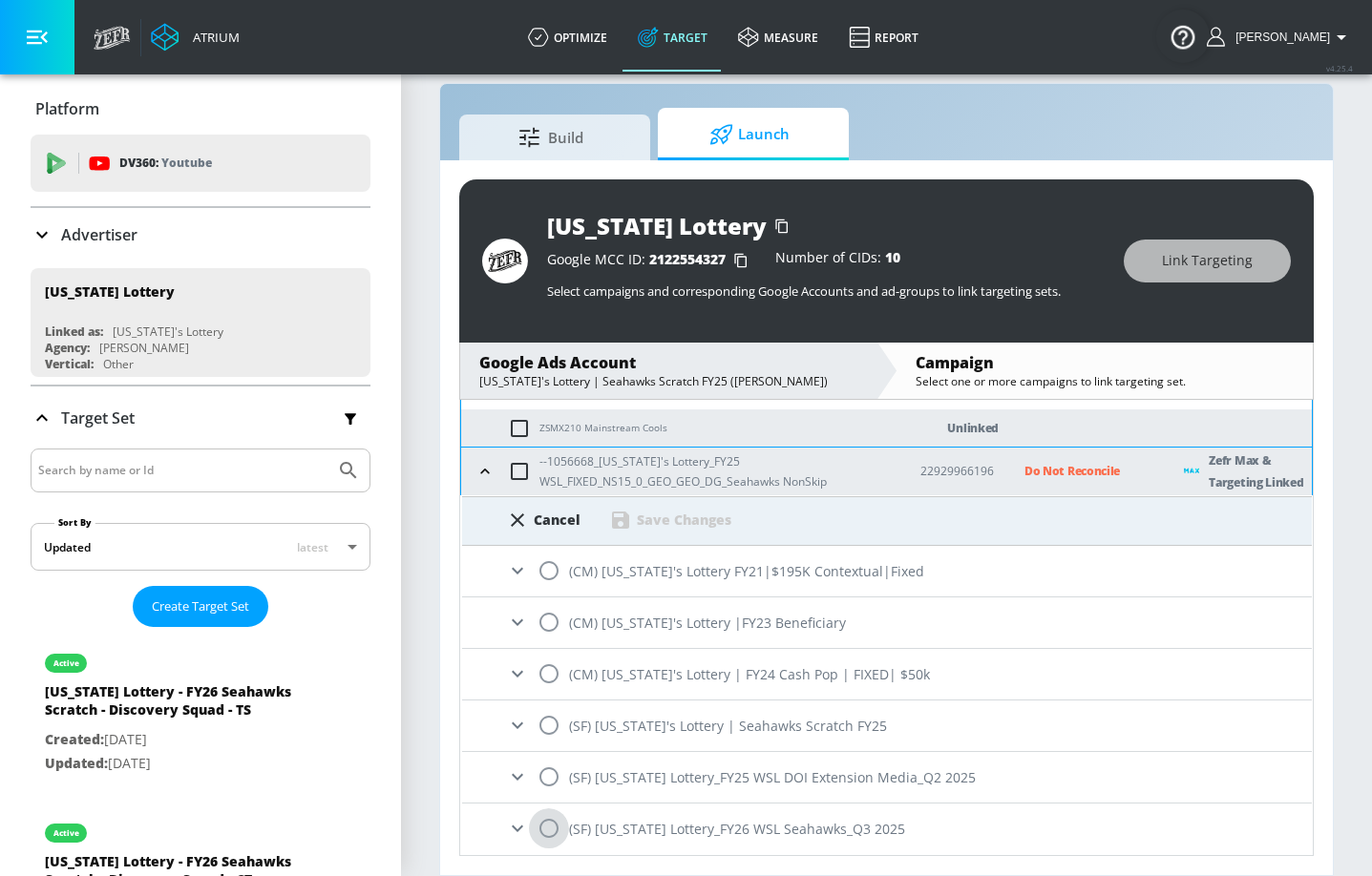
click at [547, 642] on input "radio" at bounding box center [548, 828] width 40 height 40
radio input "true"
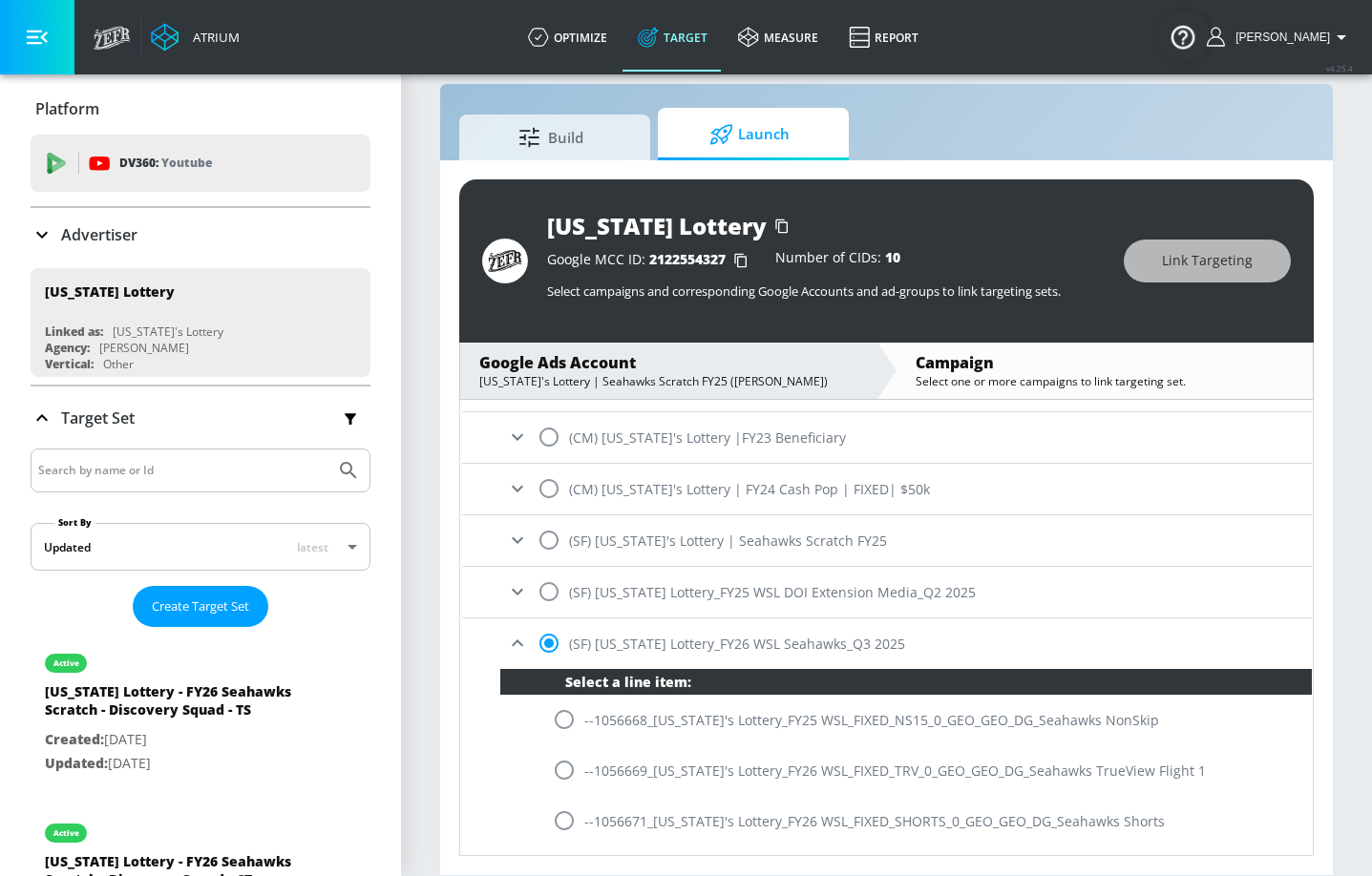
scroll to position [882, 0]
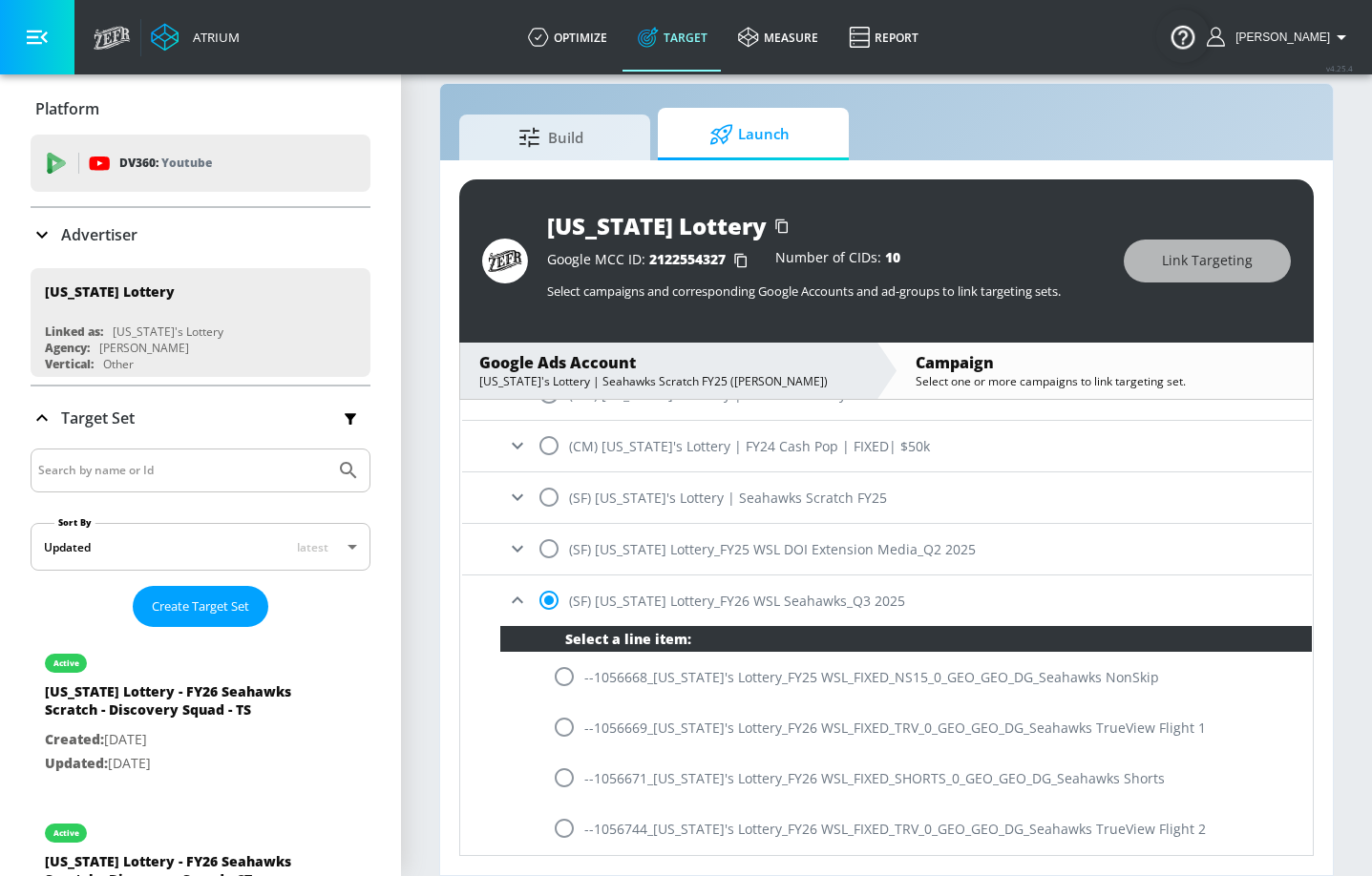
click at [562, 642] on input "radio" at bounding box center [564, 677] width 40 height 40
radio input "true"
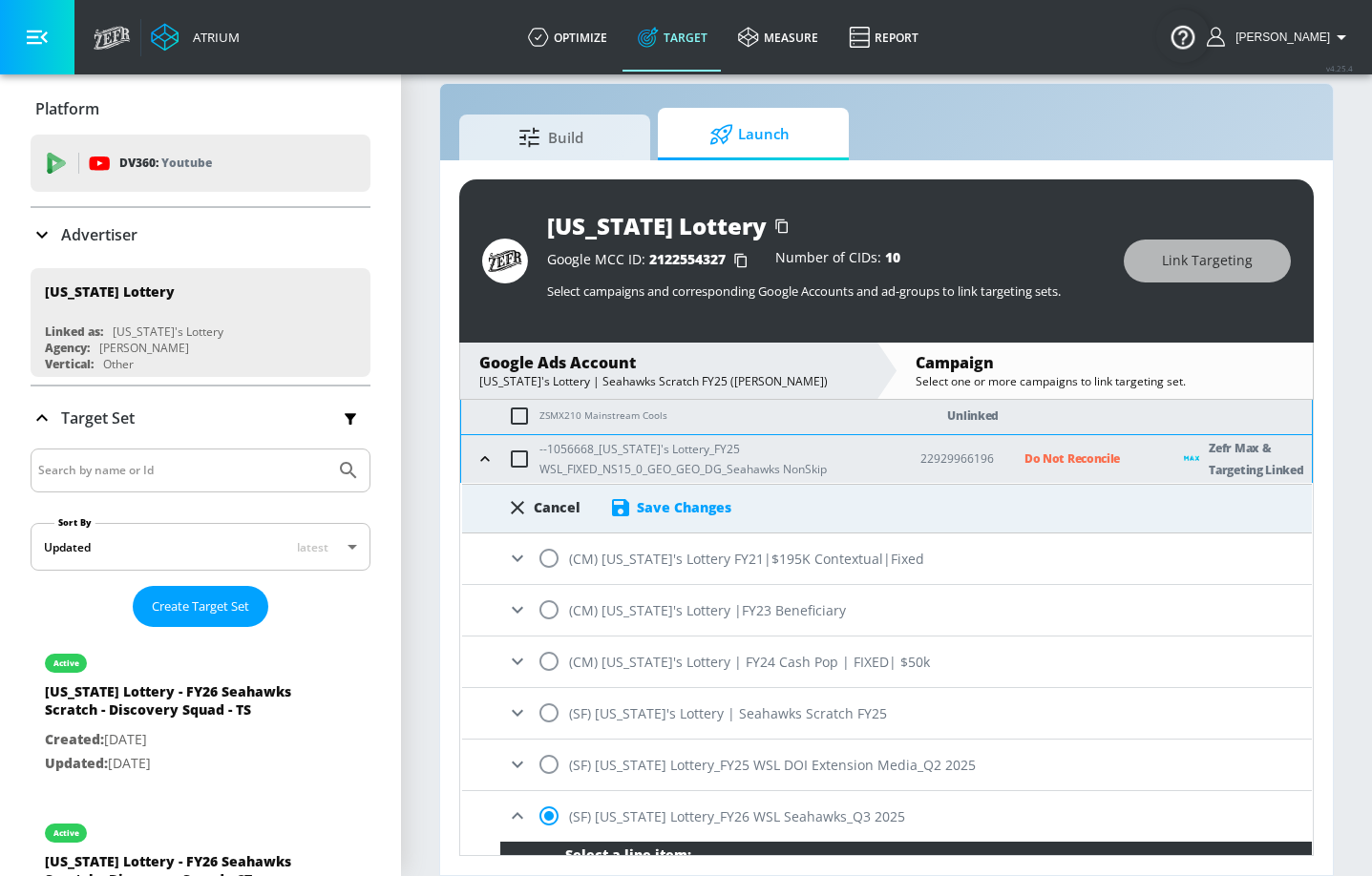
scroll to position [648, 0]
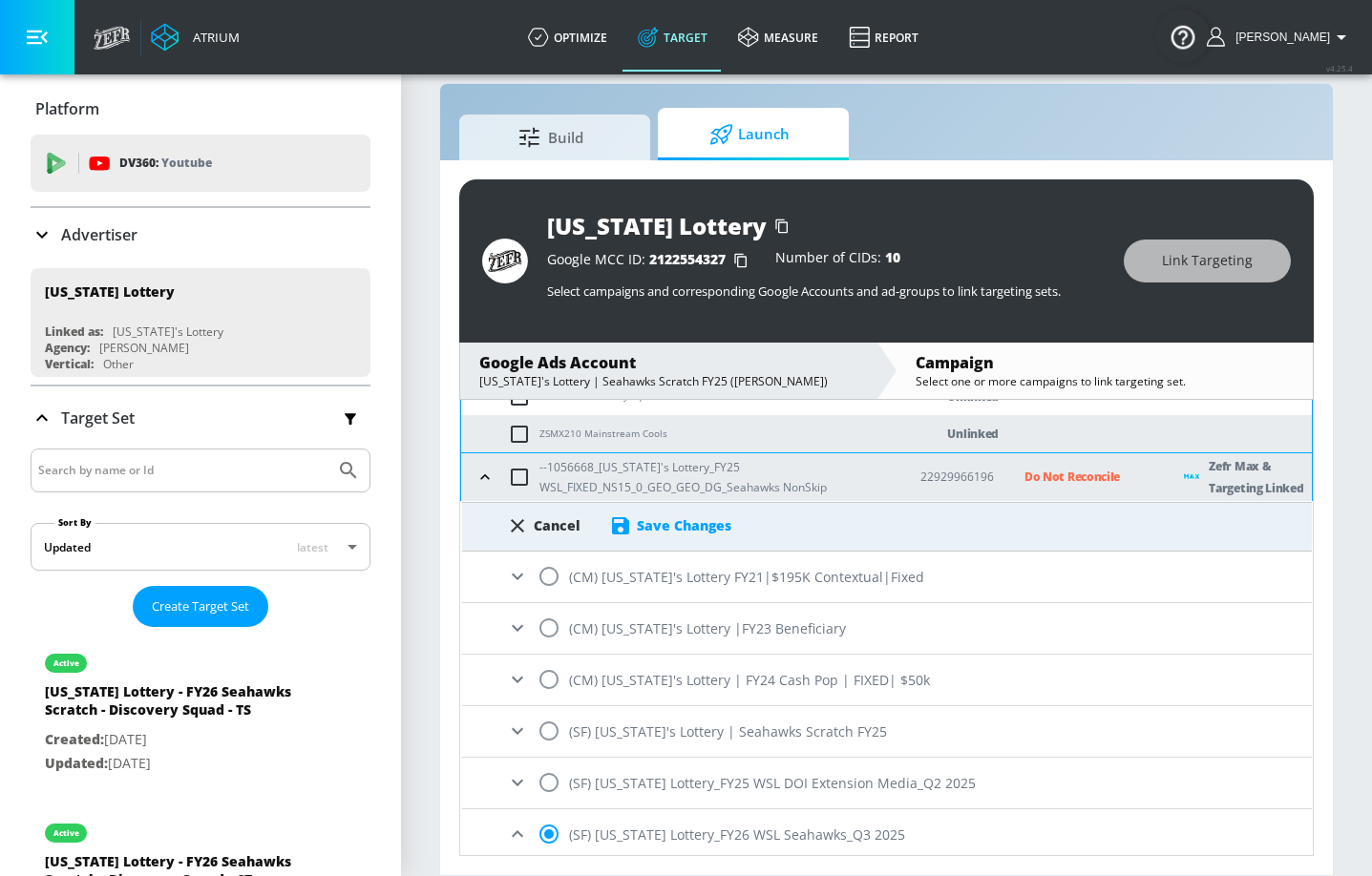
click at [681, 531] on div "Save Changes" at bounding box center [684, 525] width 95 height 18
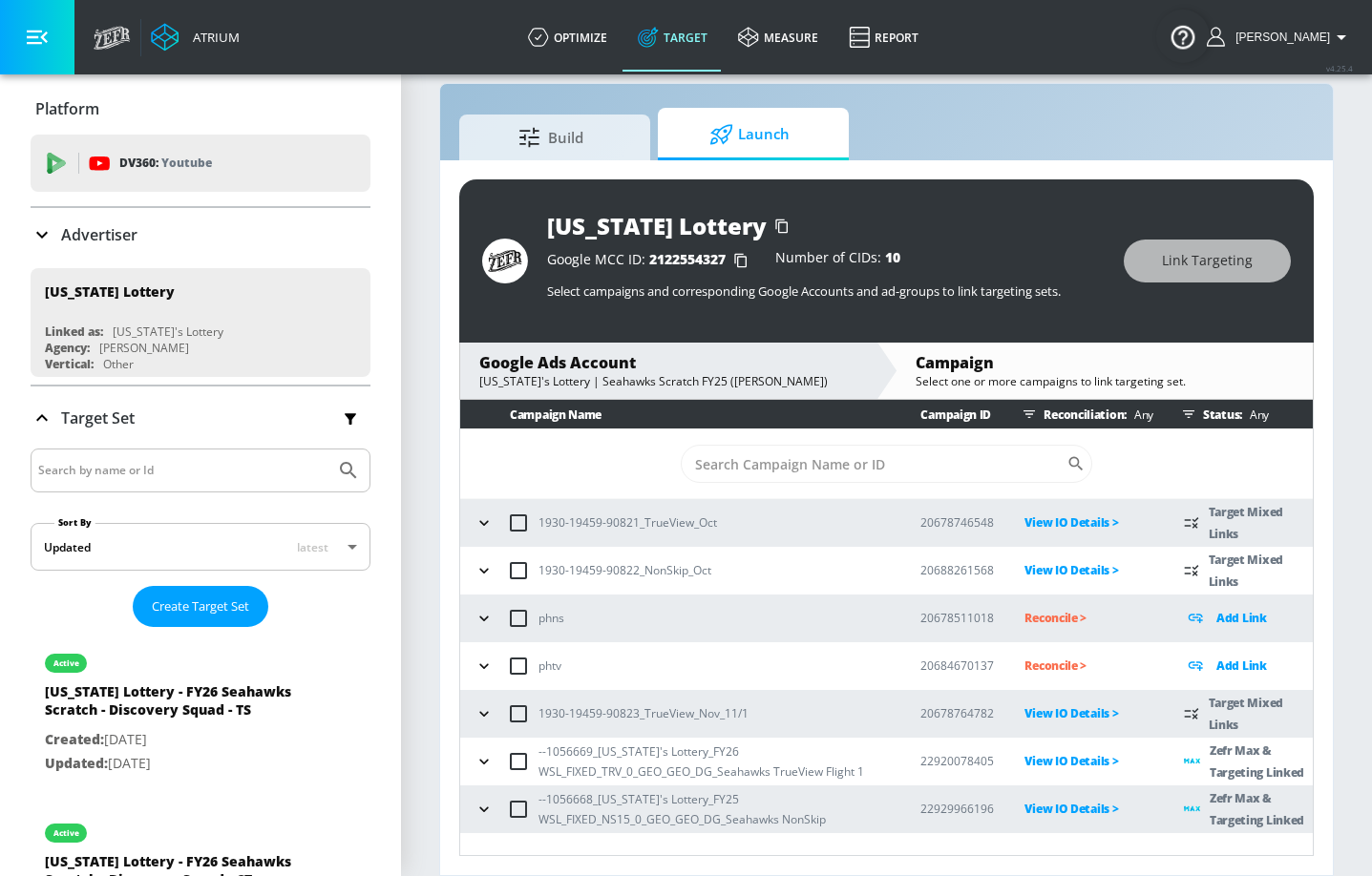
scroll to position [0, 0]
click at [495, 642] on button "button" at bounding box center [484, 809] width 29 height 29
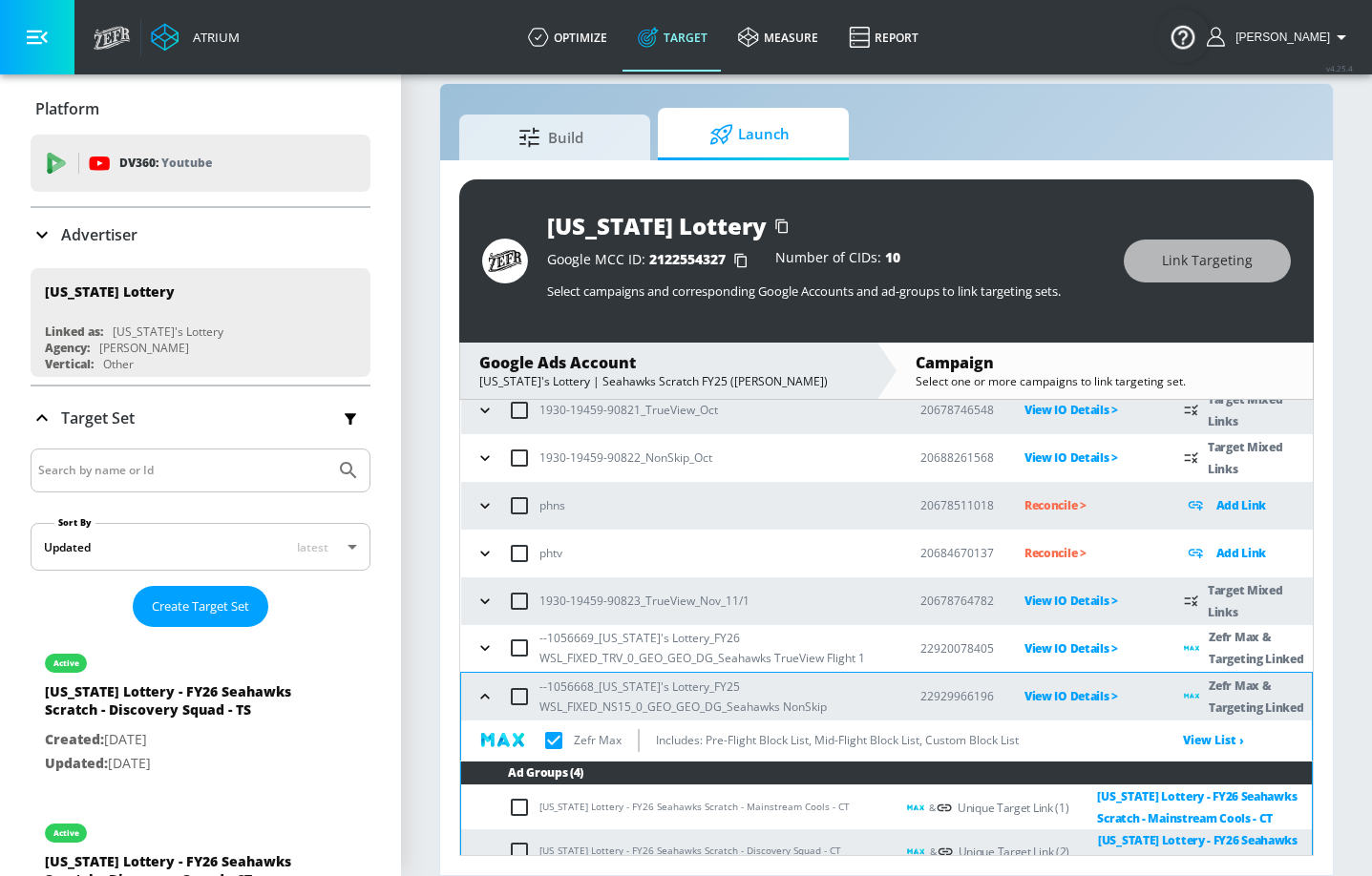
scroll to position [219, 0]
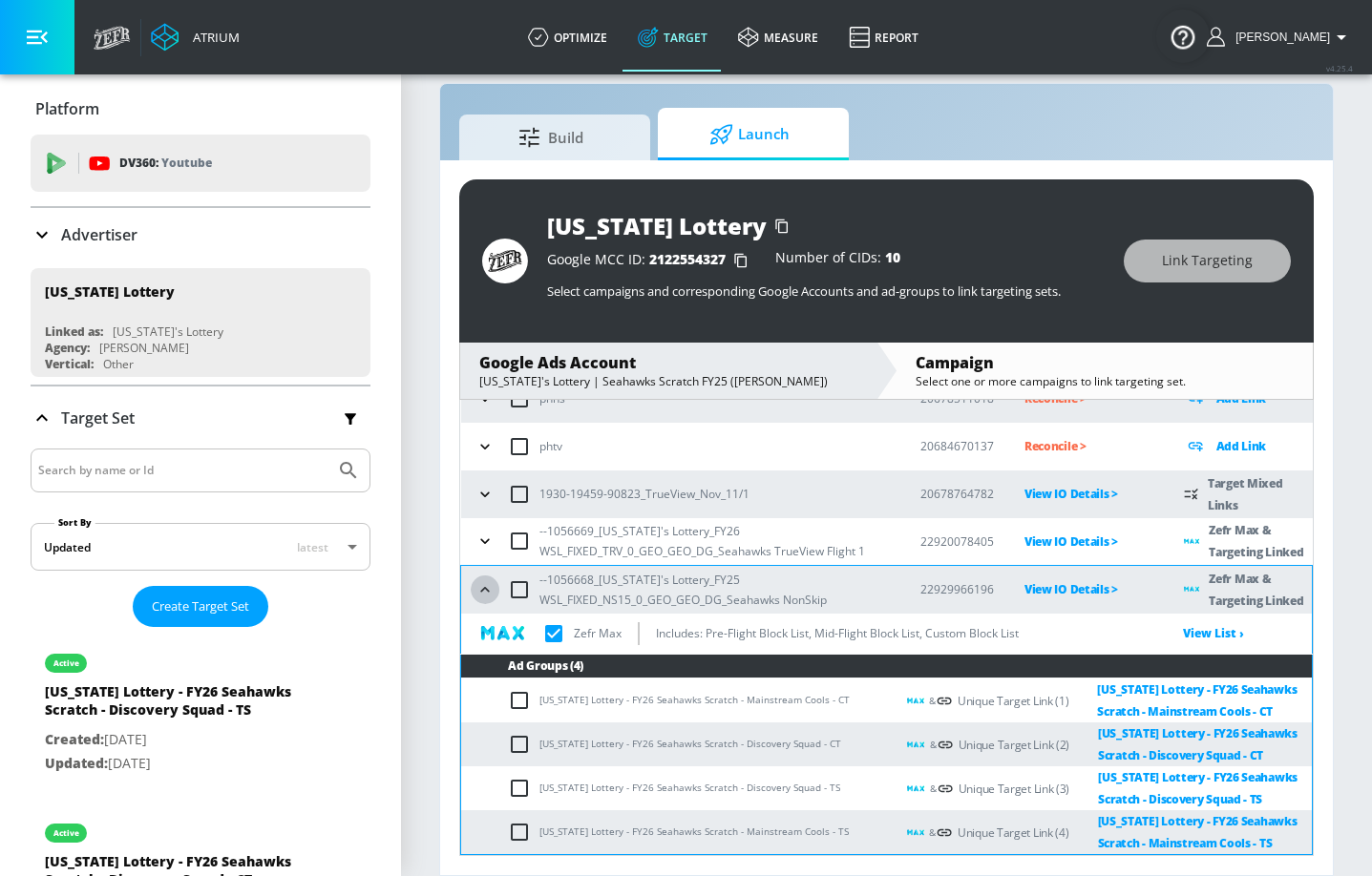
click at [498, 587] on button "button" at bounding box center [485, 589] width 29 height 29
